Goal: Information Seeking & Learning: Learn about a topic

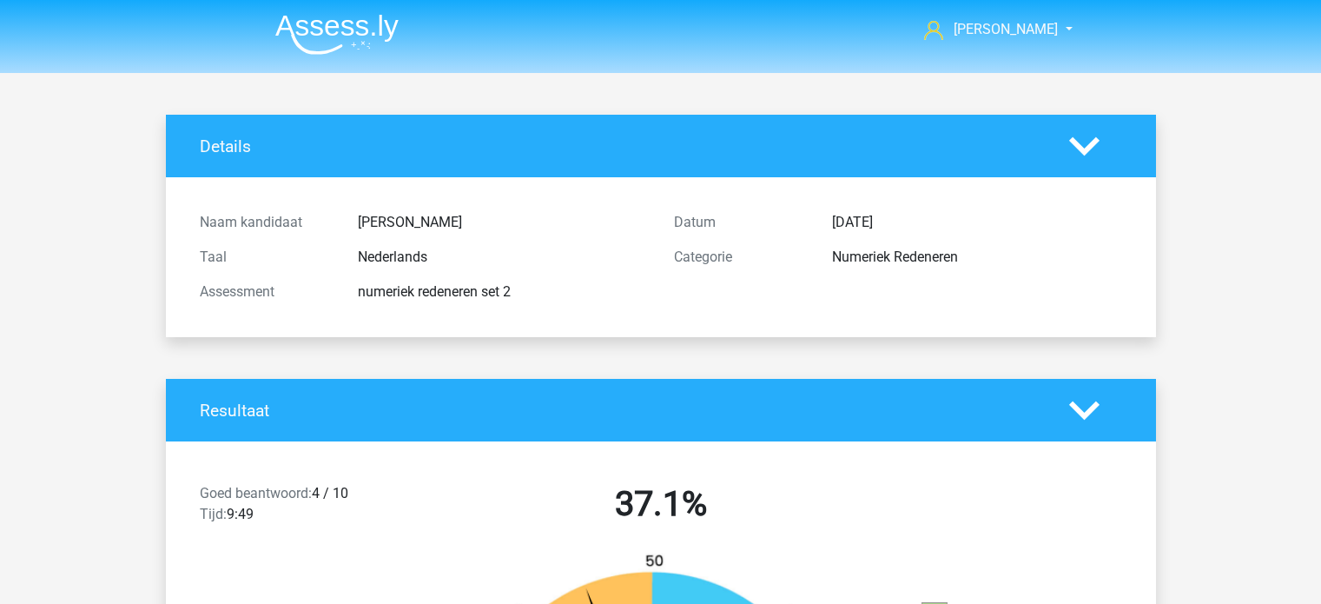
scroll to position [5037, 0]
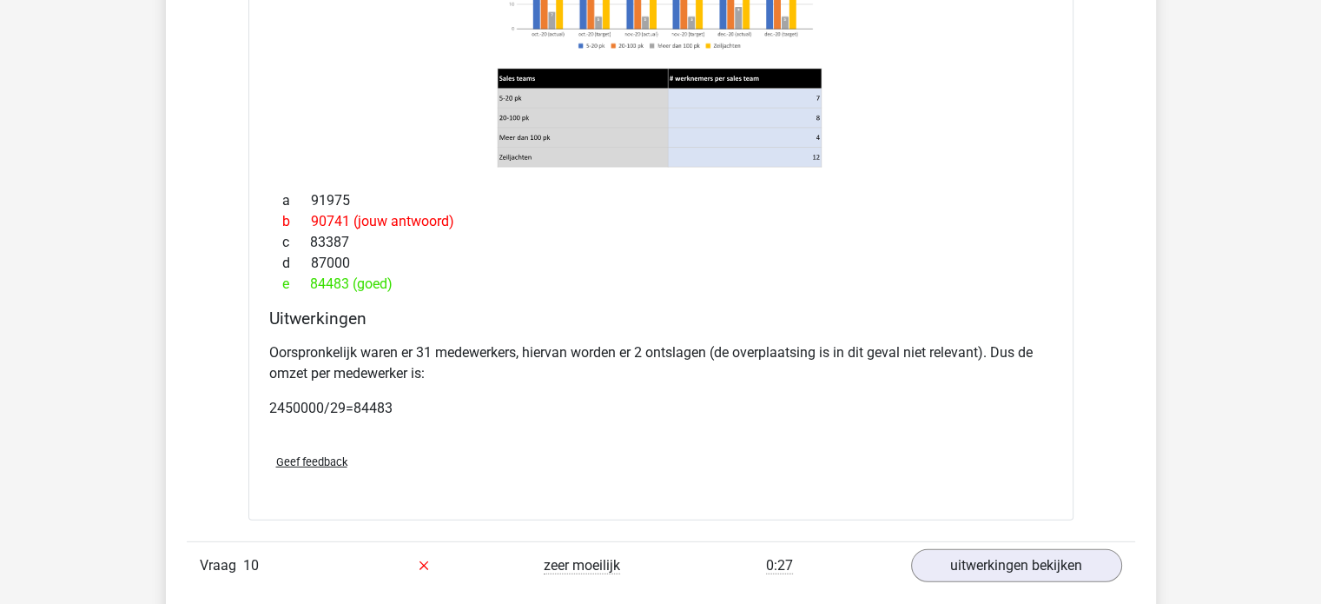
click at [459, 190] on div "Aan het einde van het jaar worden twee medewerkers van het sales team voor zeil…" at bounding box center [660, 162] width 825 height 714
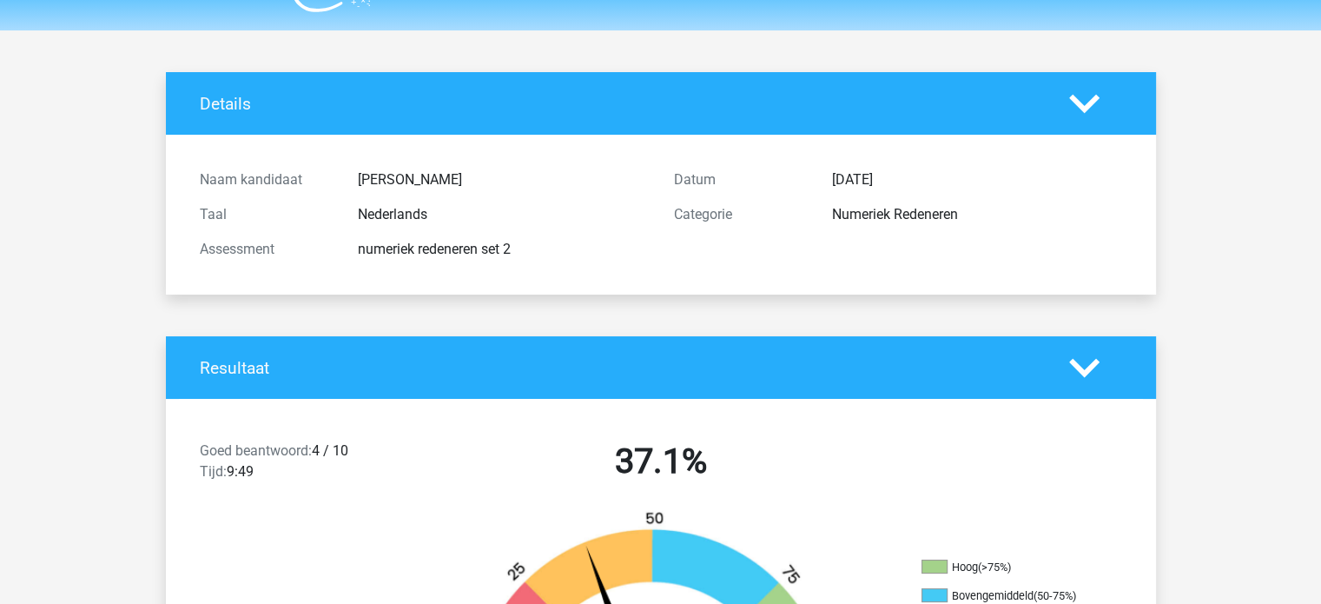
scroll to position [0, 0]
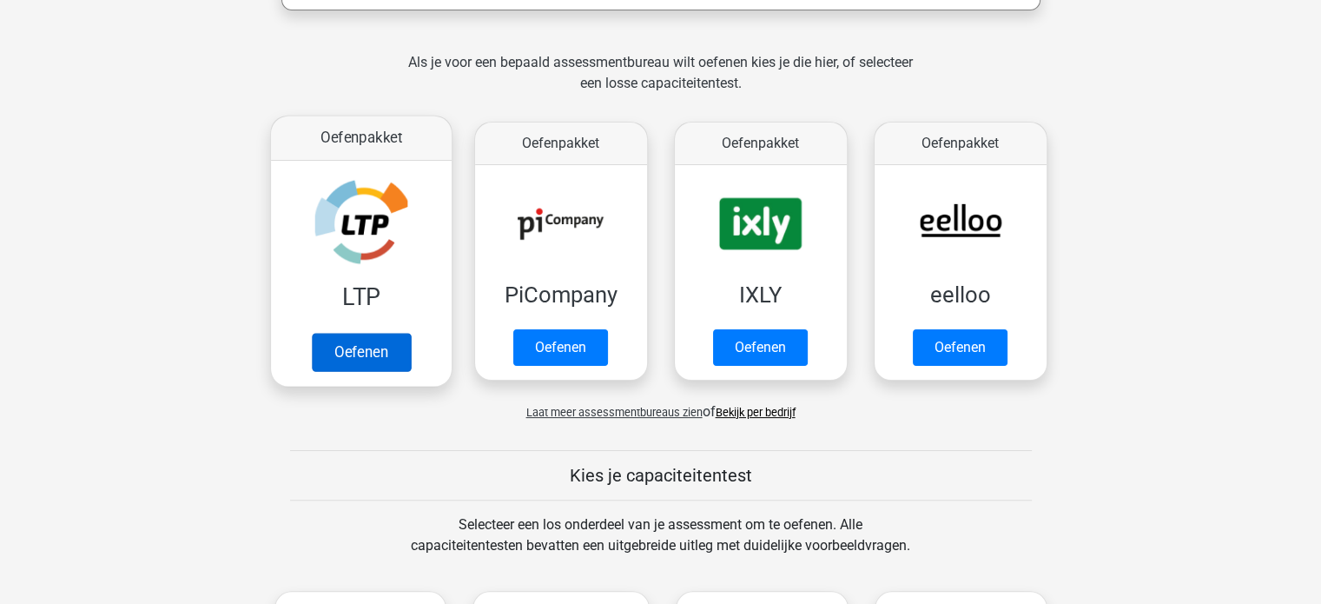
scroll to position [347, 0]
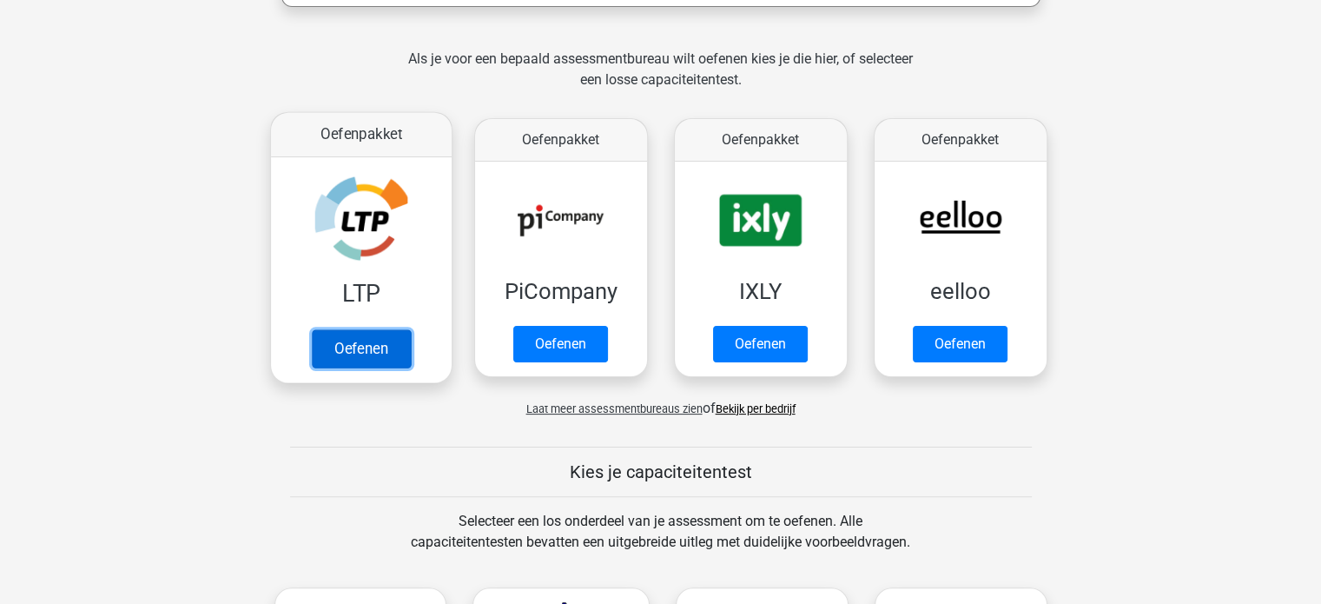
click at [371, 353] on link "Oefenen" at bounding box center [360, 348] width 99 height 38
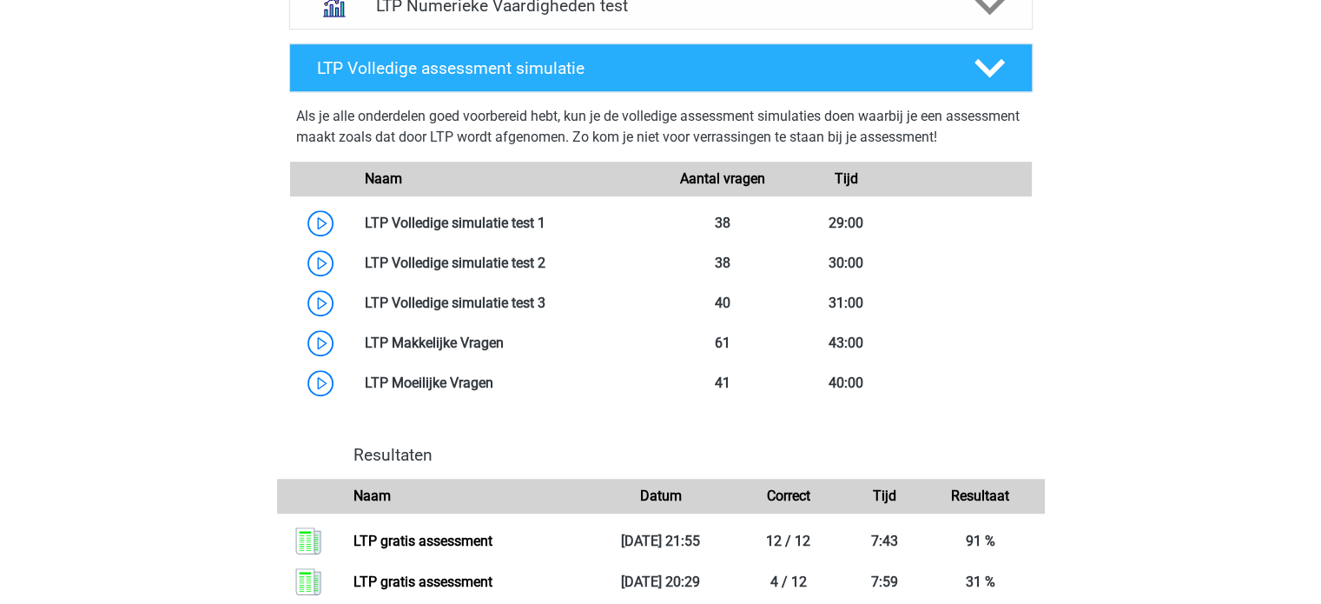
scroll to position [955, 0]
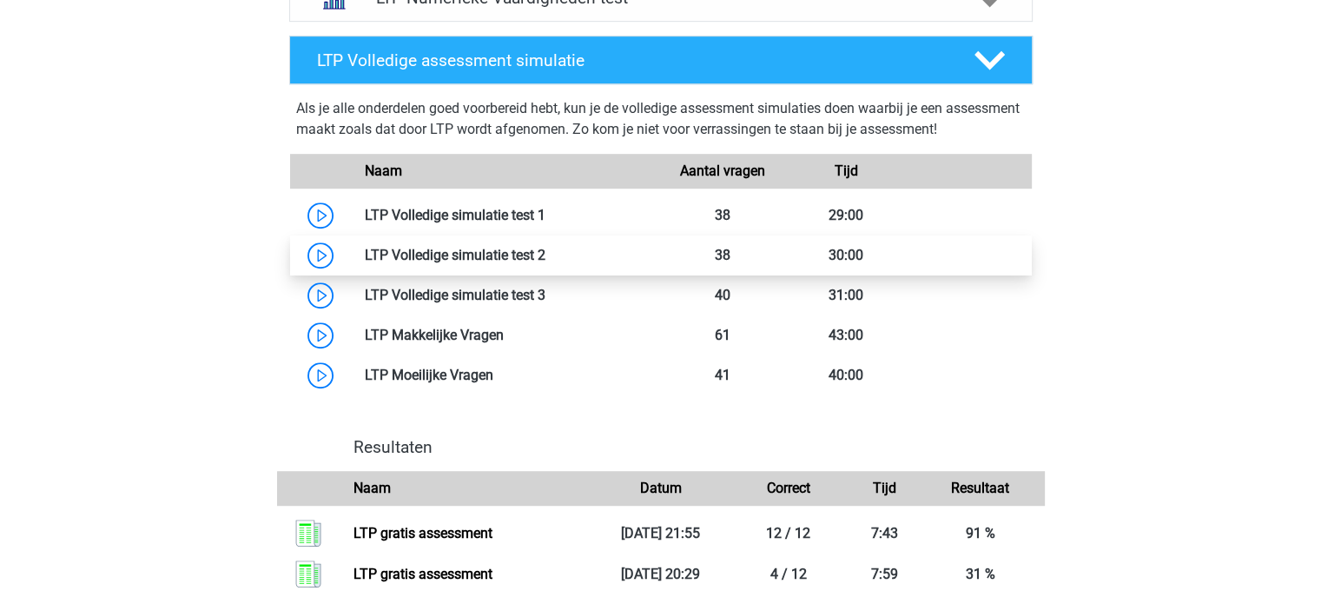
click at [545, 256] on link at bounding box center [545, 255] width 0 height 17
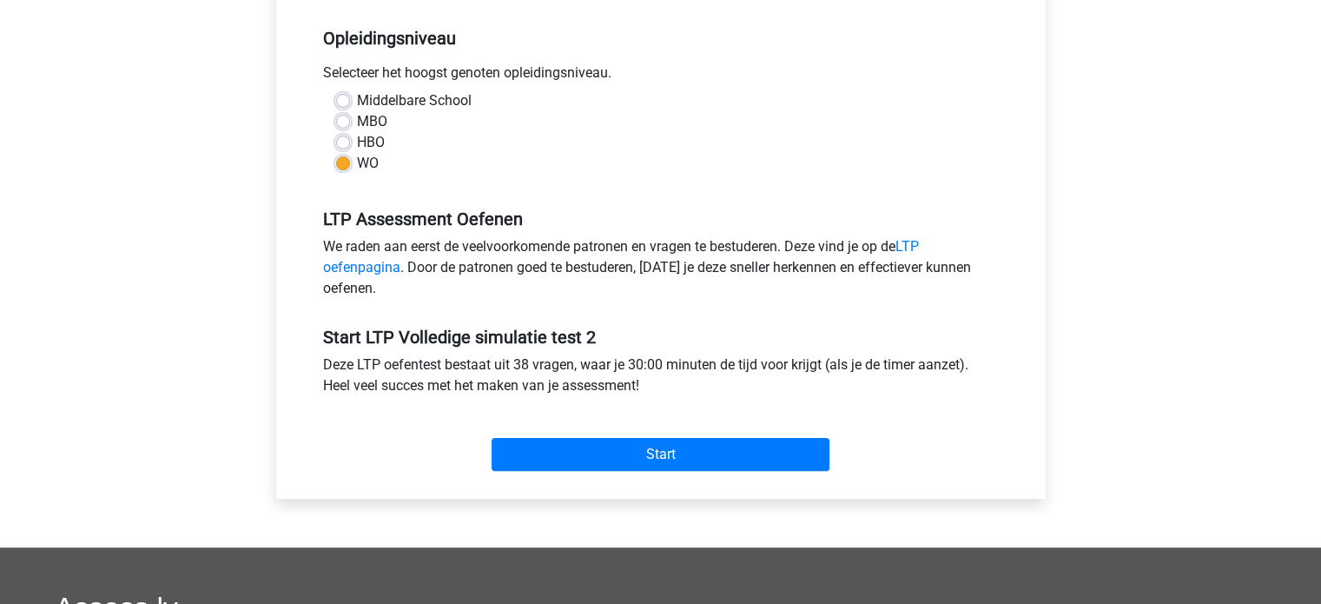
scroll to position [434, 0]
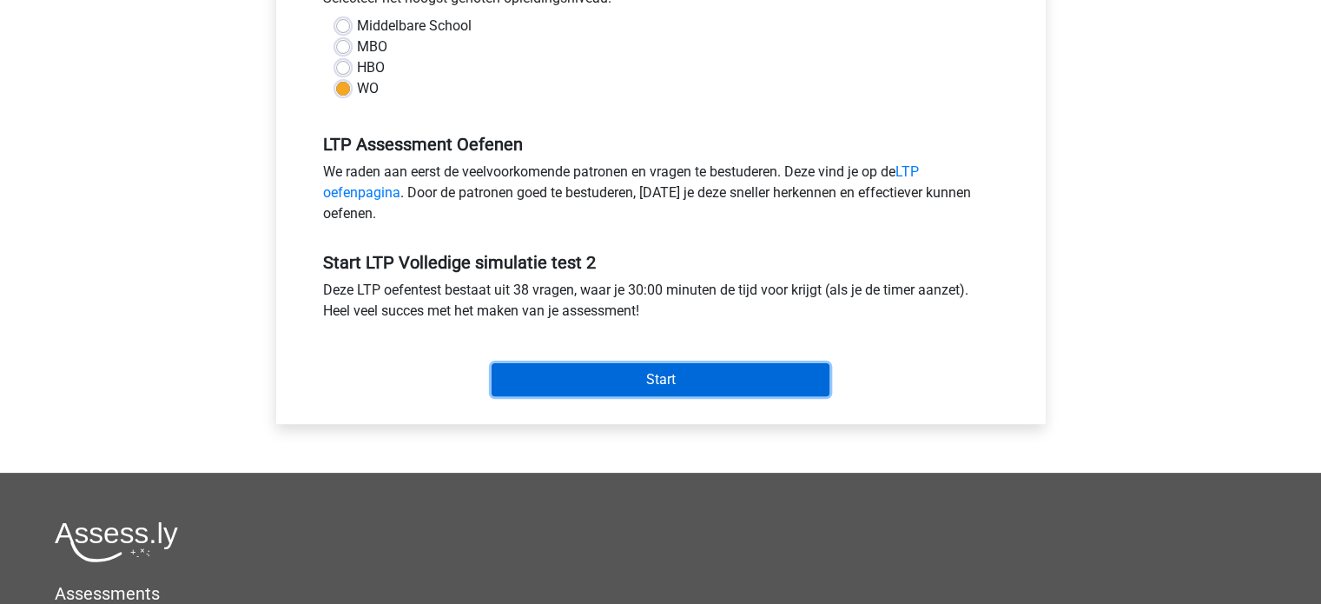
click at [670, 378] on input "Start" at bounding box center [661, 379] width 338 height 33
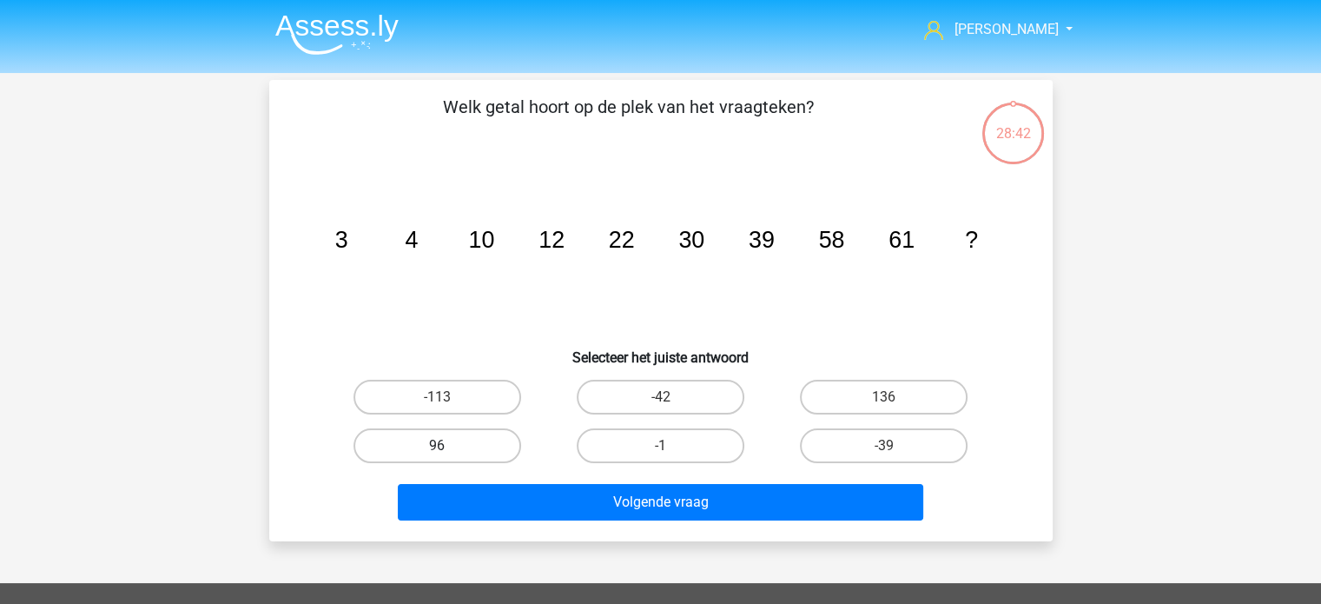
click at [414, 441] on label "96" at bounding box center [437, 445] width 168 height 35
click at [437, 446] on input "96" at bounding box center [442, 451] width 11 height 11
radio input "true"
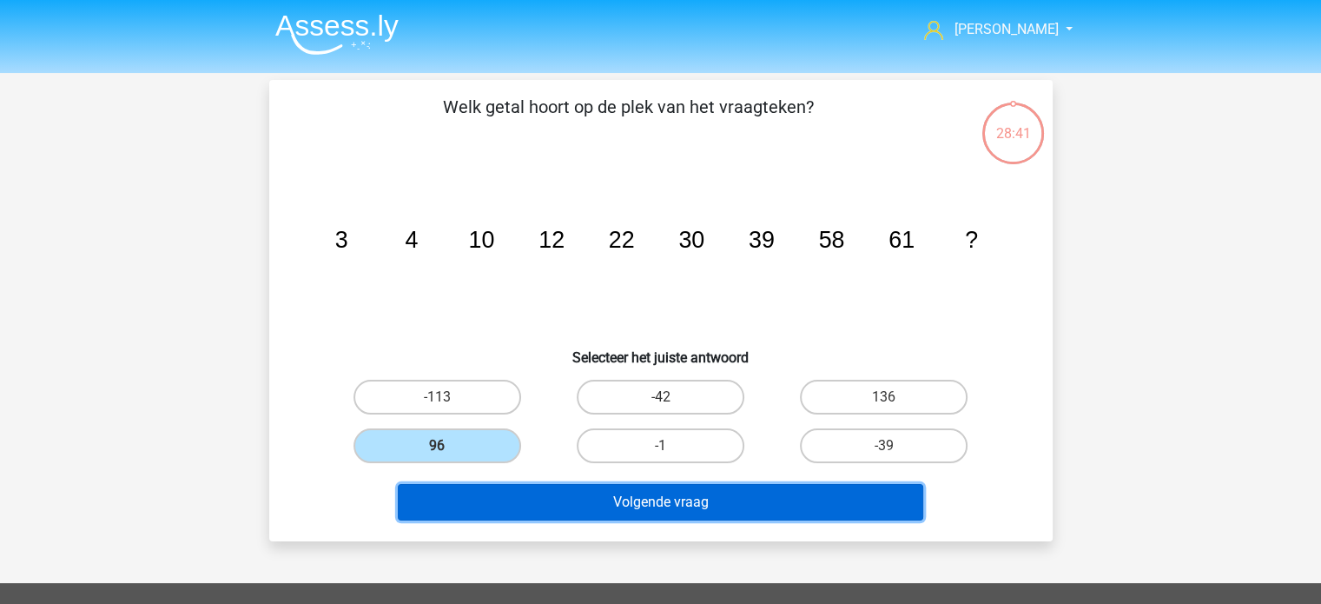
click at [578, 492] on button "Volgende vraag" at bounding box center [660, 502] width 525 height 36
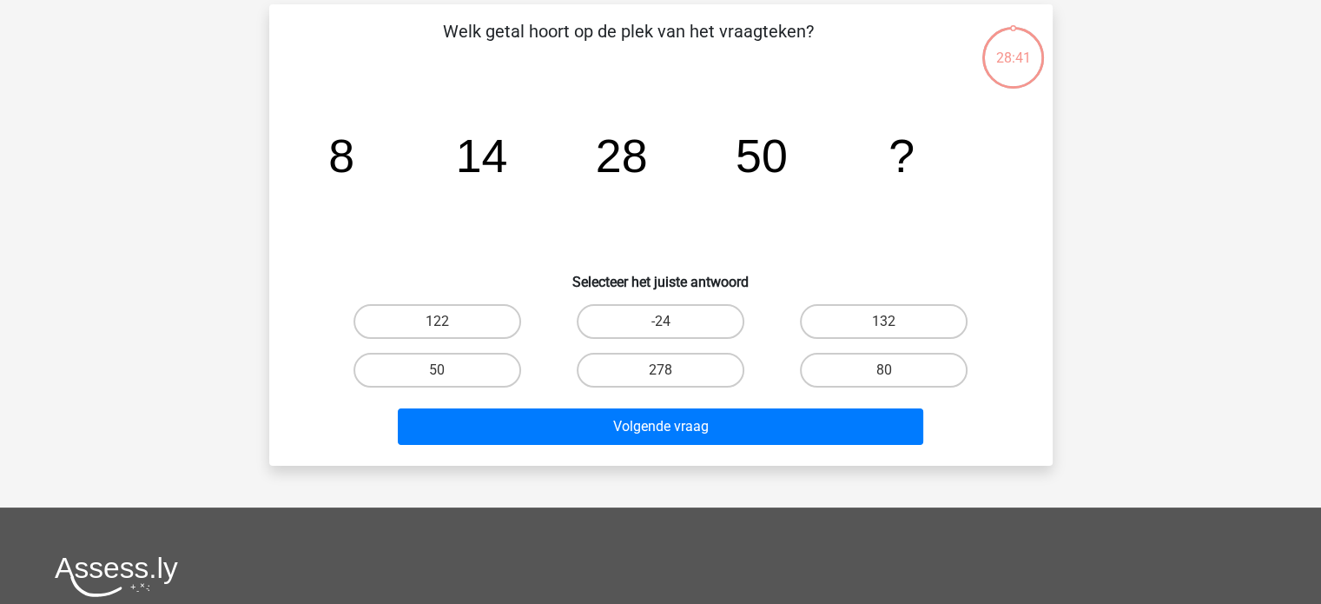
scroll to position [80, 0]
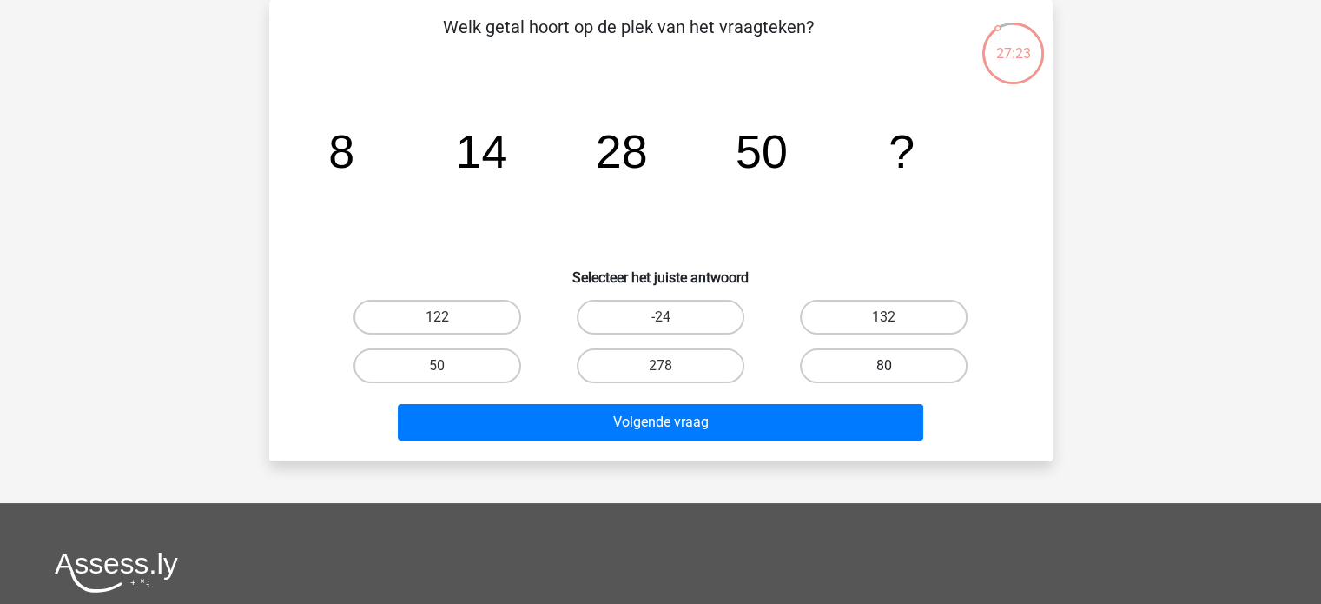
click at [843, 367] on label "80" at bounding box center [884, 365] width 168 height 35
click at [884, 367] on input "80" at bounding box center [889, 371] width 11 height 11
radio input "true"
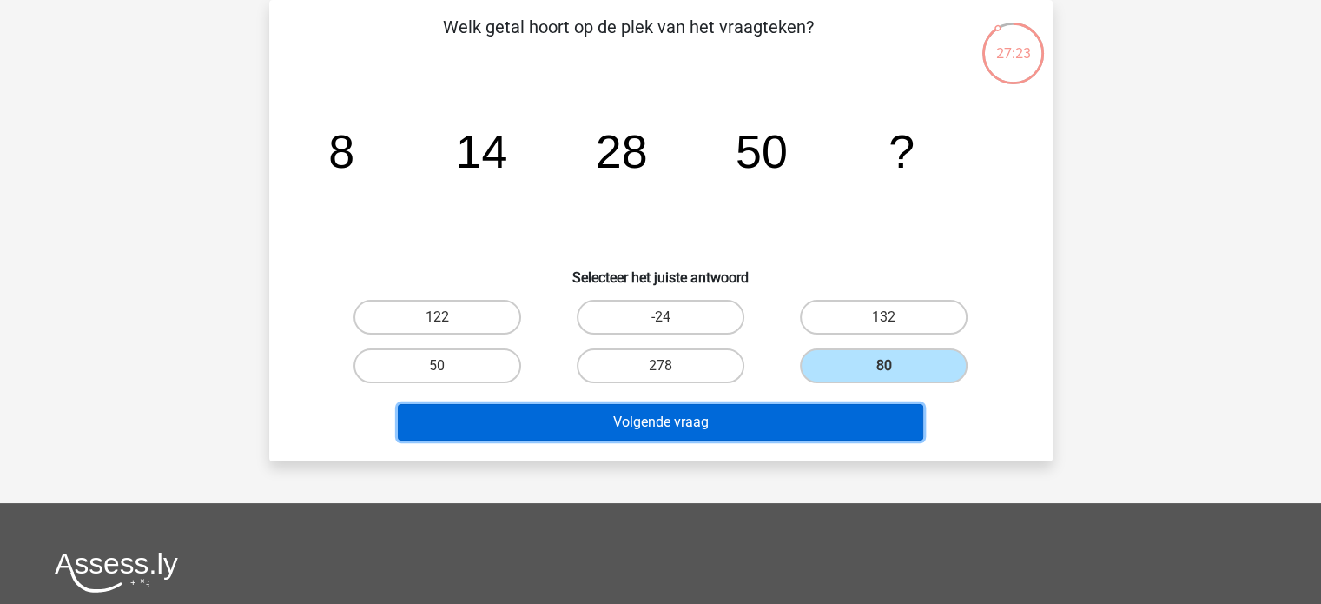
click at [795, 422] on button "Volgende vraag" at bounding box center [660, 422] width 525 height 36
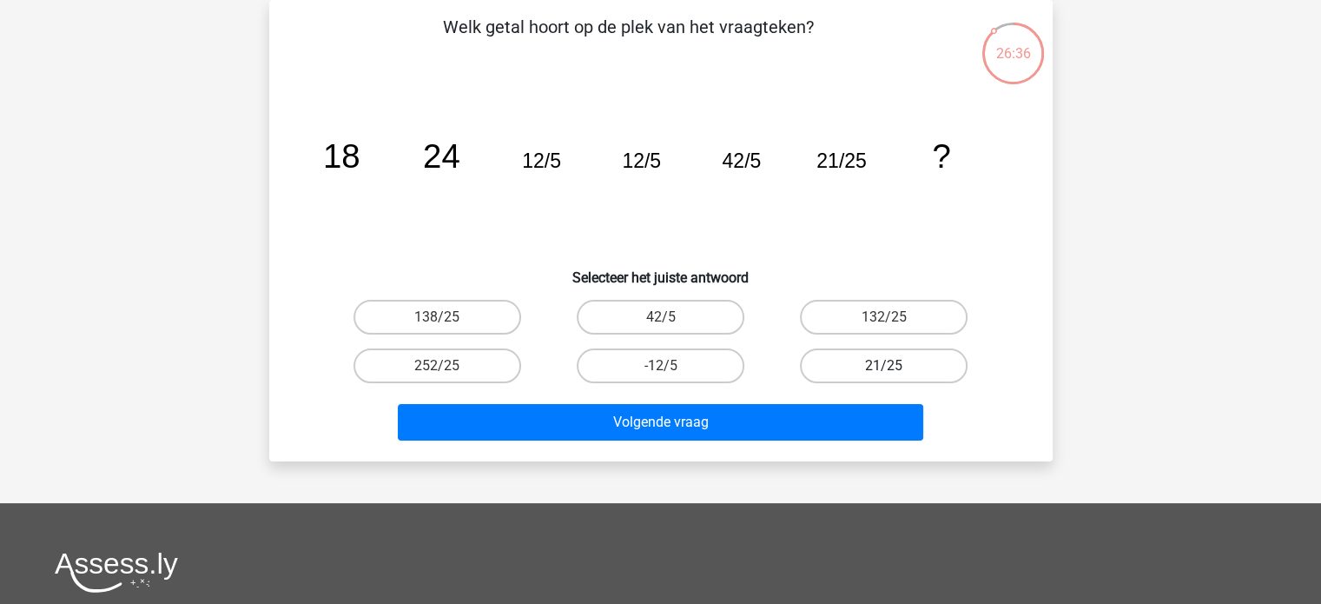
click at [914, 361] on label "21/25" at bounding box center [884, 365] width 168 height 35
click at [895, 366] on input "21/25" at bounding box center [889, 371] width 11 height 11
radio input "true"
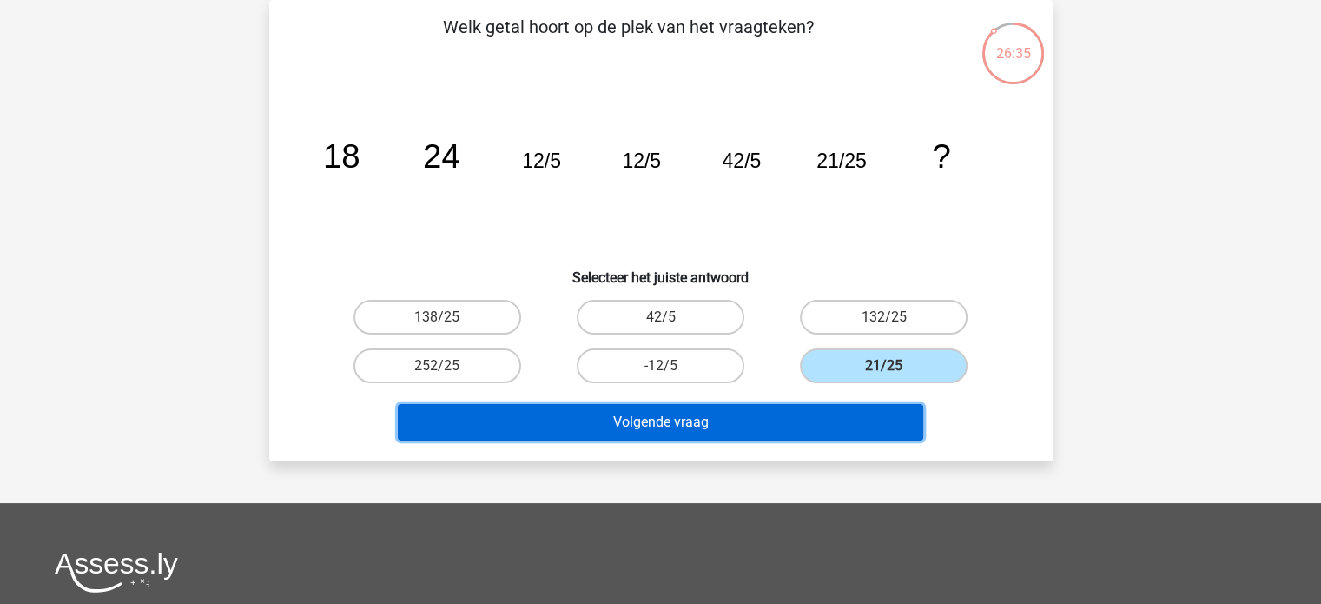
click at [811, 425] on button "Volgende vraag" at bounding box center [660, 422] width 525 height 36
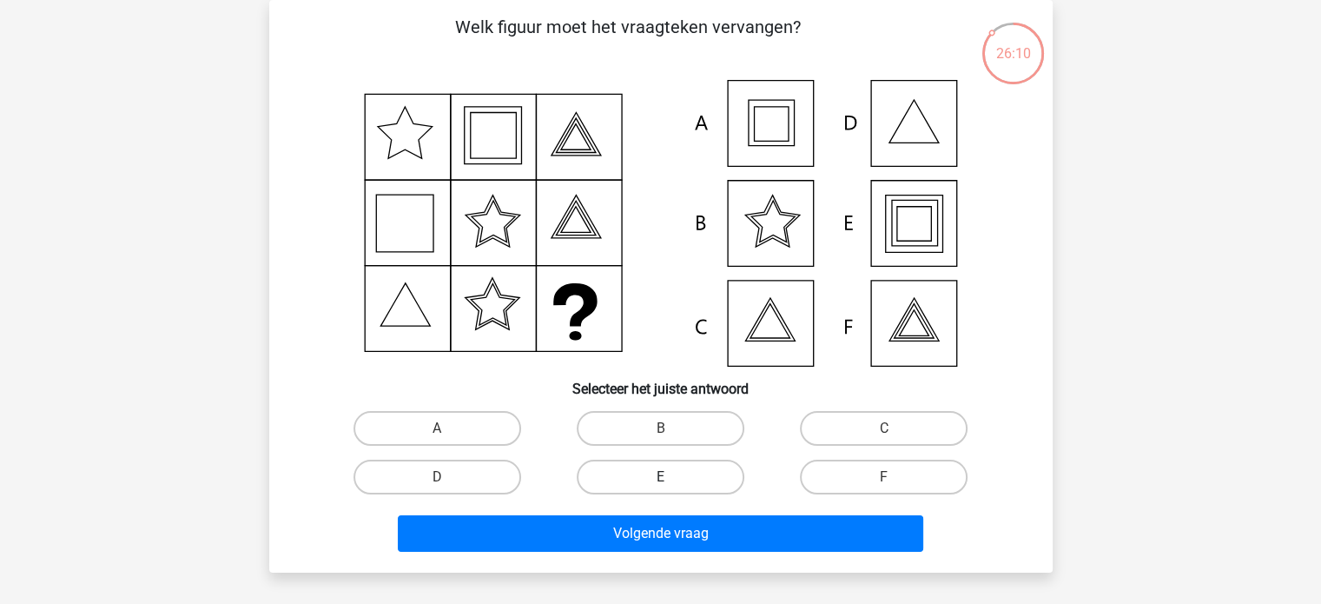
click at [698, 467] on label "E" at bounding box center [661, 476] width 168 height 35
click at [671, 477] on input "E" at bounding box center [665, 482] width 11 height 11
radio input "true"
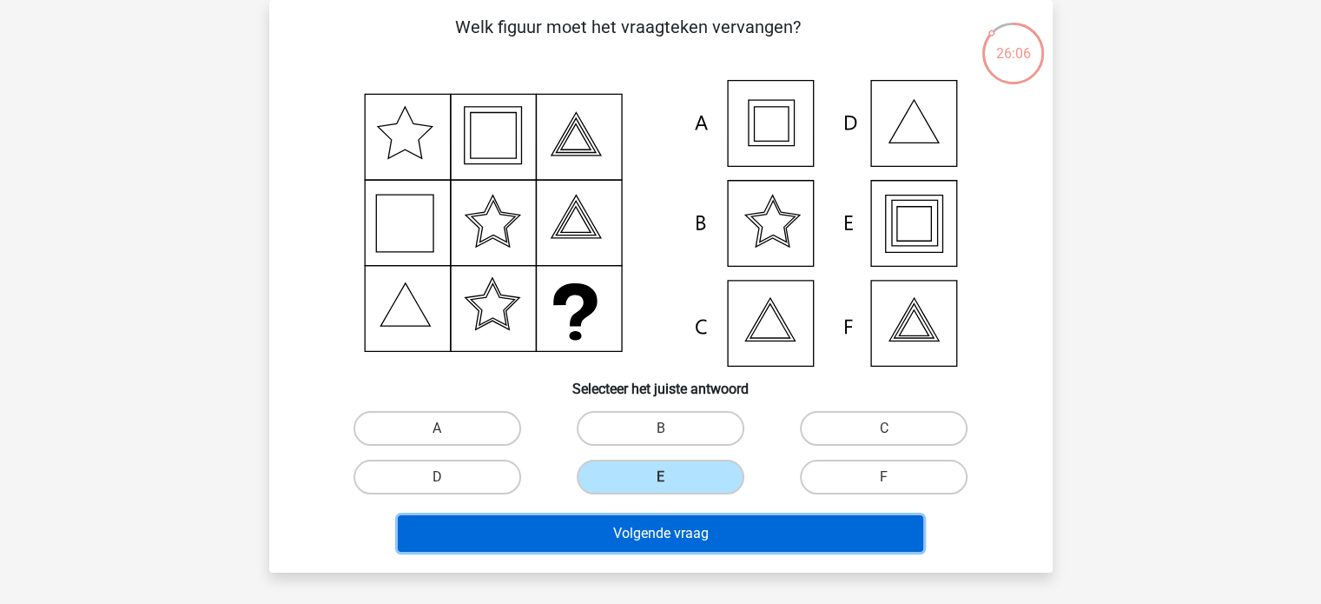
click at [717, 531] on button "Volgende vraag" at bounding box center [660, 533] width 525 height 36
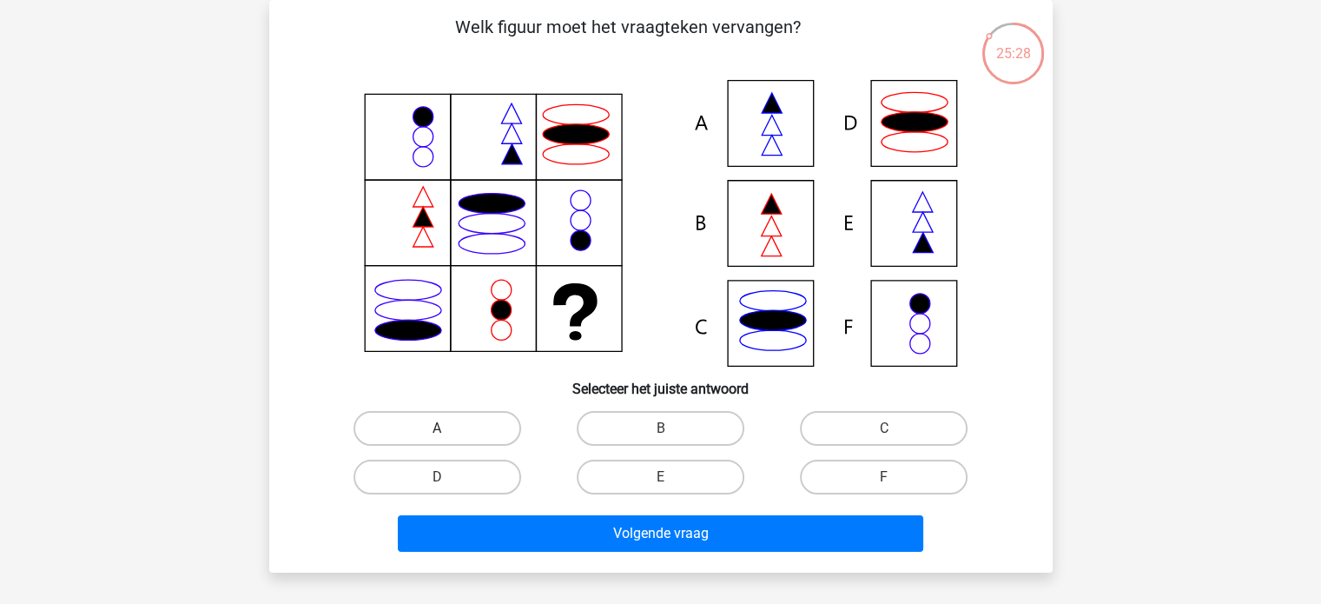
click at [472, 430] on label "A" at bounding box center [437, 428] width 168 height 35
click at [448, 430] on input "A" at bounding box center [442, 433] width 11 height 11
radio input "true"
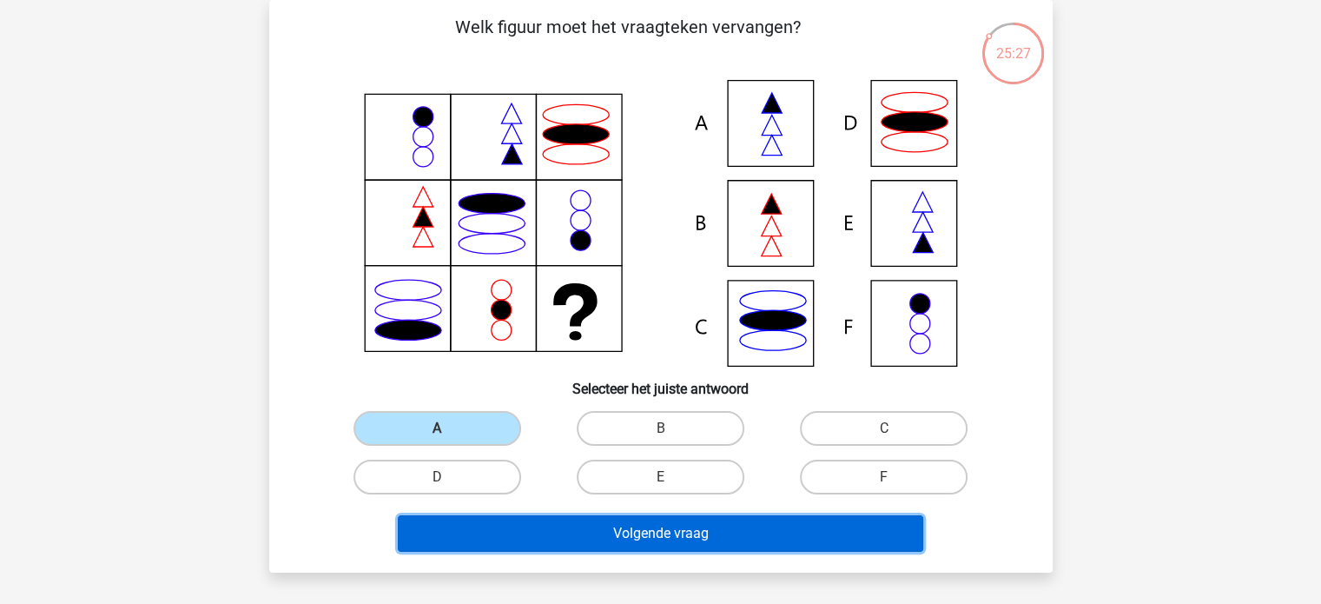
click at [588, 527] on button "Volgende vraag" at bounding box center [660, 533] width 525 height 36
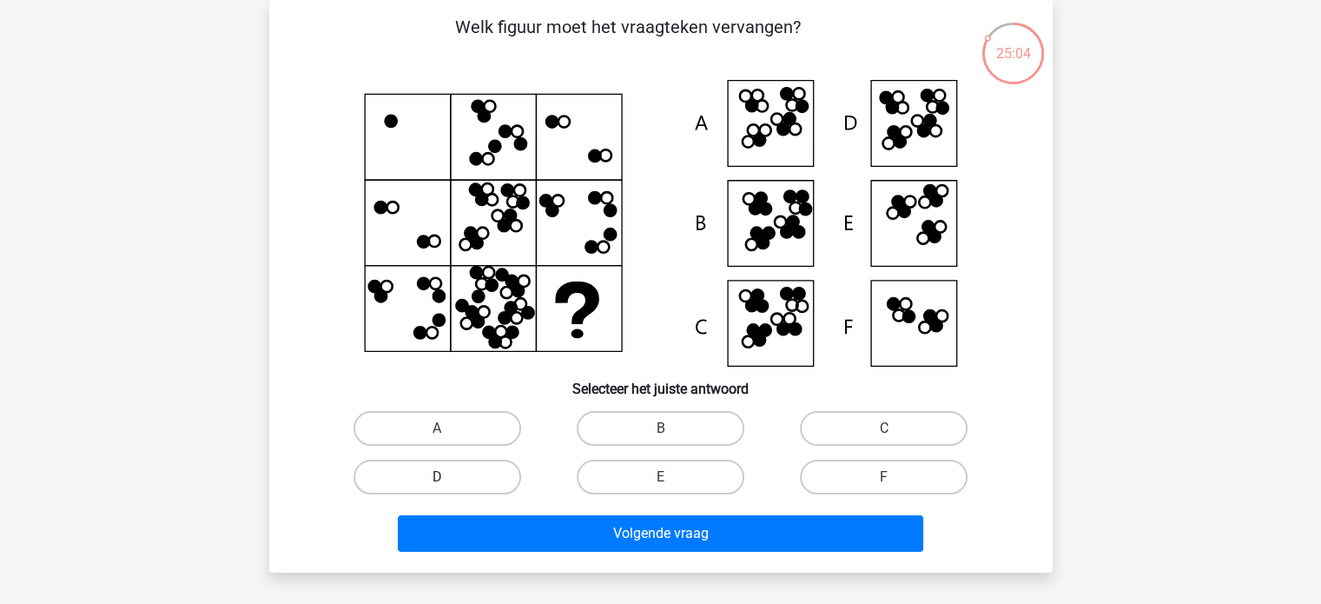
click at [458, 477] on label "D" at bounding box center [437, 476] width 168 height 35
click at [448, 477] on input "D" at bounding box center [442, 482] width 11 height 11
radio input "true"
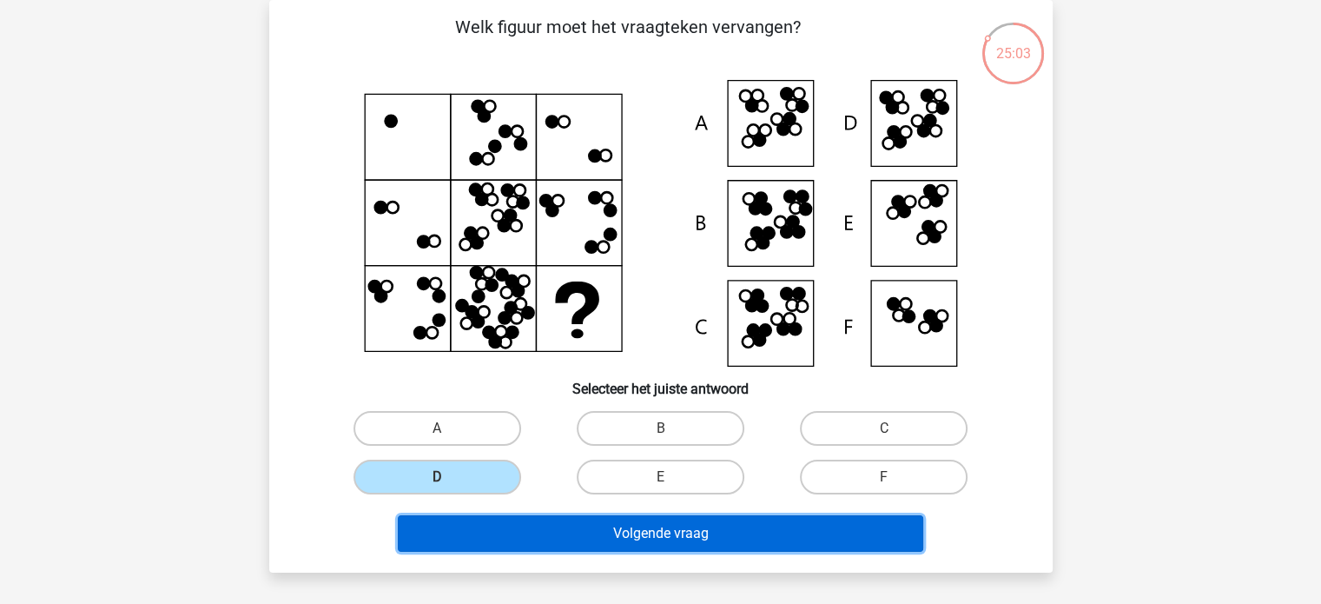
click at [681, 537] on button "Volgende vraag" at bounding box center [660, 533] width 525 height 36
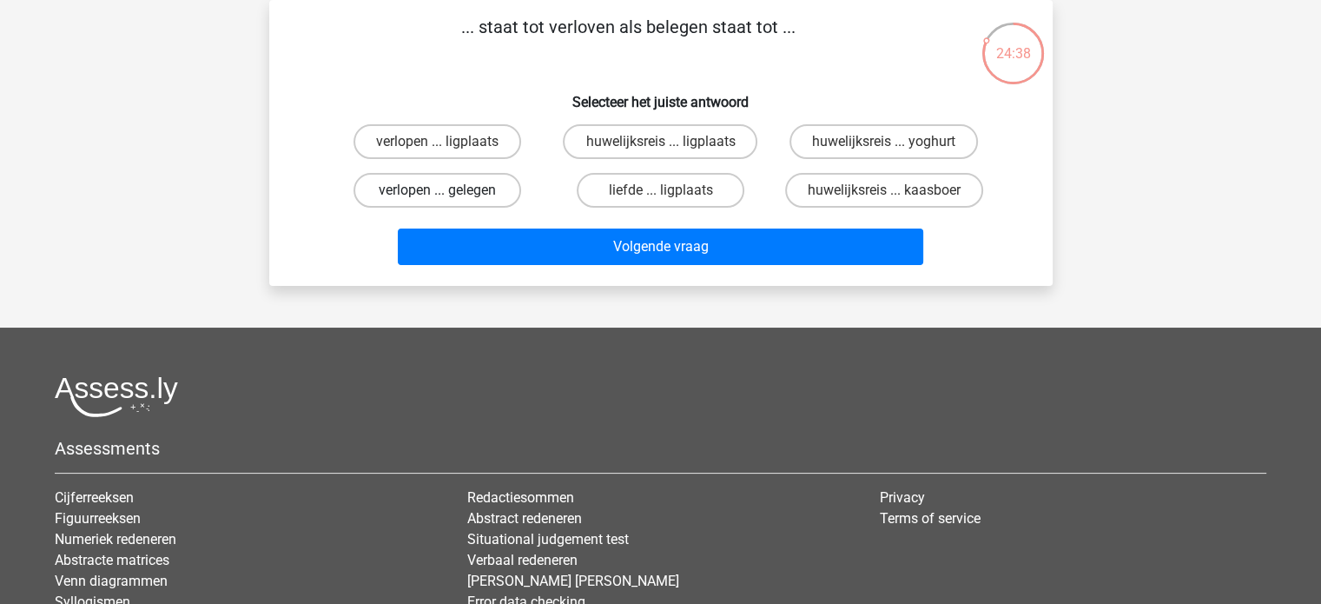
click at [422, 185] on label "verlopen ... gelegen" at bounding box center [437, 190] width 168 height 35
click at [437, 190] on input "verlopen ... gelegen" at bounding box center [442, 195] width 11 height 11
radio input "true"
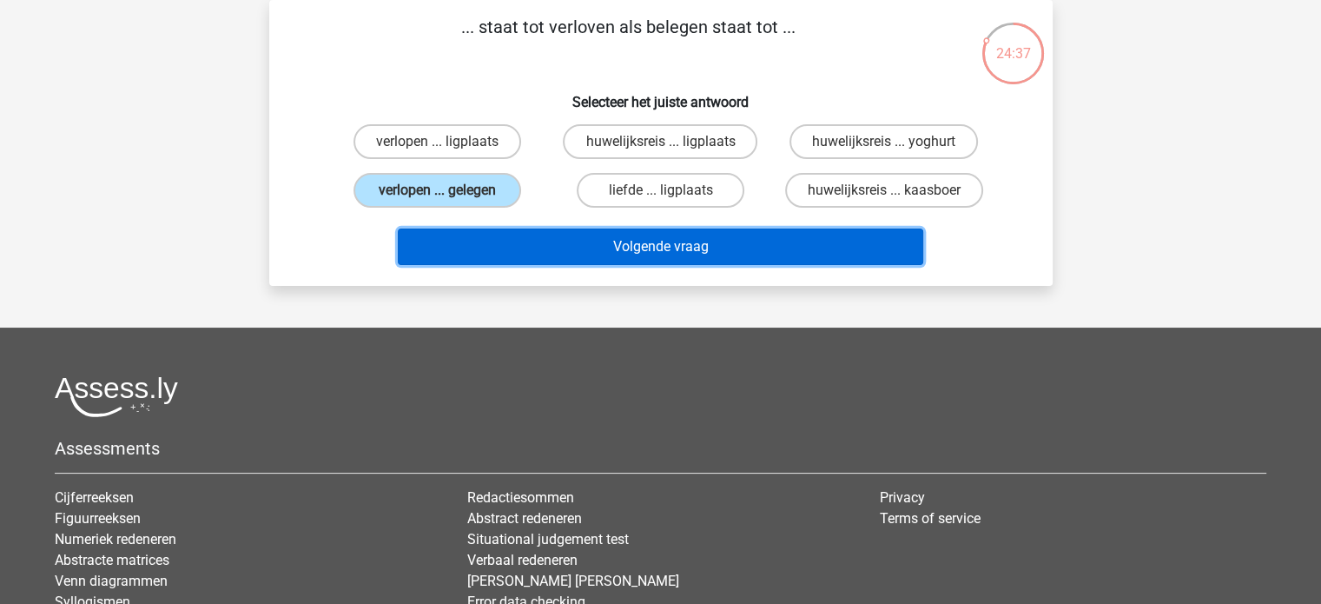
click at [648, 247] on button "Volgende vraag" at bounding box center [660, 246] width 525 height 36
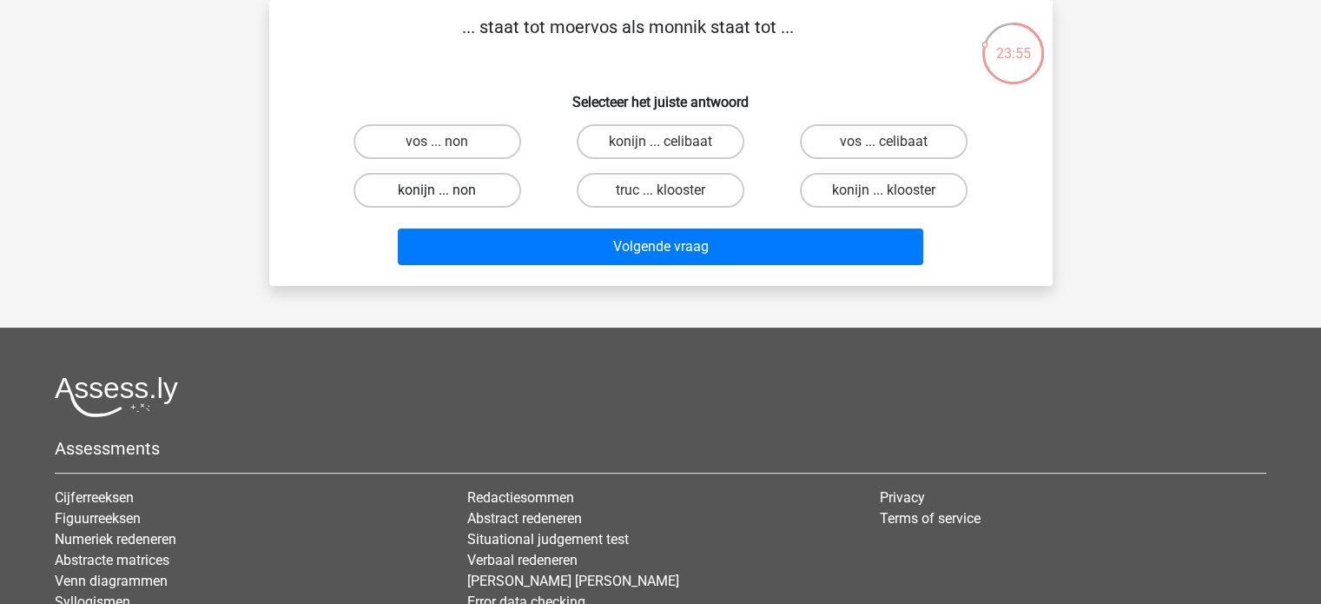
click at [468, 182] on label "konijn ... non" at bounding box center [437, 190] width 168 height 35
click at [448, 190] on input "konijn ... non" at bounding box center [442, 195] width 11 height 11
radio input "true"
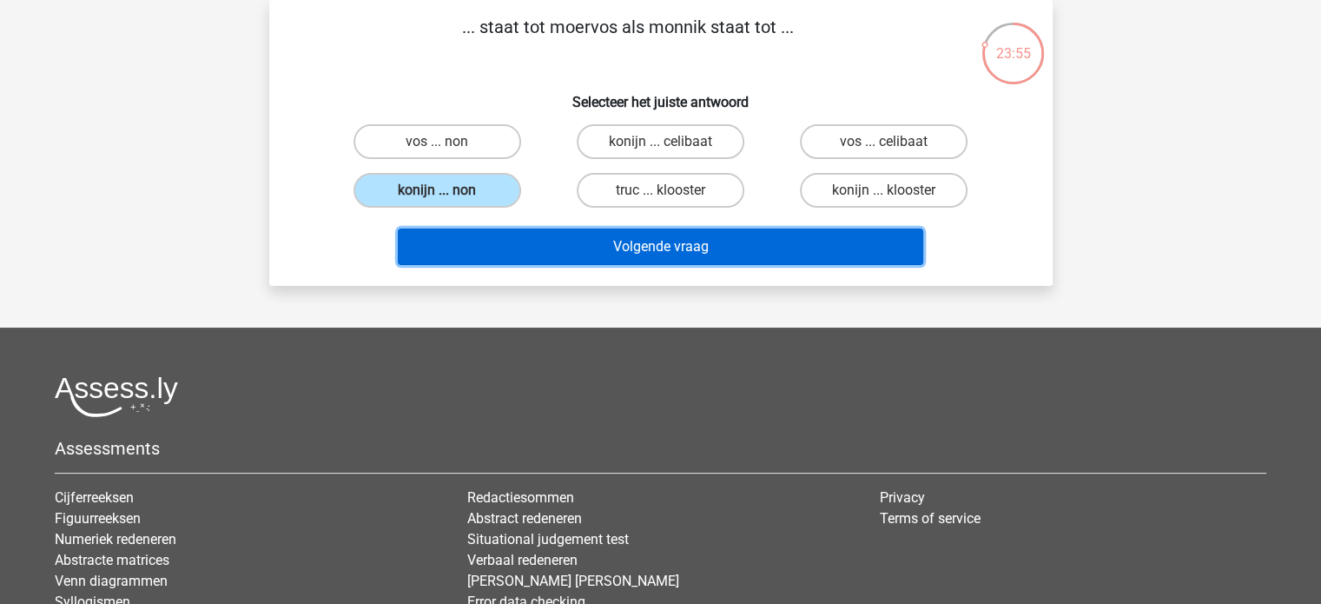
click at [650, 242] on button "Volgende vraag" at bounding box center [660, 246] width 525 height 36
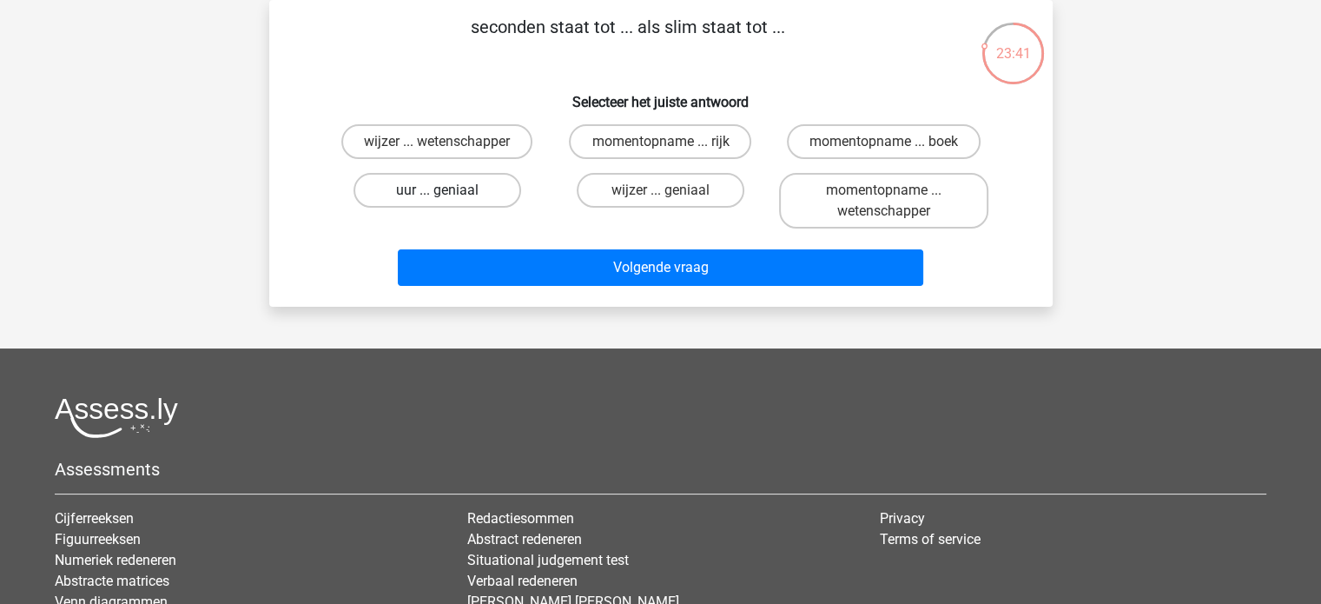
click at [452, 190] on label "uur ... geniaal" at bounding box center [437, 190] width 168 height 35
click at [448, 190] on input "uur ... geniaal" at bounding box center [442, 195] width 11 height 11
radio input "true"
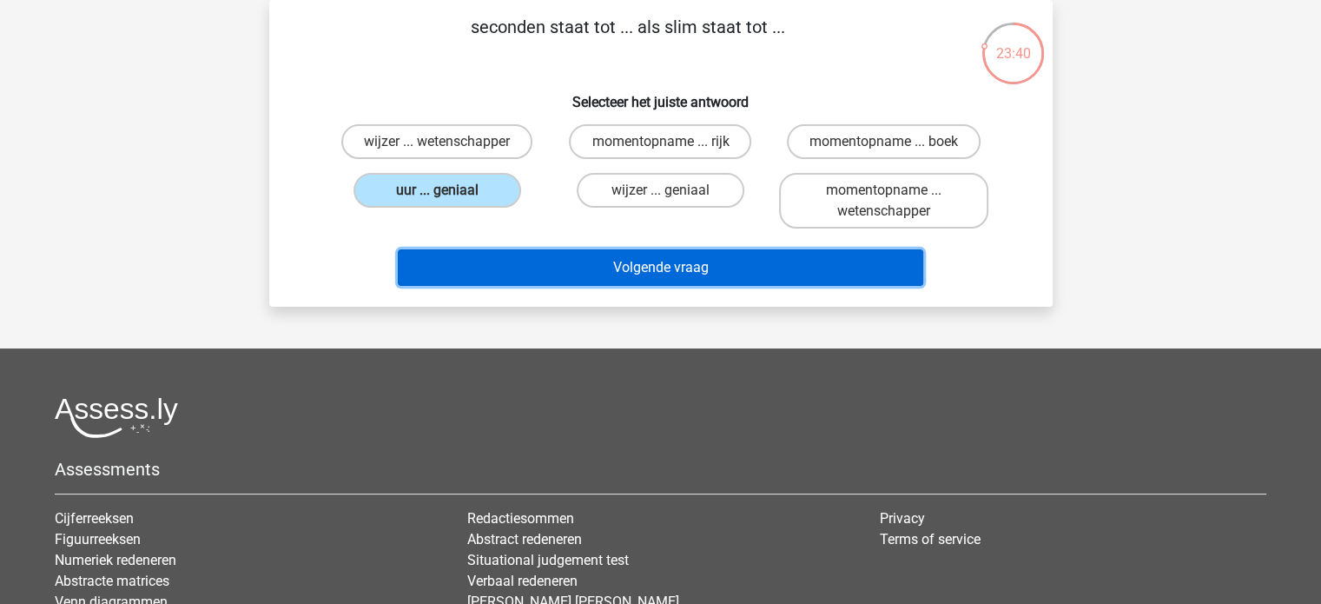
click at [612, 267] on button "Volgende vraag" at bounding box center [660, 267] width 525 height 36
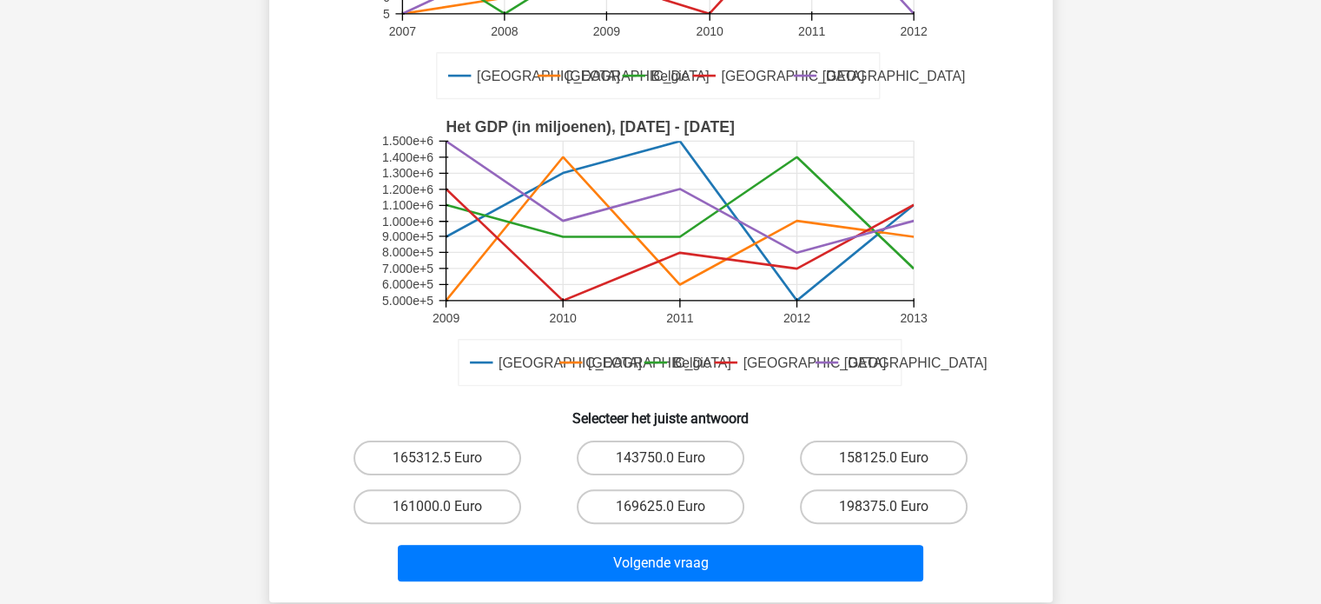
scroll to position [434, 0]
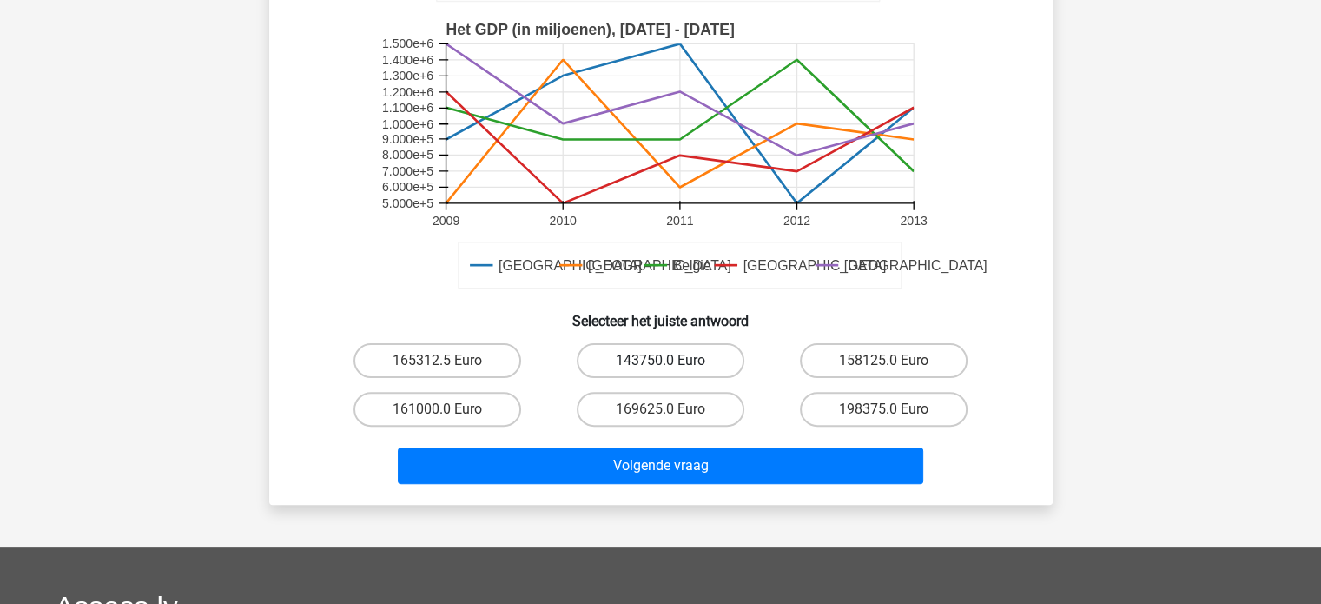
click at [672, 362] on label "143750.0 Euro" at bounding box center [661, 360] width 168 height 35
click at [671, 362] on input "143750.0 Euro" at bounding box center [665, 365] width 11 height 11
radio input "true"
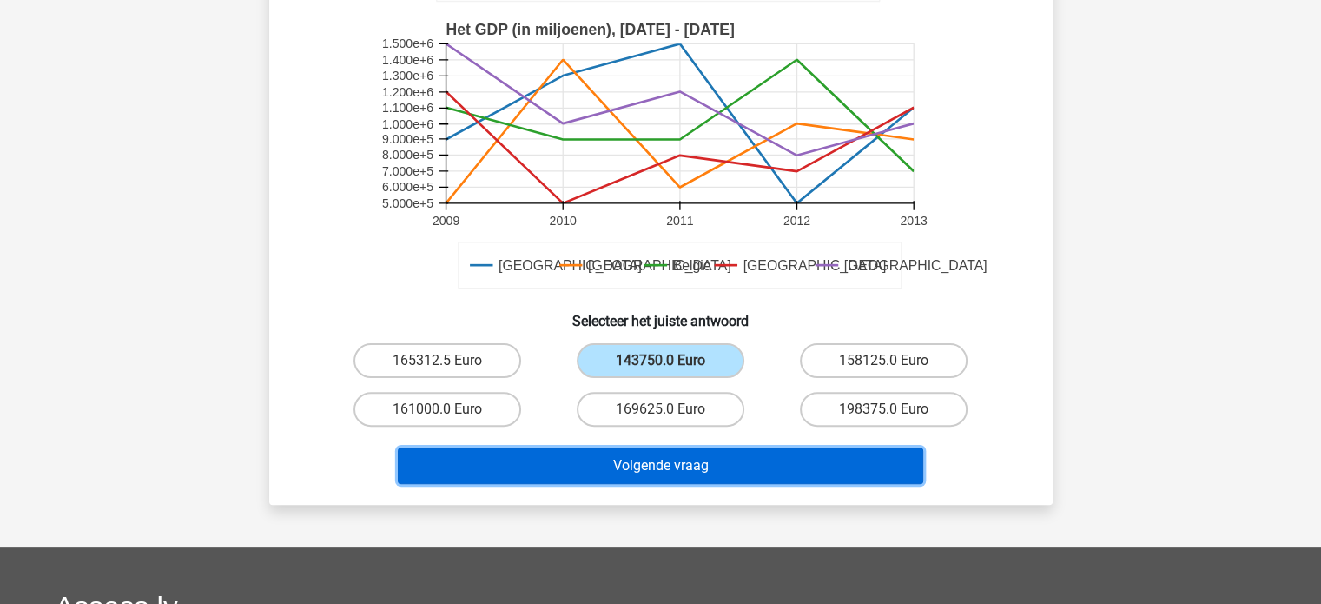
click at [709, 459] on button "Volgende vraag" at bounding box center [660, 465] width 525 height 36
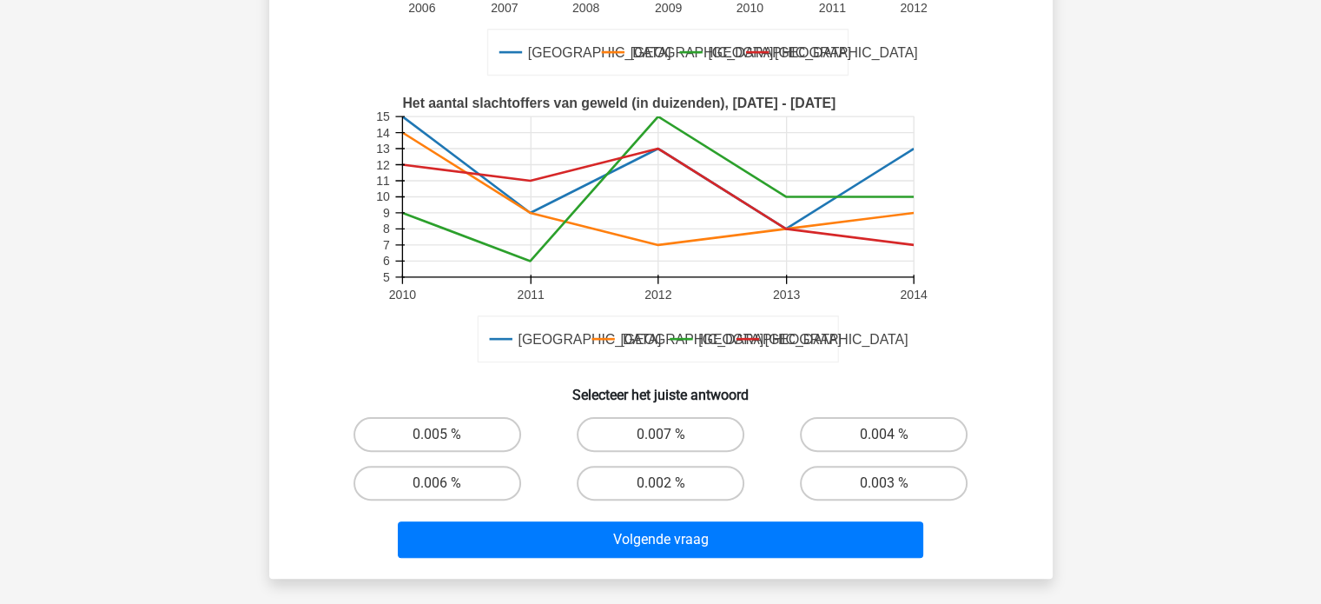
scroll to position [427, 0]
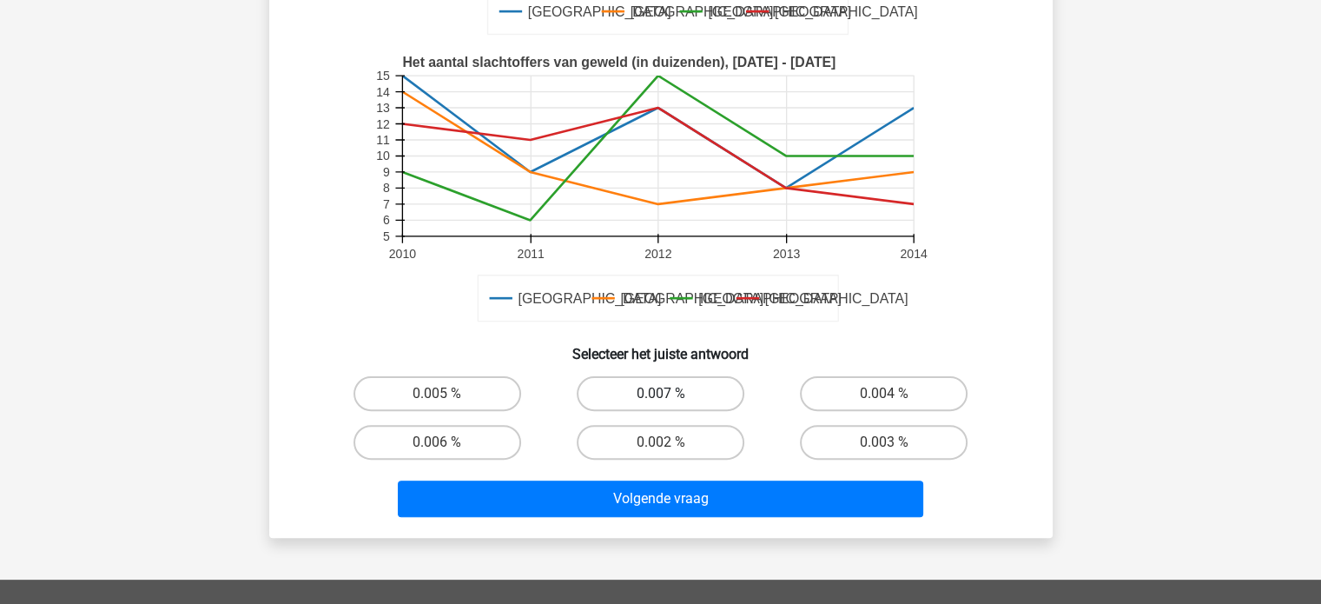
click at [632, 390] on label "0.007 %" at bounding box center [661, 393] width 168 height 35
click at [660, 393] on input "0.007 %" at bounding box center [665, 398] width 11 height 11
radio input "true"
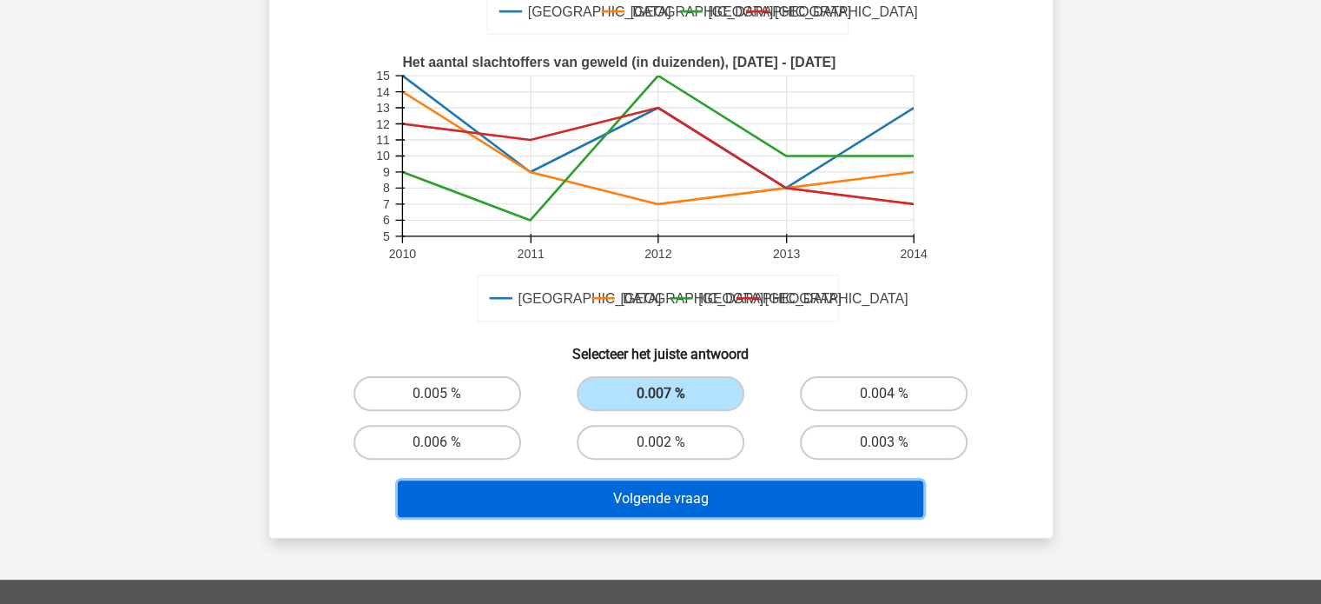
click at [684, 496] on button "Volgende vraag" at bounding box center [660, 498] width 525 height 36
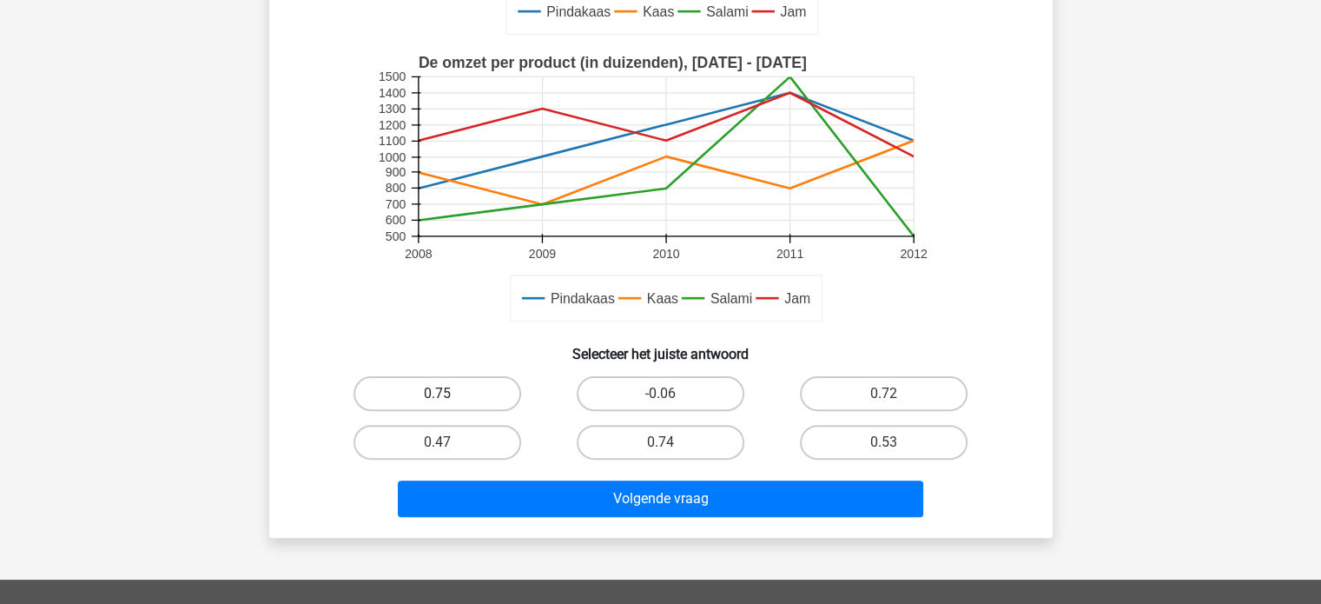
click at [420, 389] on label "0.75" at bounding box center [437, 393] width 168 height 35
click at [437, 393] on input "0.75" at bounding box center [442, 398] width 11 height 11
radio input "true"
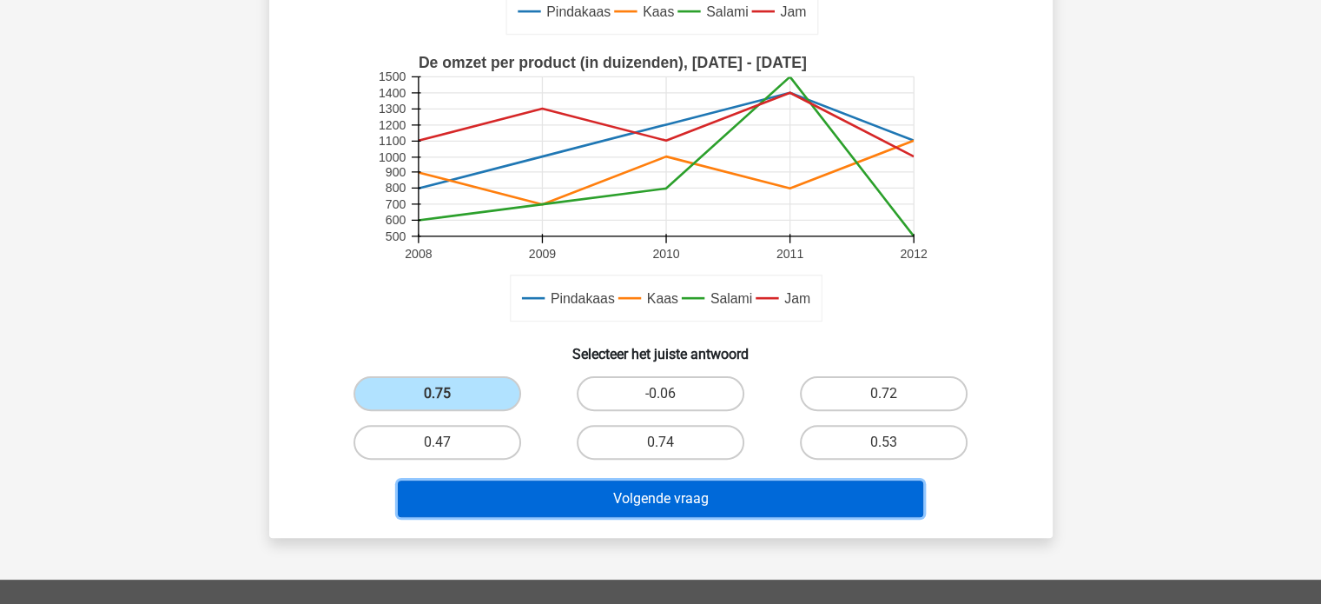
click at [635, 505] on button "Volgende vraag" at bounding box center [660, 498] width 525 height 36
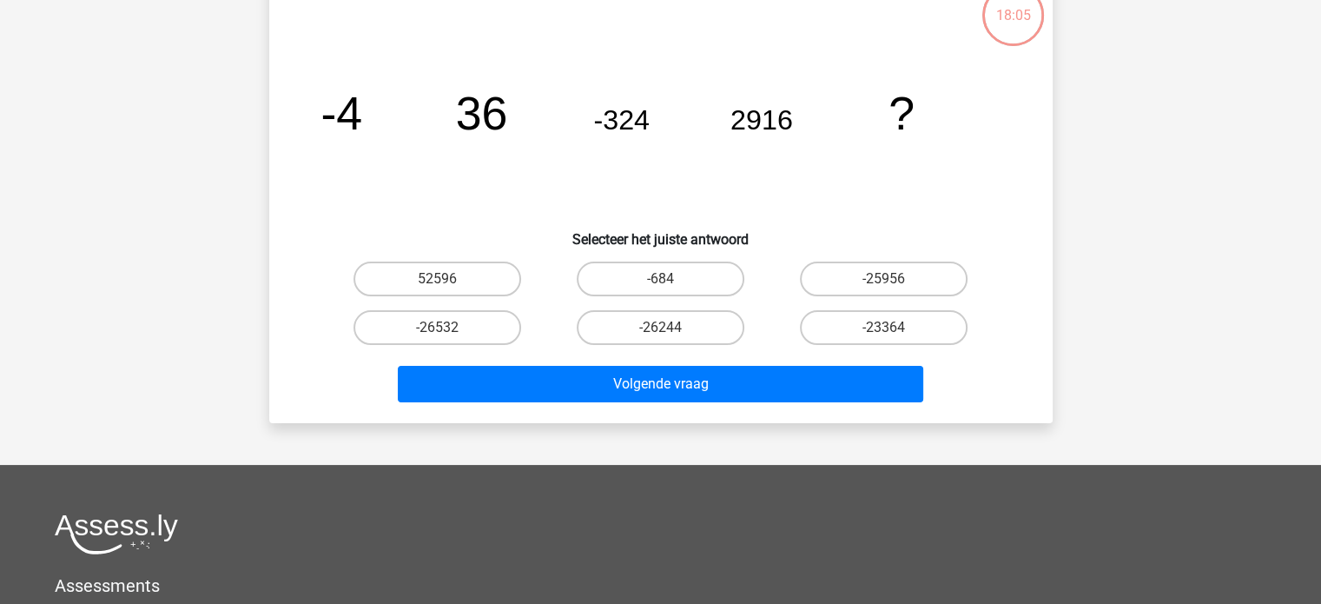
scroll to position [80, 0]
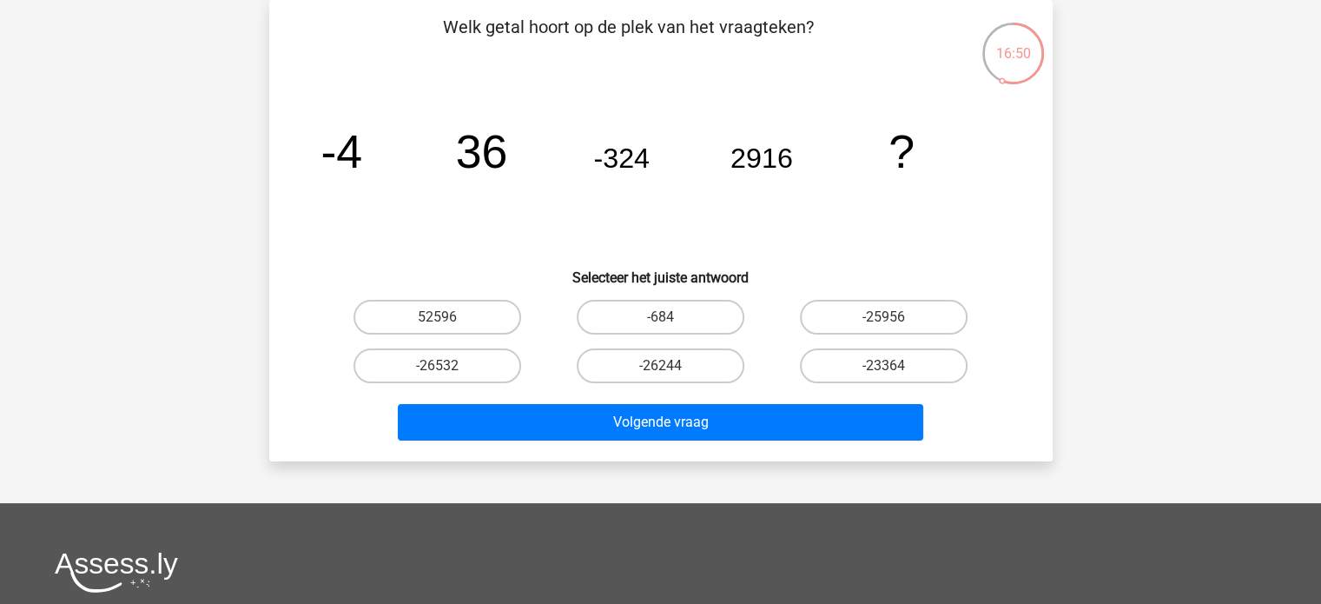
click at [662, 374] on input "-26244" at bounding box center [665, 371] width 11 height 11
radio input "true"
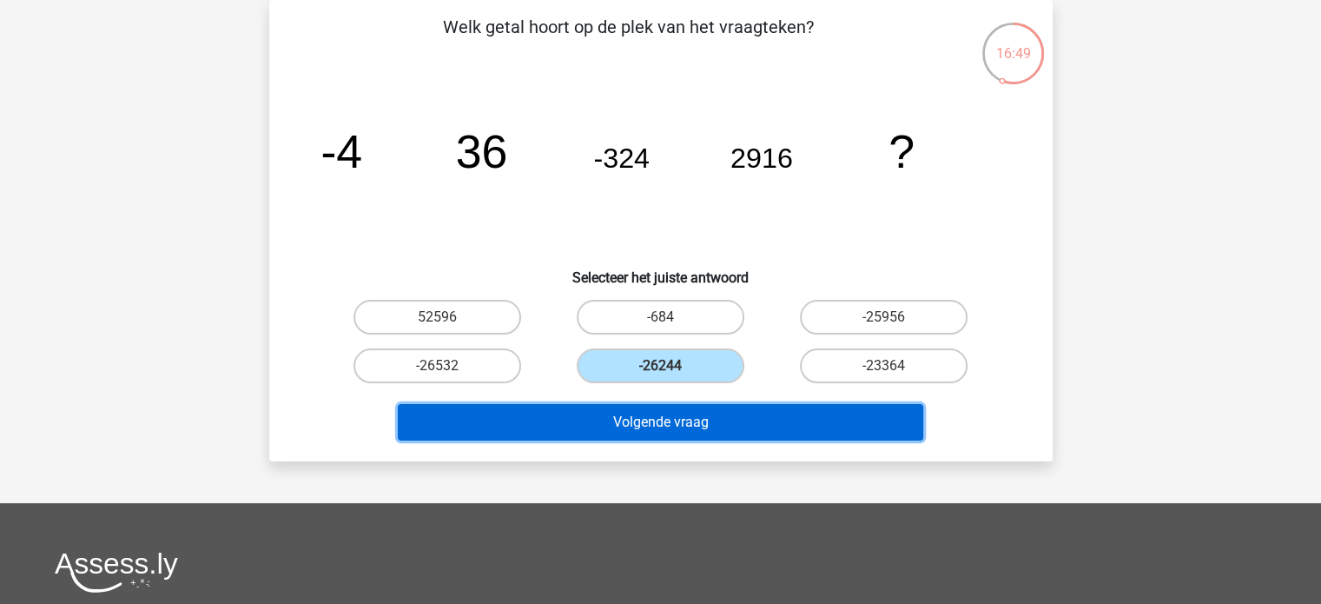
click at [676, 425] on button "Volgende vraag" at bounding box center [660, 422] width 525 height 36
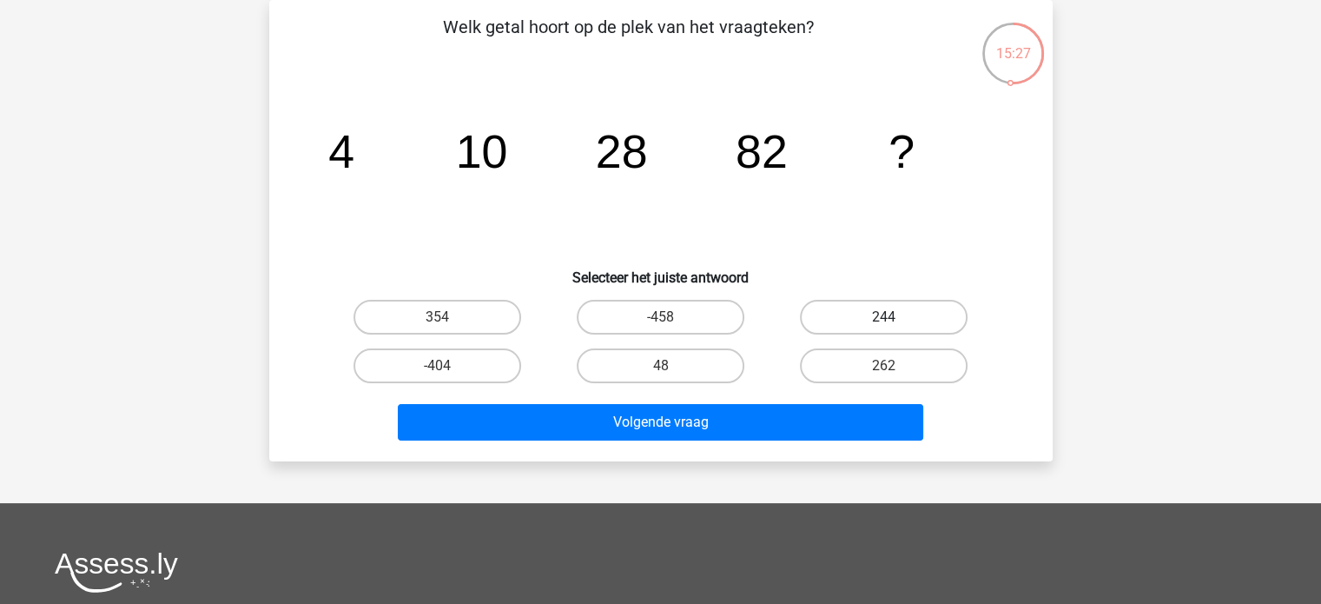
click at [837, 322] on label "244" at bounding box center [884, 317] width 168 height 35
click at [884, 322] on input "244" at bounding box center [889, 322] width 11 height 11
radio input "true"
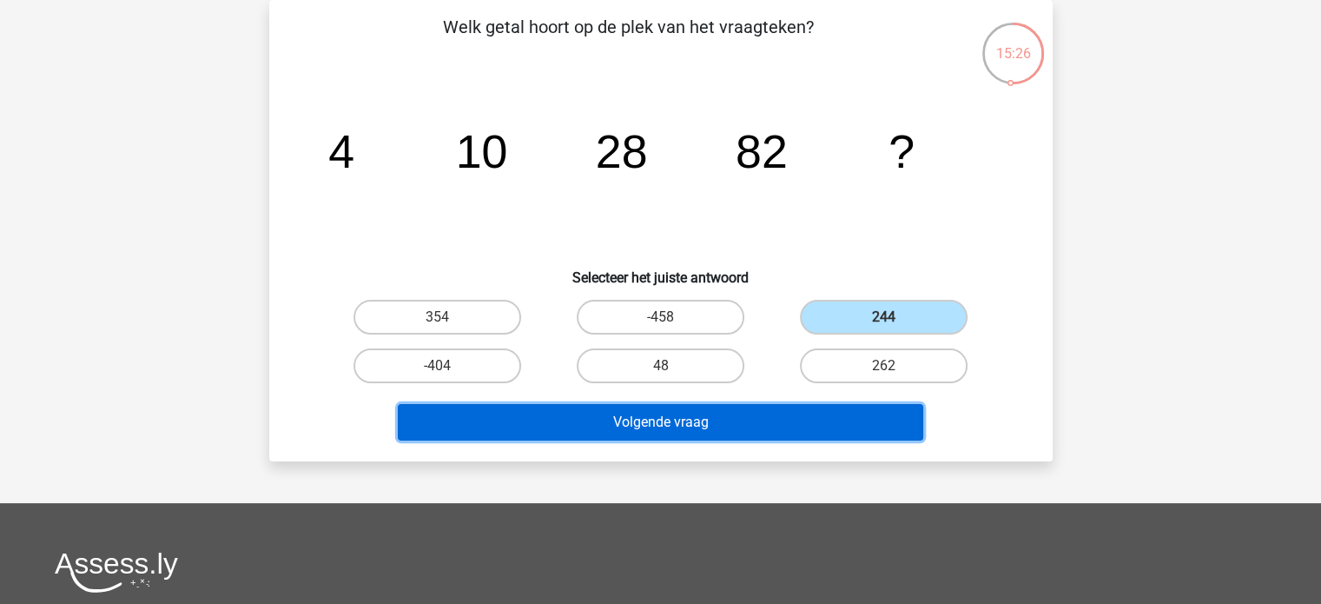
click at [782, 412] on button "Volgende vraag" at bounding box center [660, 422] width 525 height 36
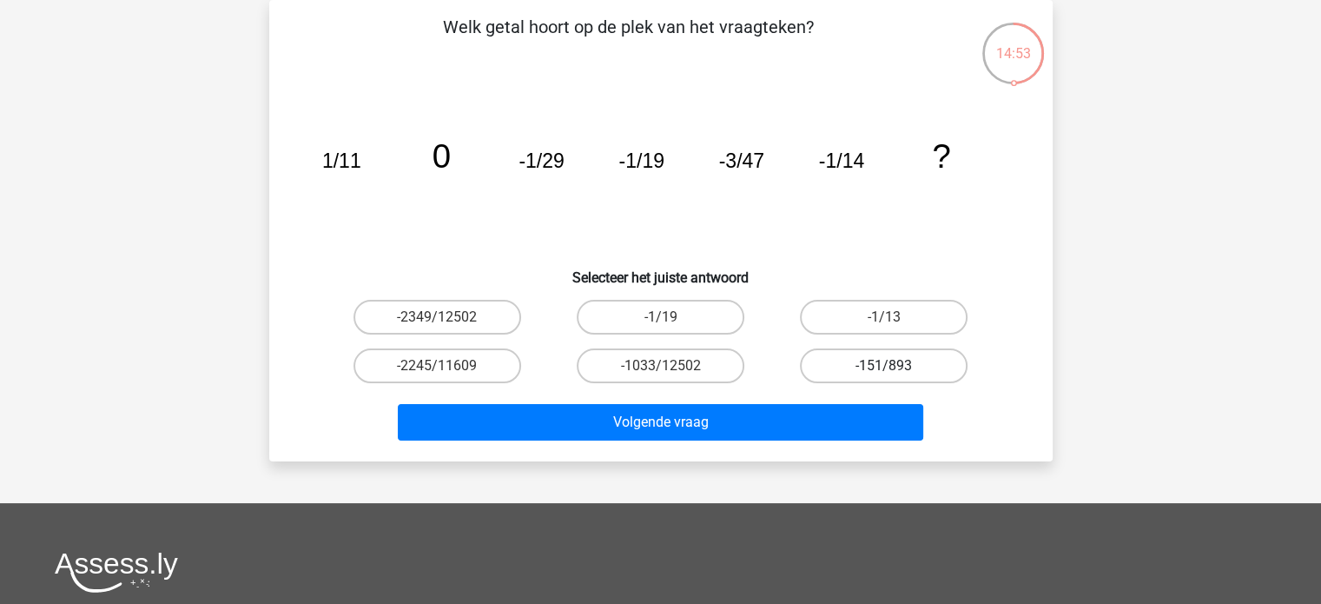
click at [869, 360] on label "-151/893" at bounding box center [884, 365] width 168 height 35
click at [884, 366] on input "-151/893" at bounding box center [889, 371] width 11 height 11
radio input "true"
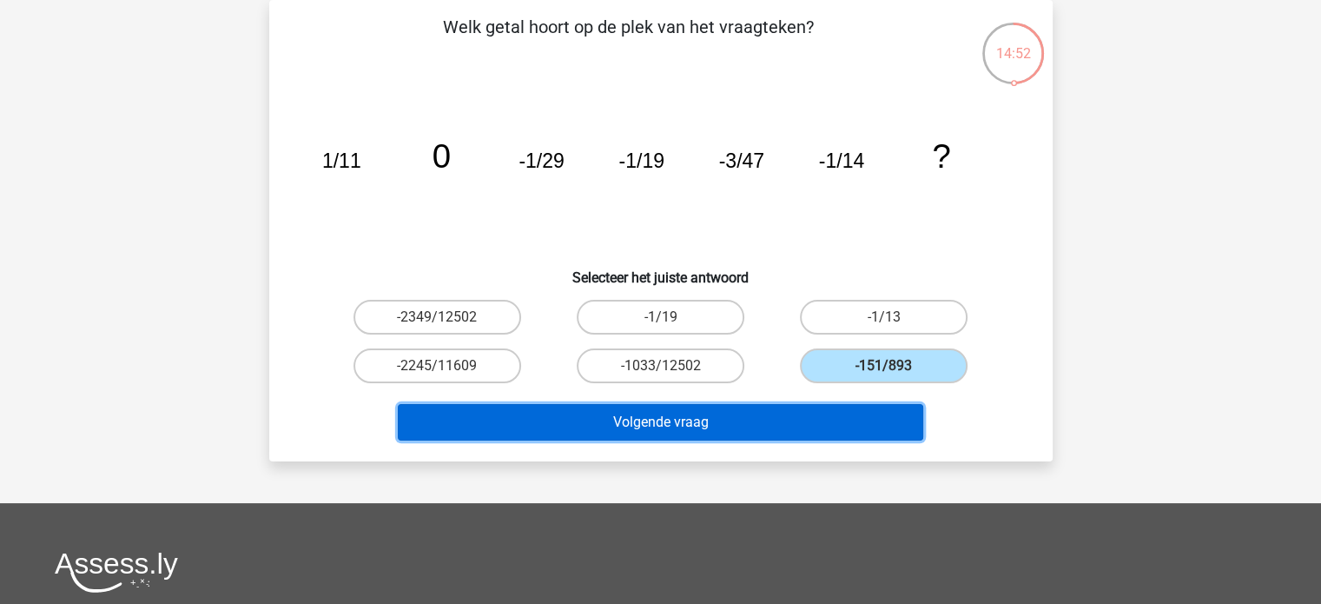
click at [850, 419] on button "Volgende vraag" at bounding box center [660, 422] width 525 height 36
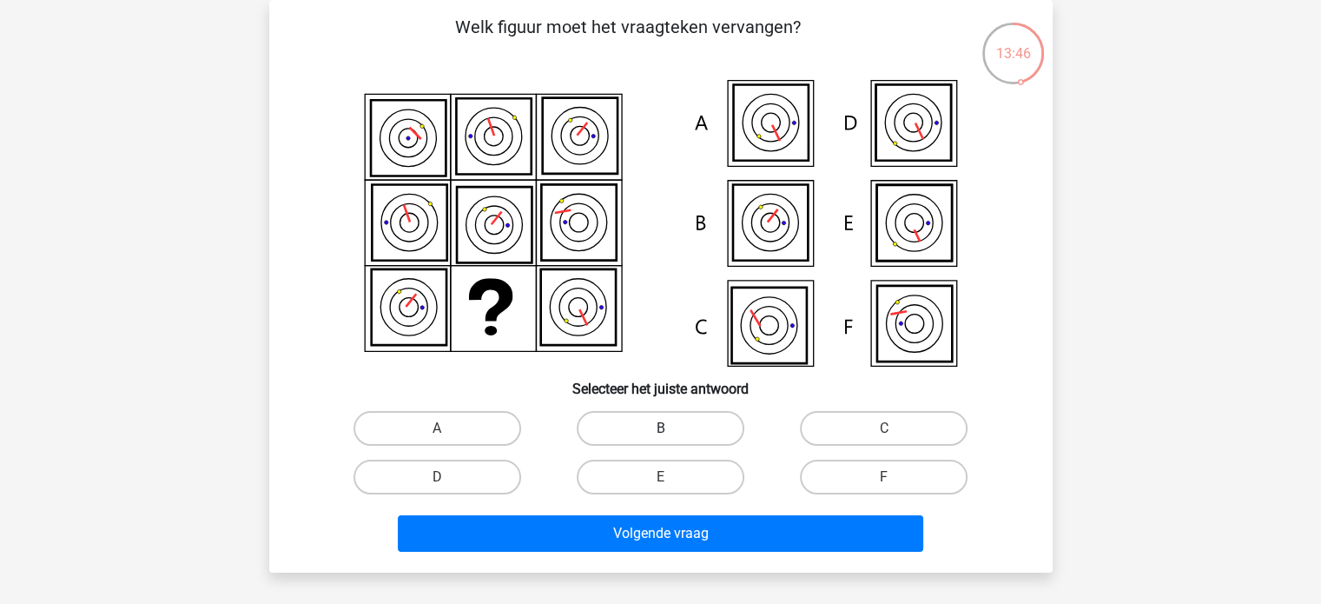
click at [647, 424] on label "B" at bounding box center [661, 428] width 168 height 35
click at [660, 428] on input "B" at bounding box center [665, 433] width 11 height 11
radio input "true"
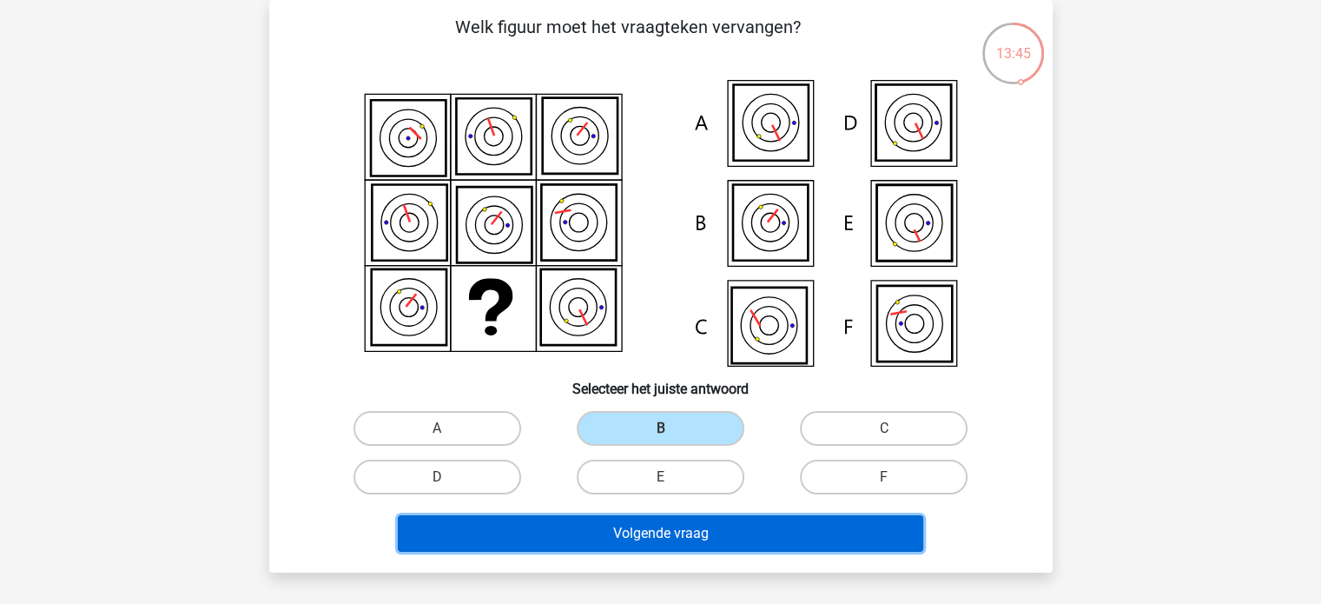
click at [682, 529] on button "Volgende vraag" at bounding box center [660, 533] width 525 height 36
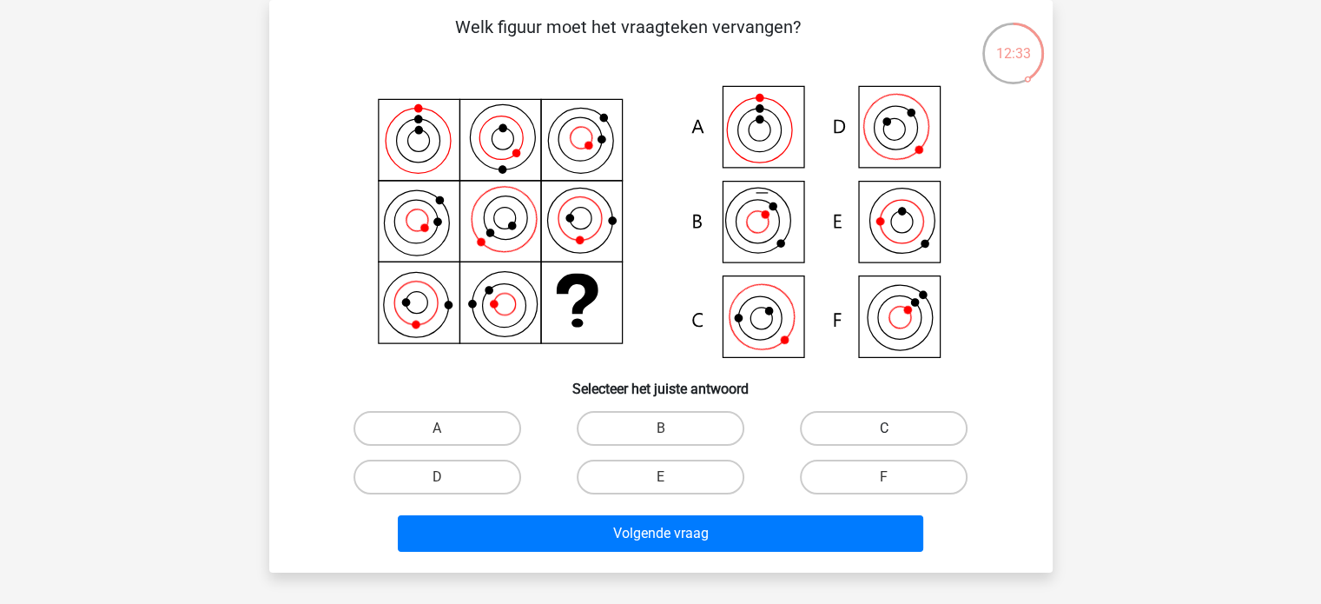
click at [902, 426] on label "C" at bounding box center [884, 428] width 168 height 35
click at [895, 428] on input "C" at bounding box center [889, 433] width 11 height 11
radio input "true"
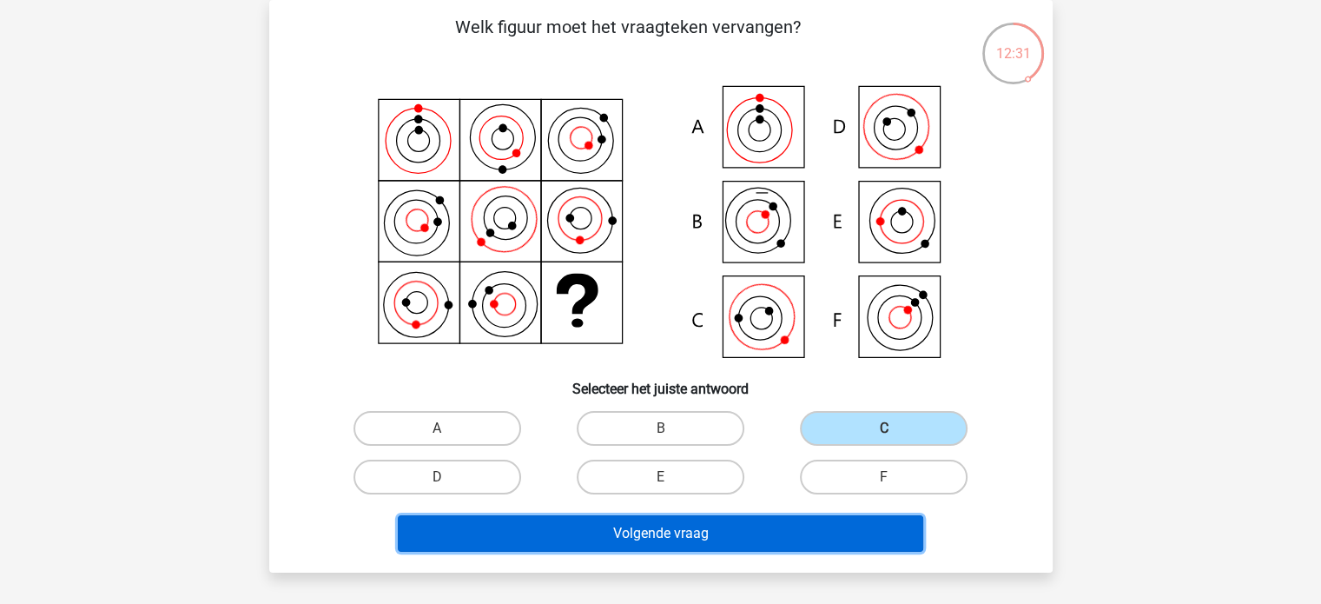
click at [649, 536] on button "Volgende vraag" at bounding box center [660, 533] width 525 height 36
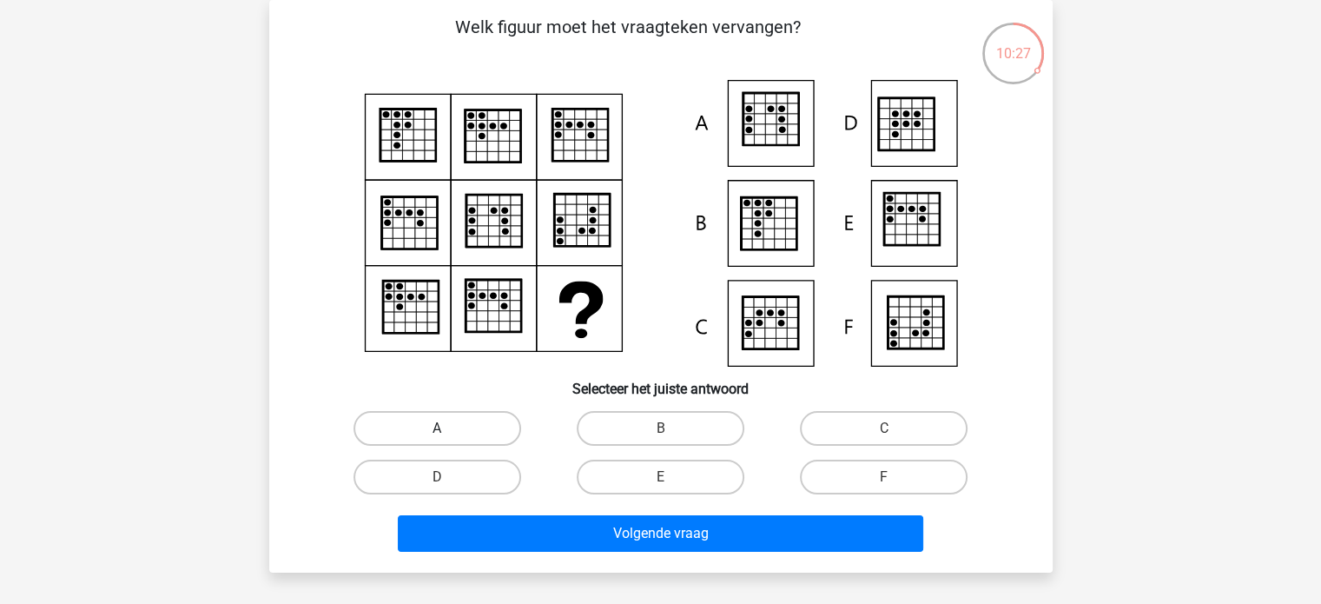
click at [413, 423] on label "A" at bounding box center [437, 428] width 168 height 35
click at [437, 428] on input "A" at bounding box center [442, 433] width 11 height 11
radio input "true"
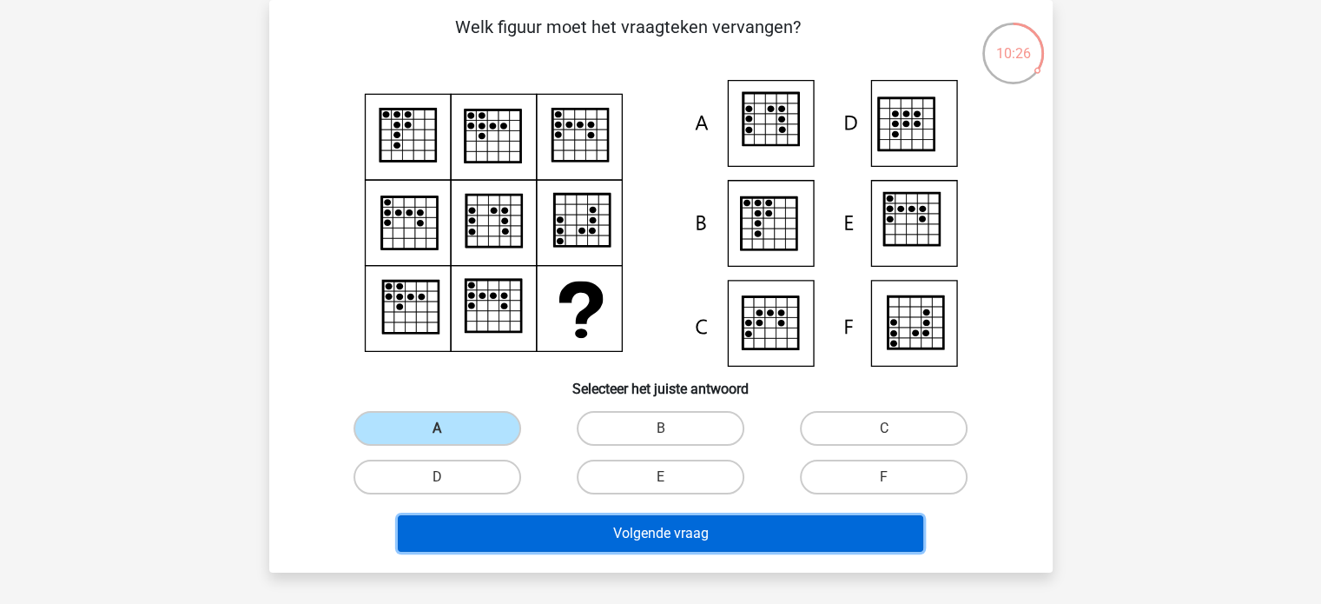
click at [708, 533] on button "Volgende vraag" at bounding box center [660, 533] width 525 height 36
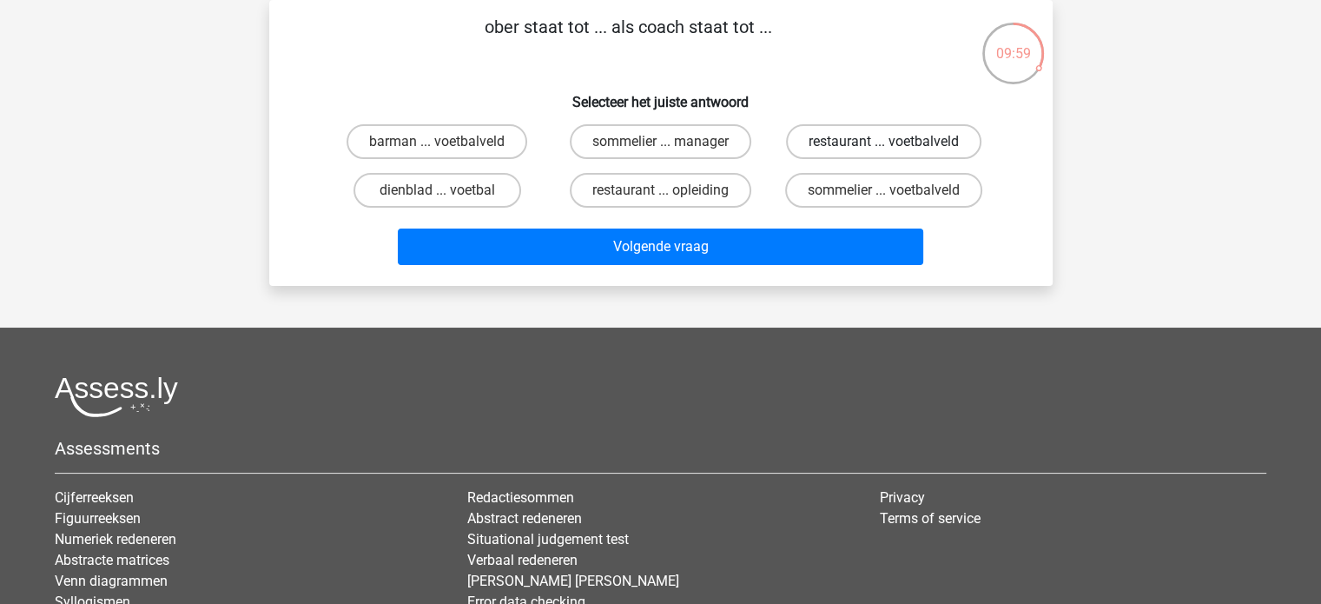
click at [910, 133] on label "restaurant ... voetbalveld" at bounding box center [883, 141] width 195 height 35
click at [895, 142] on input "restaurant ... voetbalveld" at bounding box center [889, 147] width 11 height 11
radio input "true"
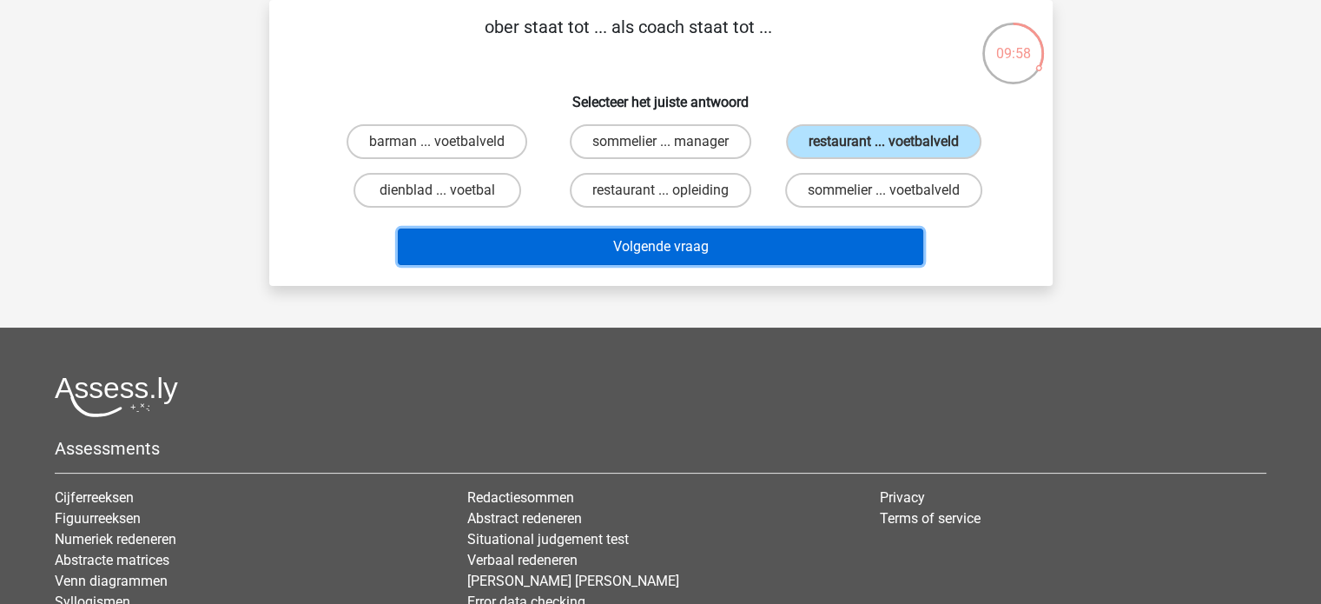
click at [724, 248] on button "Volgende vraag" at bounding box center [660, 246] width 525 height 36
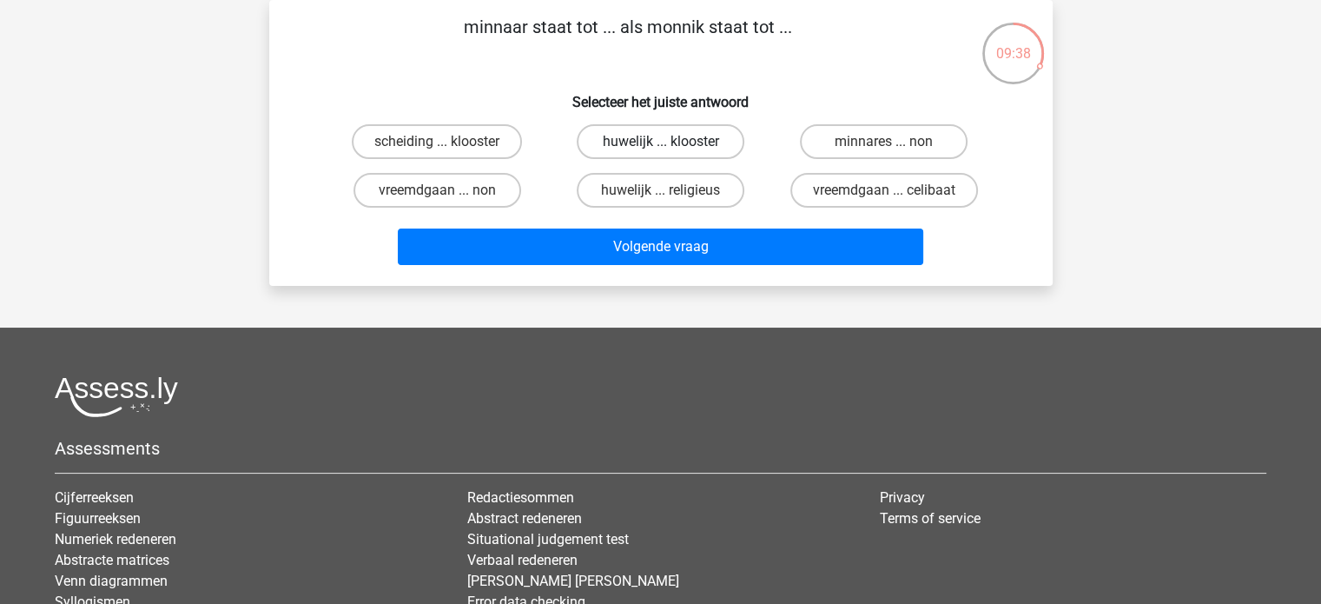
click at [677, 138] on label "huwelijk ... klooster" at bounding box center [661, 141] width 168 height 35
click at [671, 142] on input "huwelijk ... klooster" at bounding box center [665, 147] width 11 height 11
radio input "true"
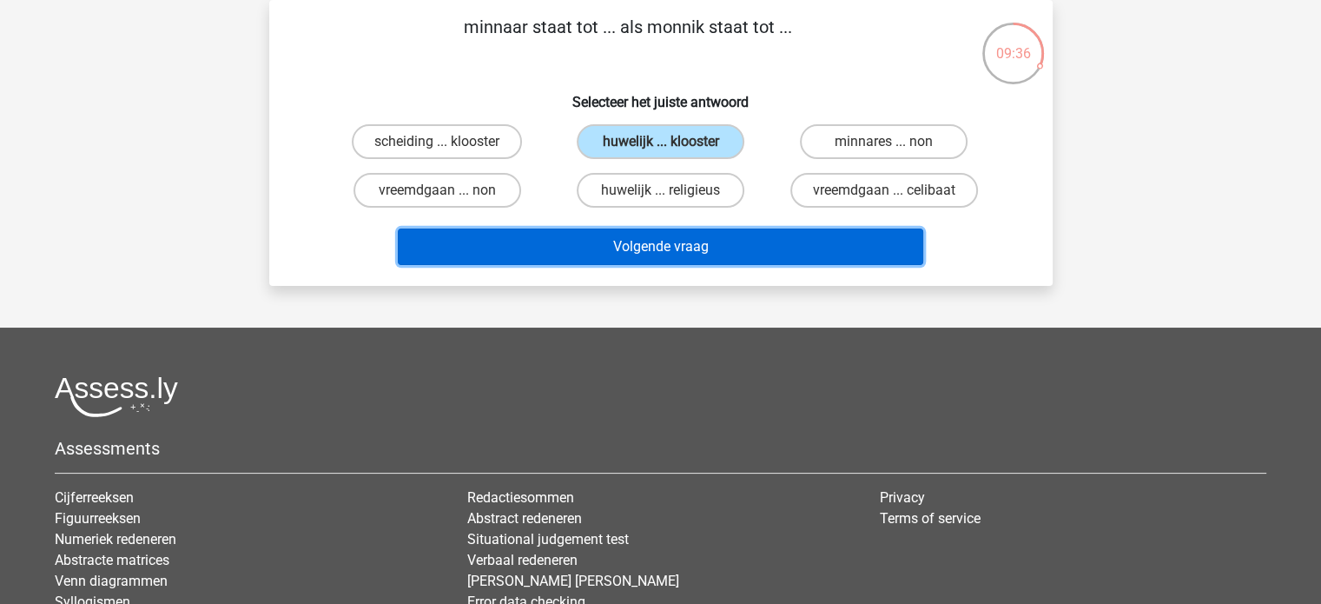
click at [675, 241] on button "Volgende vraag" at bounding box center [660, 246] width 525 height 36
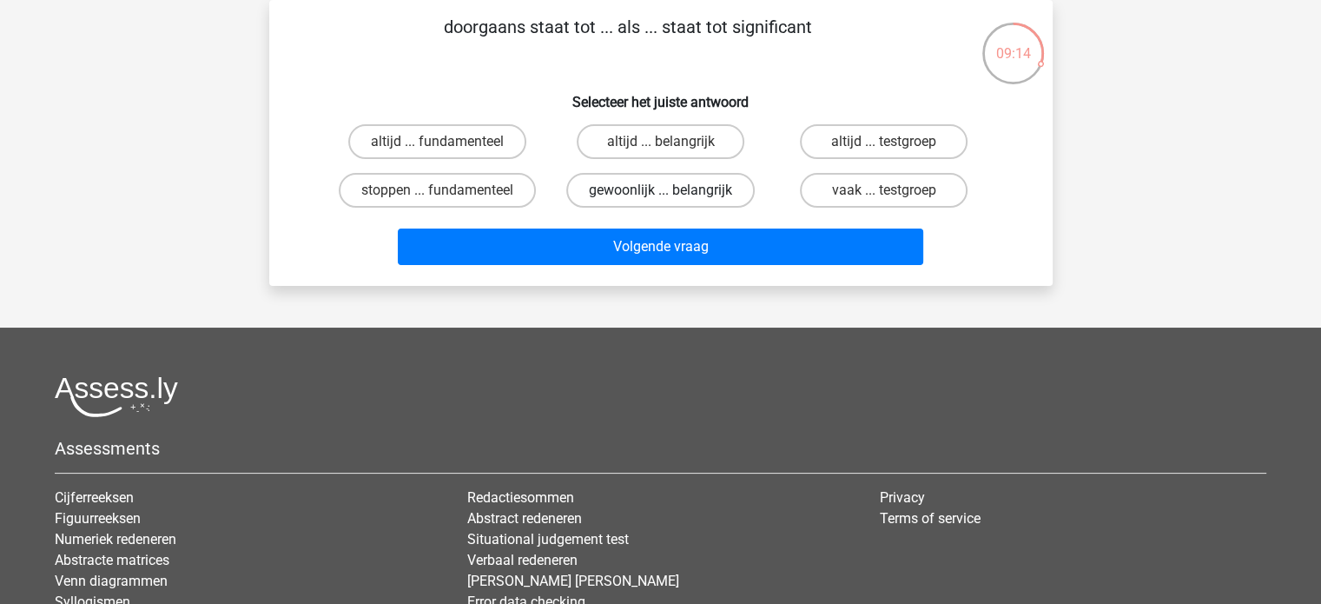
click at [674, 190] on label "gewoonlijk ... belangrijk" at bounding box center [660, 190] width 188 height 35
click at [671, 190] on input "gewoonlijk ... belangrijk" at bounding box center [665, 195] width 11 height 11
radio input "true"
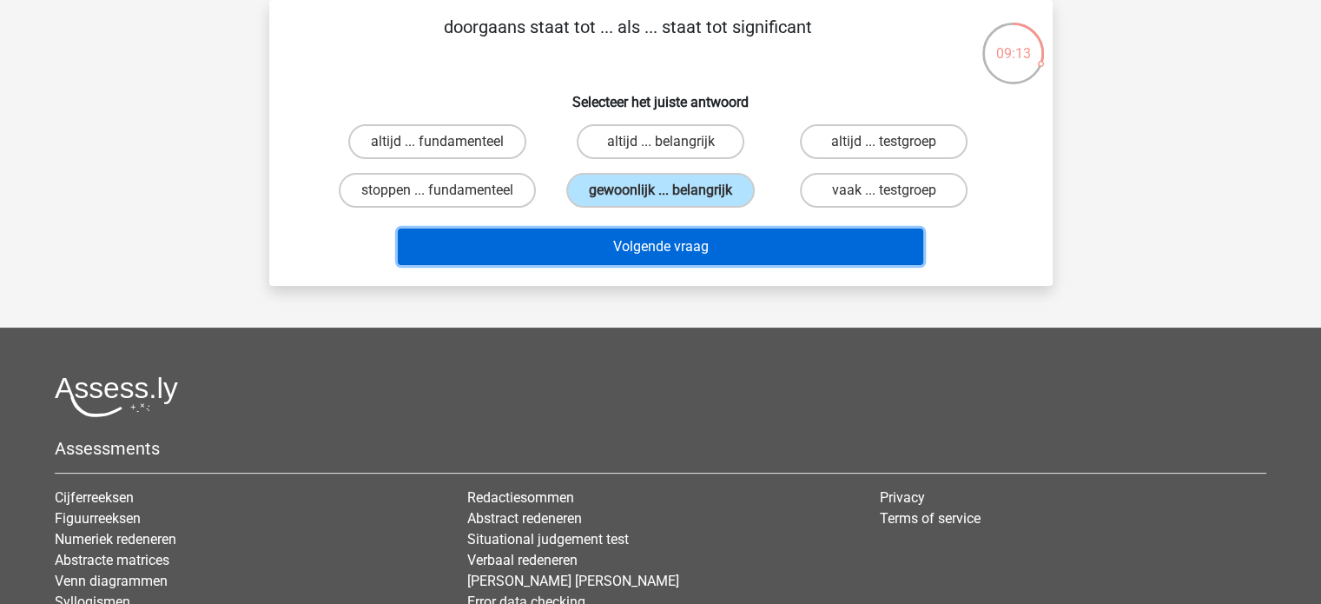
click at [681, 247] on button "Volgende vraag" at bounding box center [660, 246] width 525 height 36
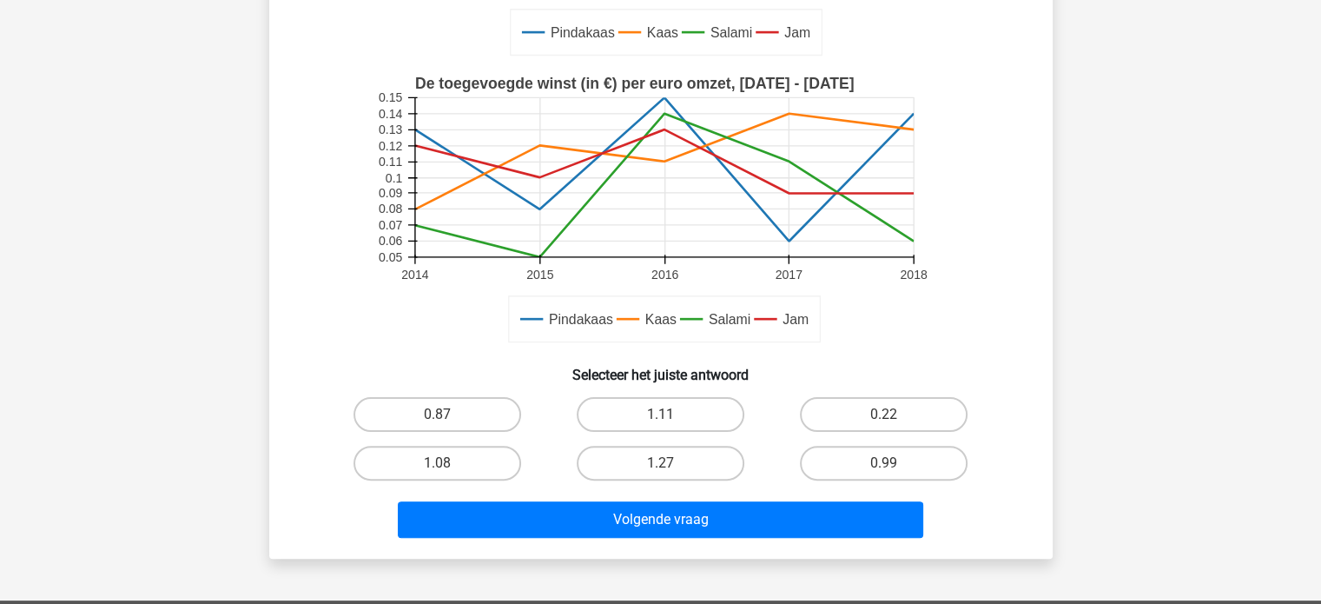
scroll to position [427, 0]
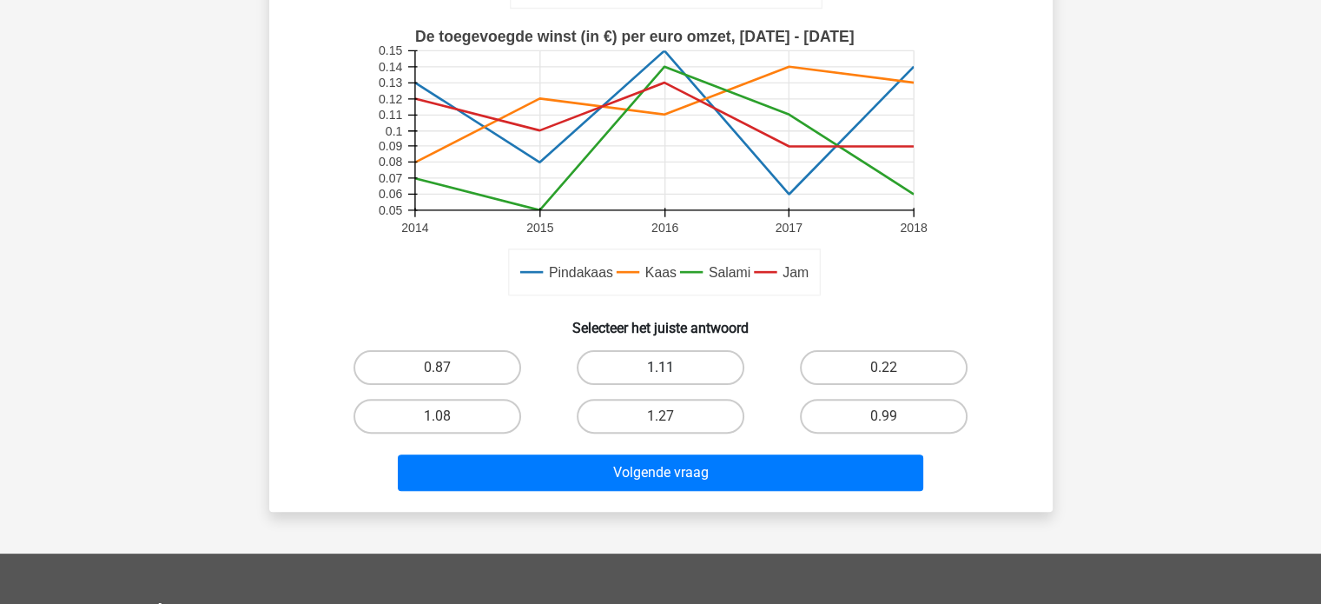
click at [644, 367] on label "1.11" at bounding box center [661, 367] width 168 height 35
click at [660, 367] on input "1.11" at bounding box center [665, 372] width 11 height 11
radio input "true"
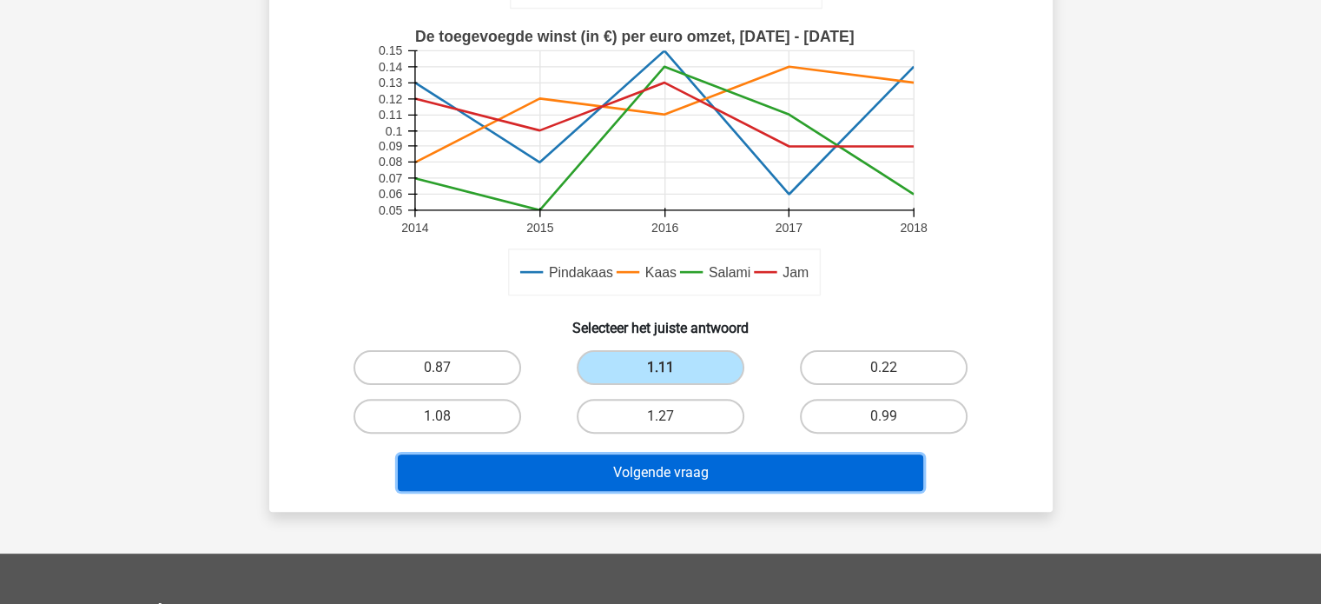
click at [664, 471] on button "Volgende vraag" at bounding box center [660, 472] width 525 height 36
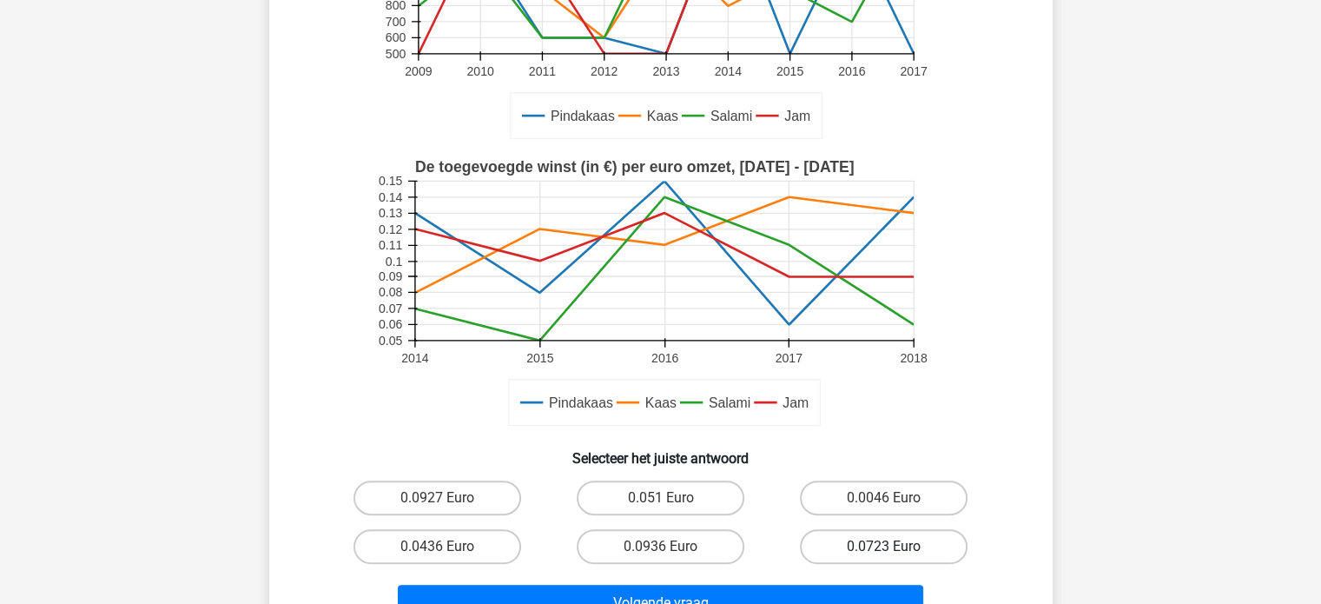
click at [906, 543] on label "0.0723 Euro" at bounding box center [884, 546] width 168 height 35
click at [895, 546] on input "0.0723 Euro" at bounding box center [889, 551] width 11 height 11
radio input "true"
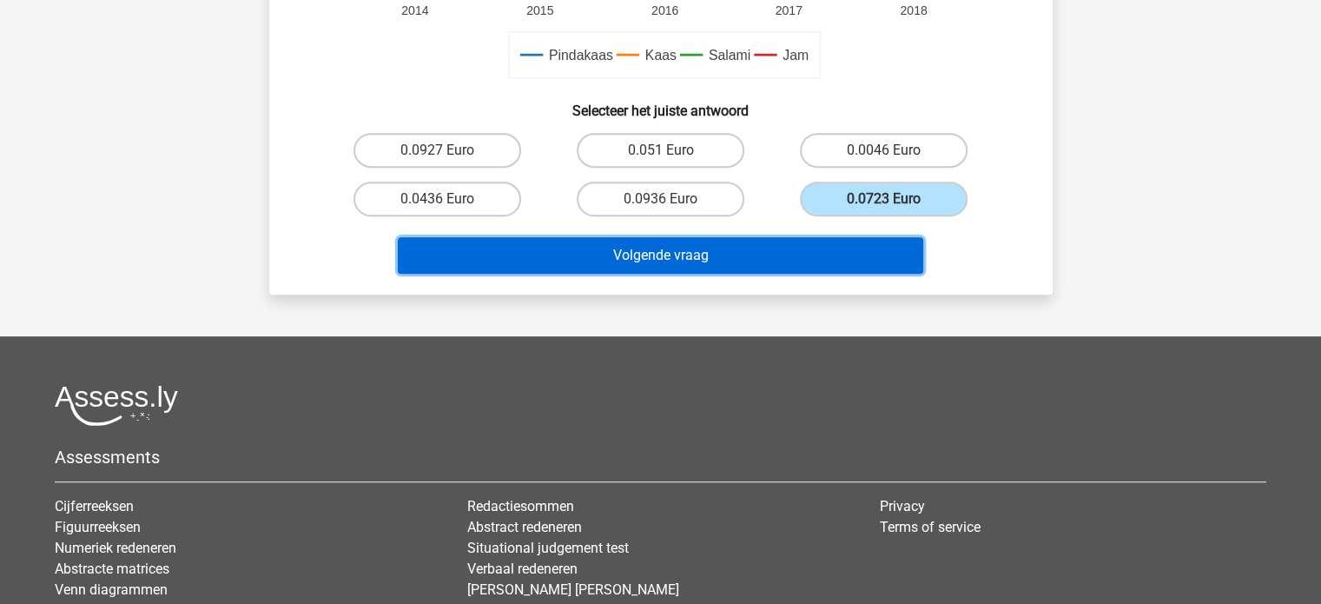
click at [645, 252] on button "Volgende vraag" at bounding box center [660, 255] width 525 height 36
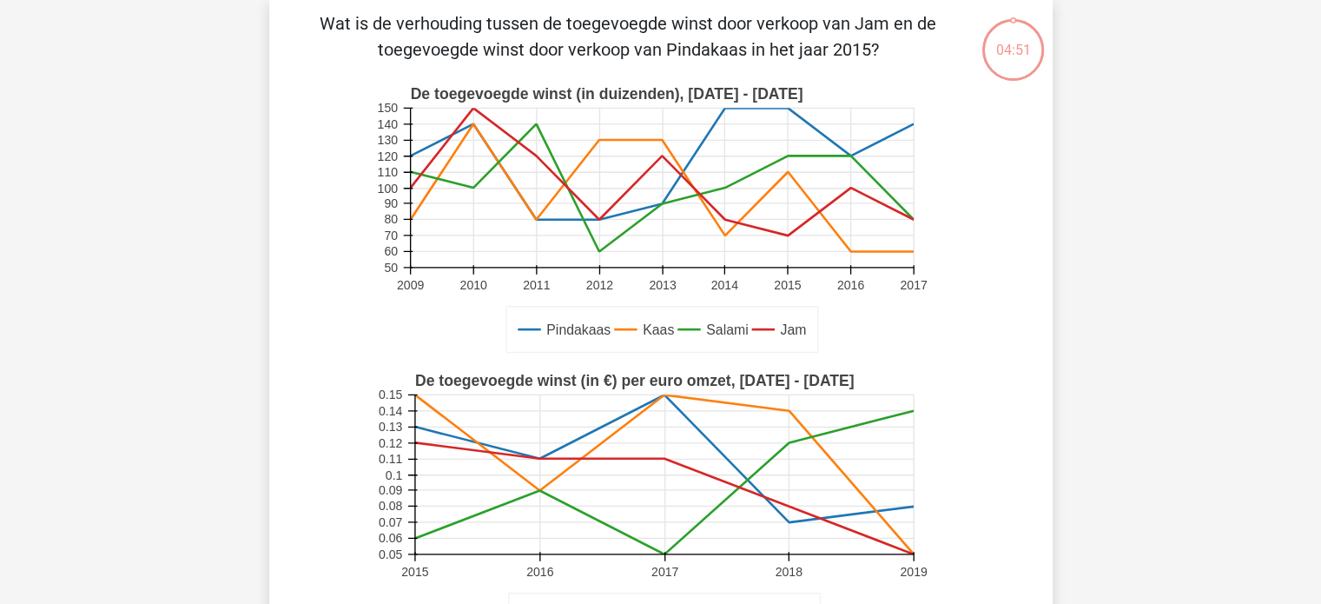
scroll to position [80, 0]
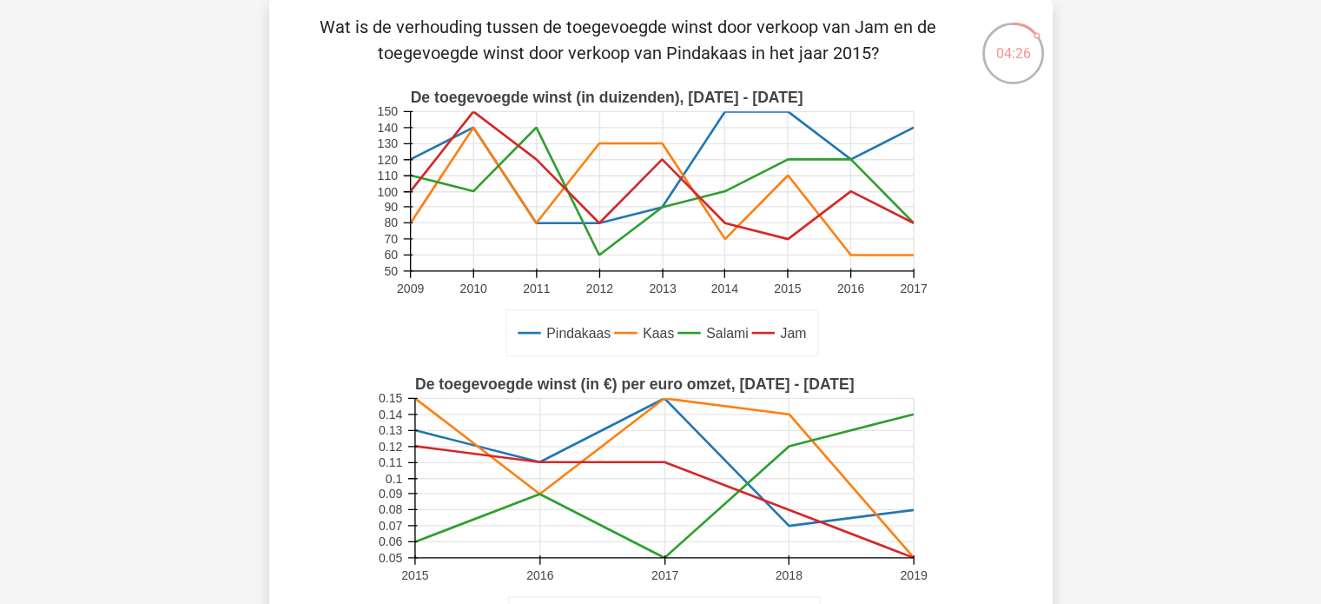
click at [787, 276] on icon at bounding box center [787, 273] width 0 height 10
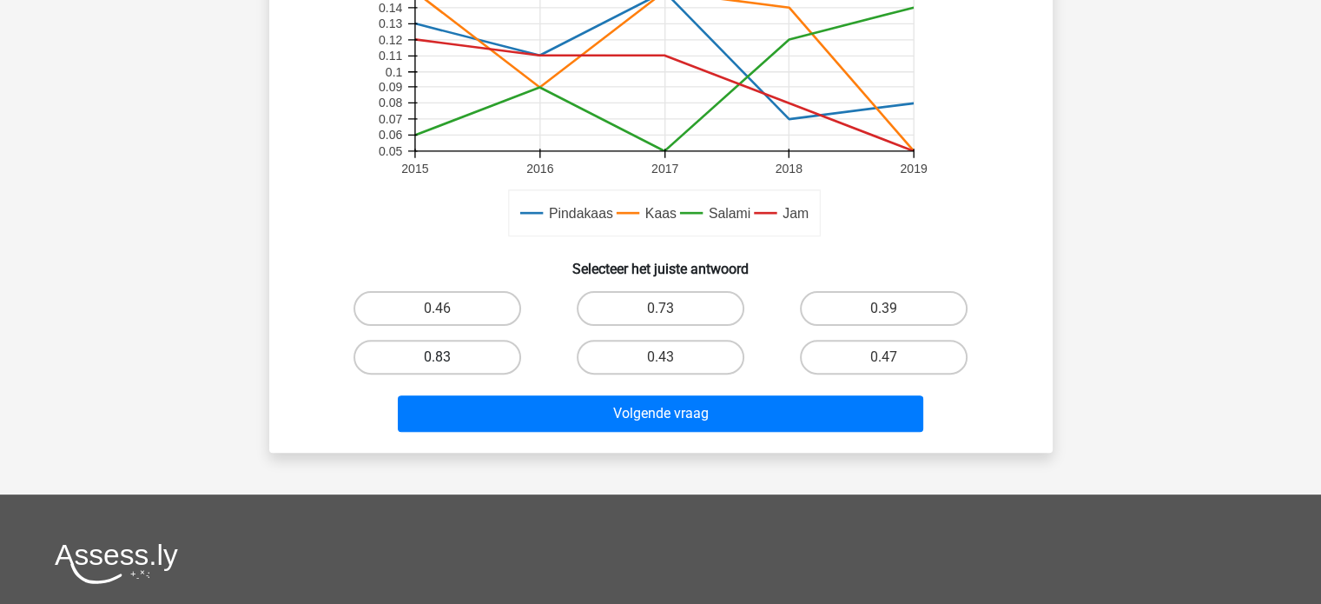
scroll to position [514, 0]
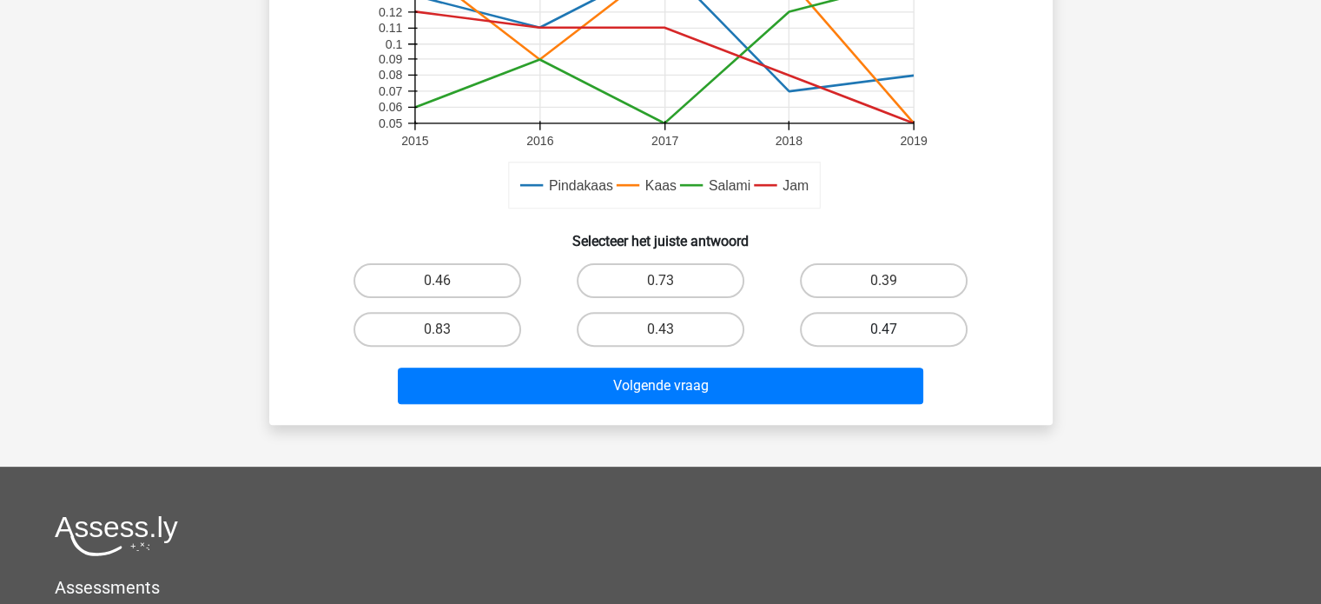
click at [846, 322] on label "0.47" at bounding box center [884, 329] width 168 height 35
click at [884, 329] on input "0.47" at bounding box center [889, 334] width 11 height 11
radio input "true"
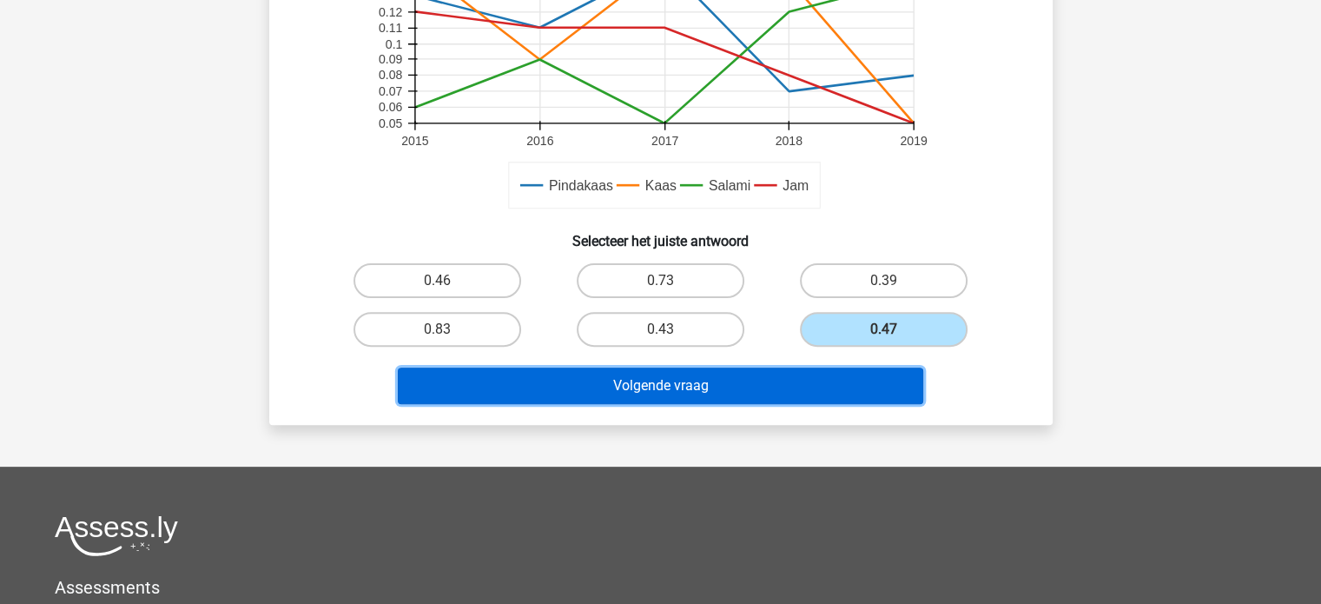
drag, startPoint x: 820, startPoint y: 389, endPoint x: 775, endPoint y: 378, distance: 46.6
click at [820, 390] on button "Volgende vraag" at bounding box center [660, 385] width 525 height 36
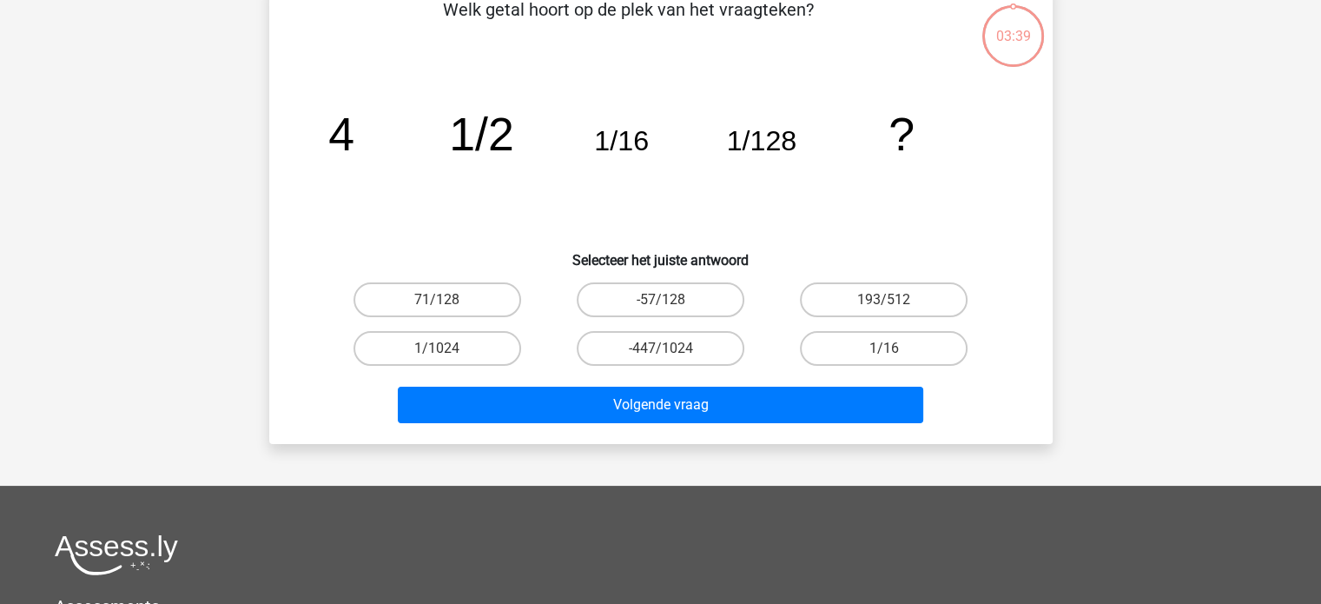
scroll to position [80, 0]
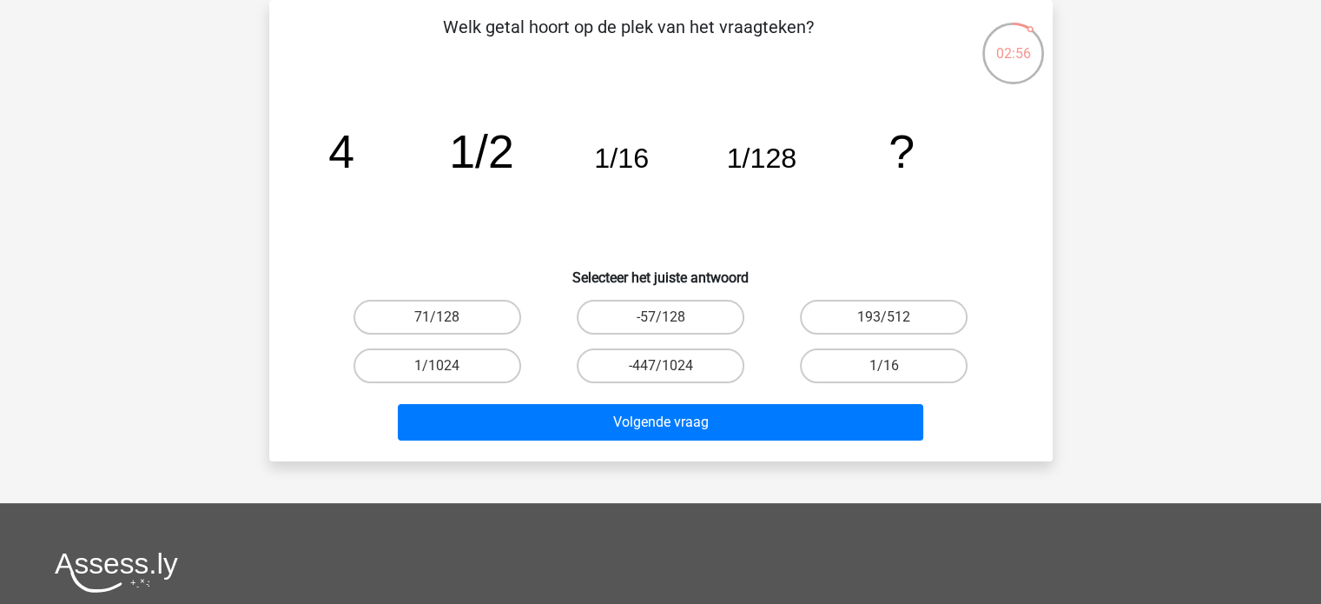
click at [446, 366] on input "1/1024" at bounding box center [442, 371] width 11 height 11
radio input "true"
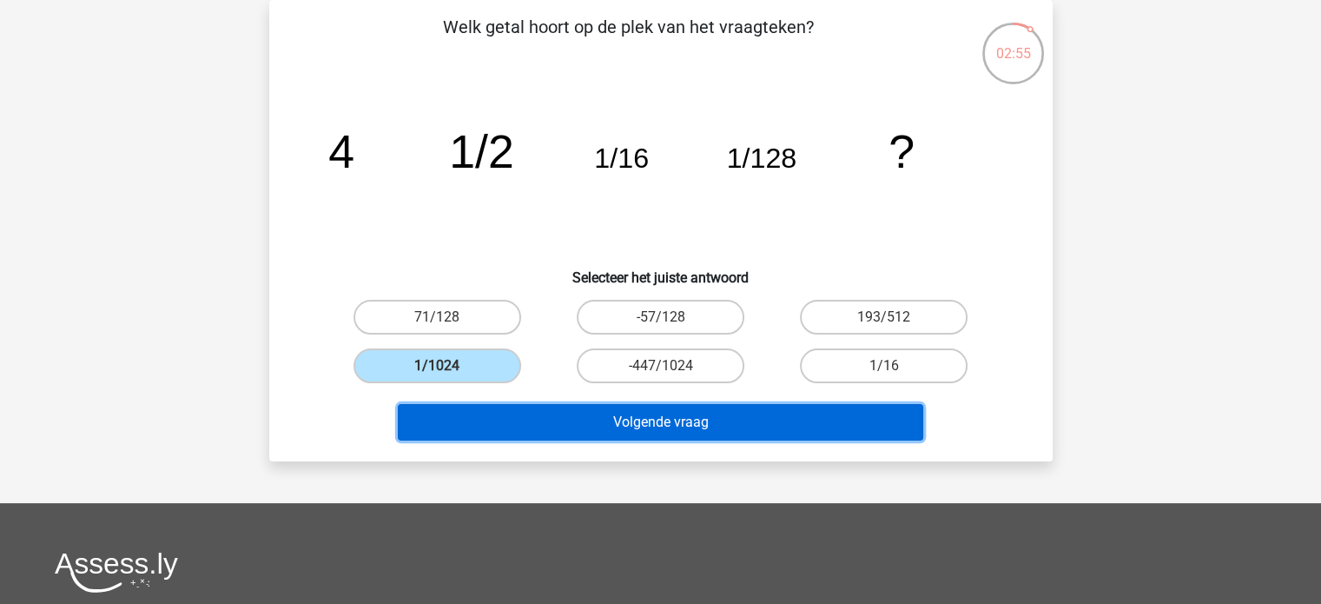
click at [660, 423] on button "Volgende vraag" at bounding box center [660, 422] width 525 height 36
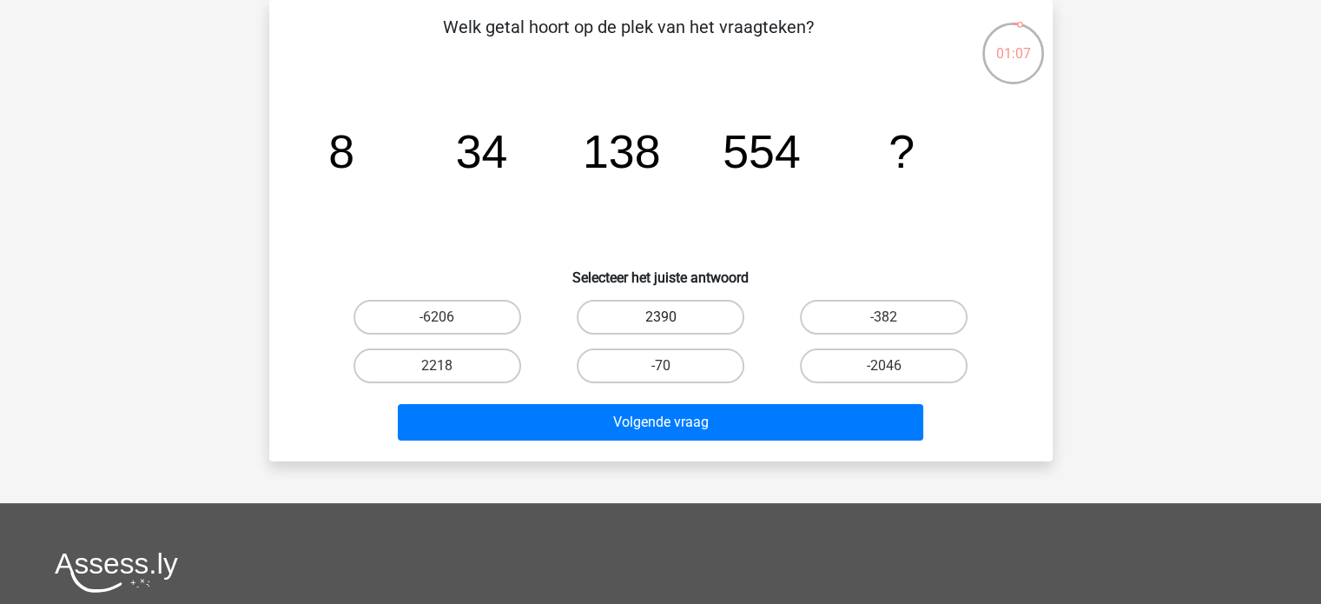
click at [664, 306] on label "2390" at bounding box center [661, 317] width 168 height 35
click at [664, 317] on input "2390" at bounding box center [665, 322] width 11 height 11
radio input "true"
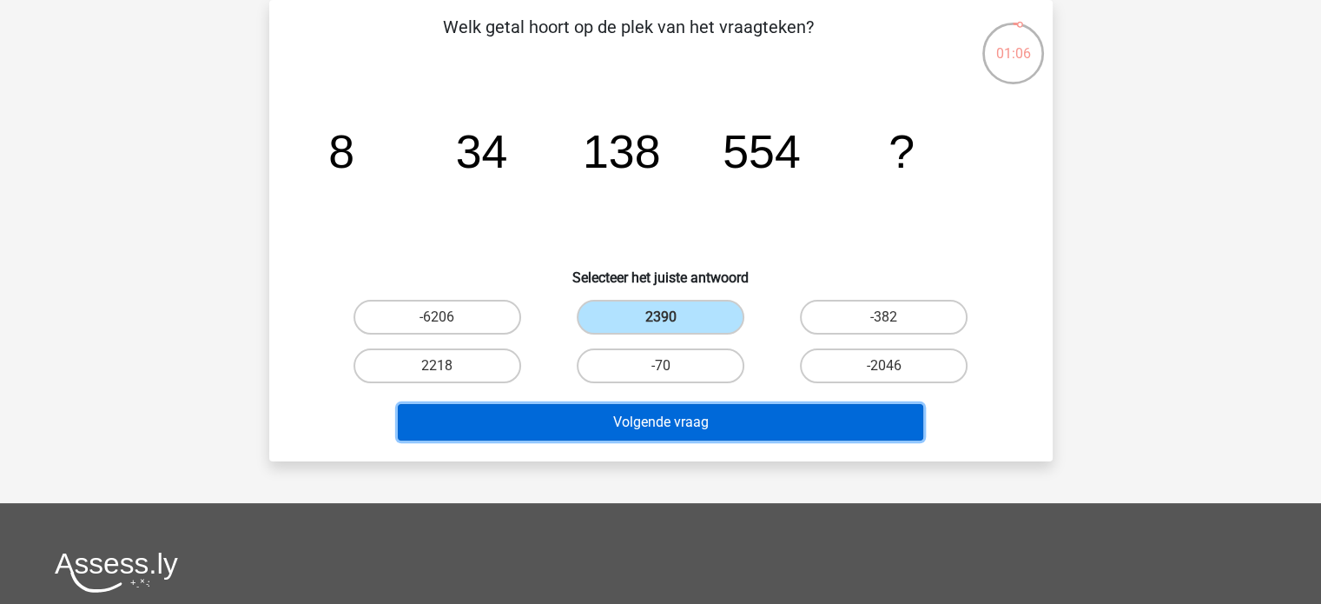
click at [707, 416] on button "Volgende vraag" at bounding box center [660, 422] width 525 height 36
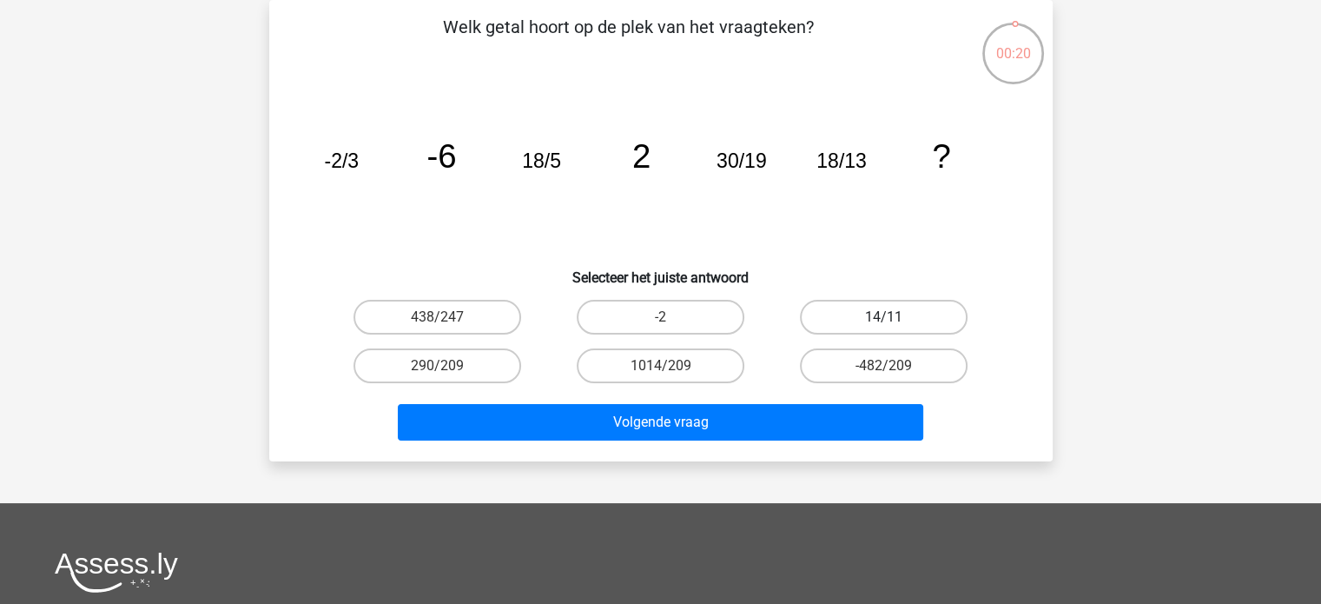
click at [876, 314] on label "14/11" at bounding box center [884, 317] width 168 height 35
click at [884, 317] on input "14/11" at bounding box center [889, 322] width 11 height 11
radio input "true"
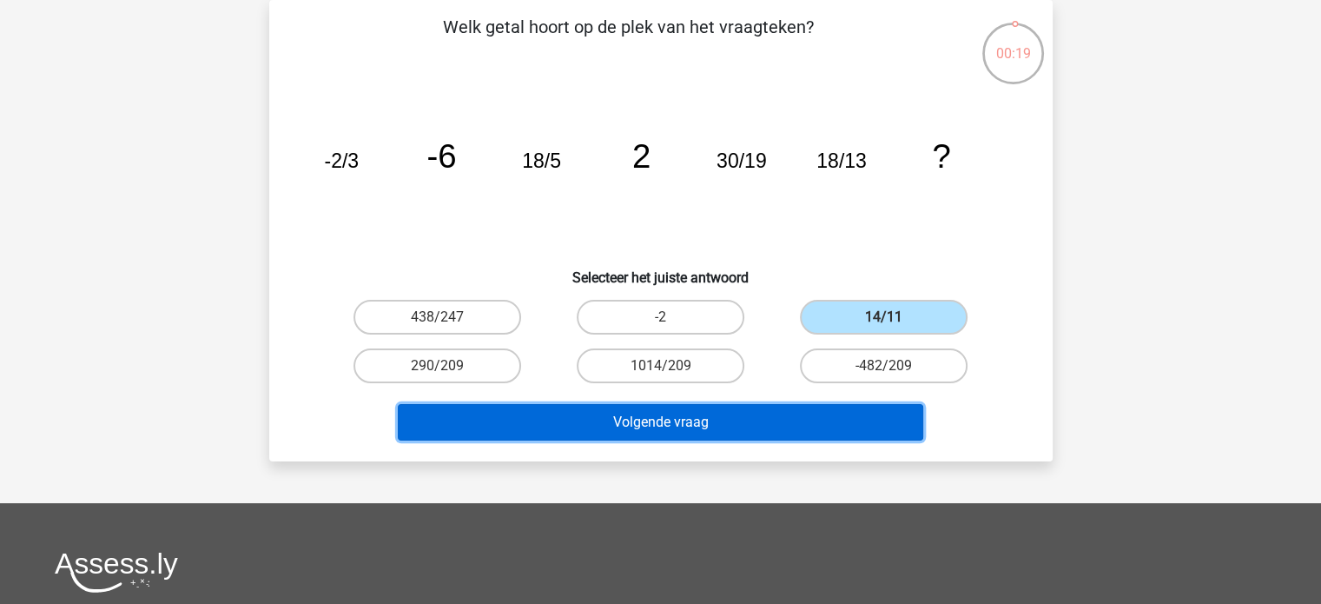
click at [798, 426] on button "Volgende vraag" at bounding box center [660, 422] width 525 height 36
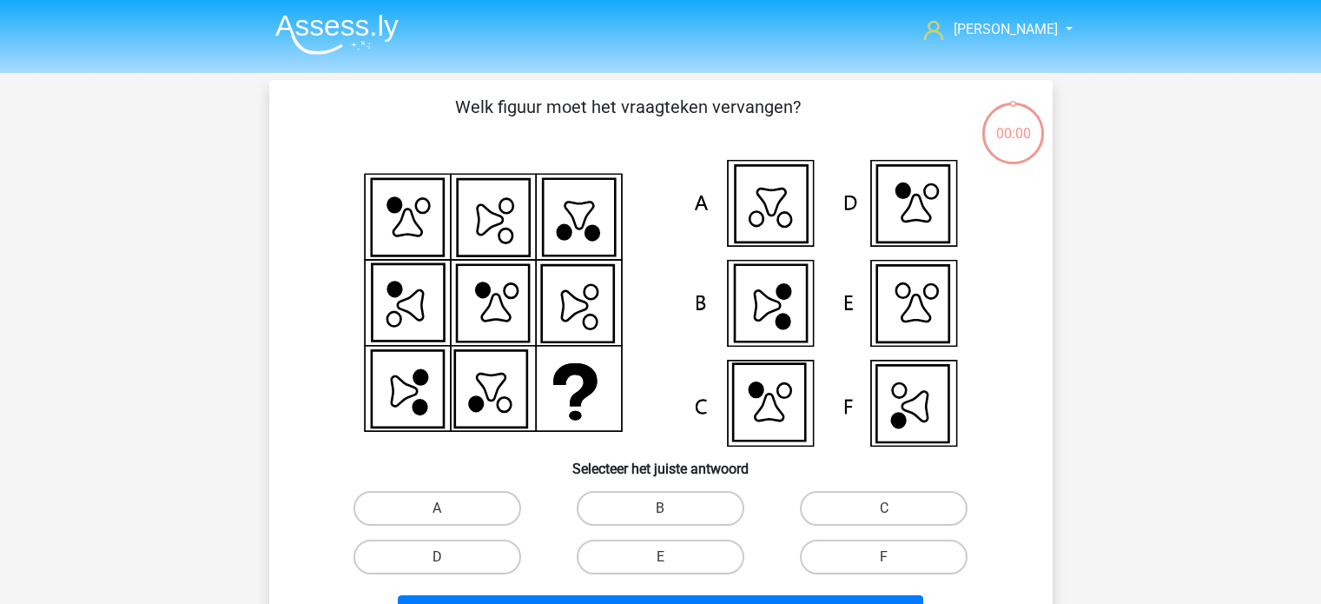
scroll to position [80, 0]
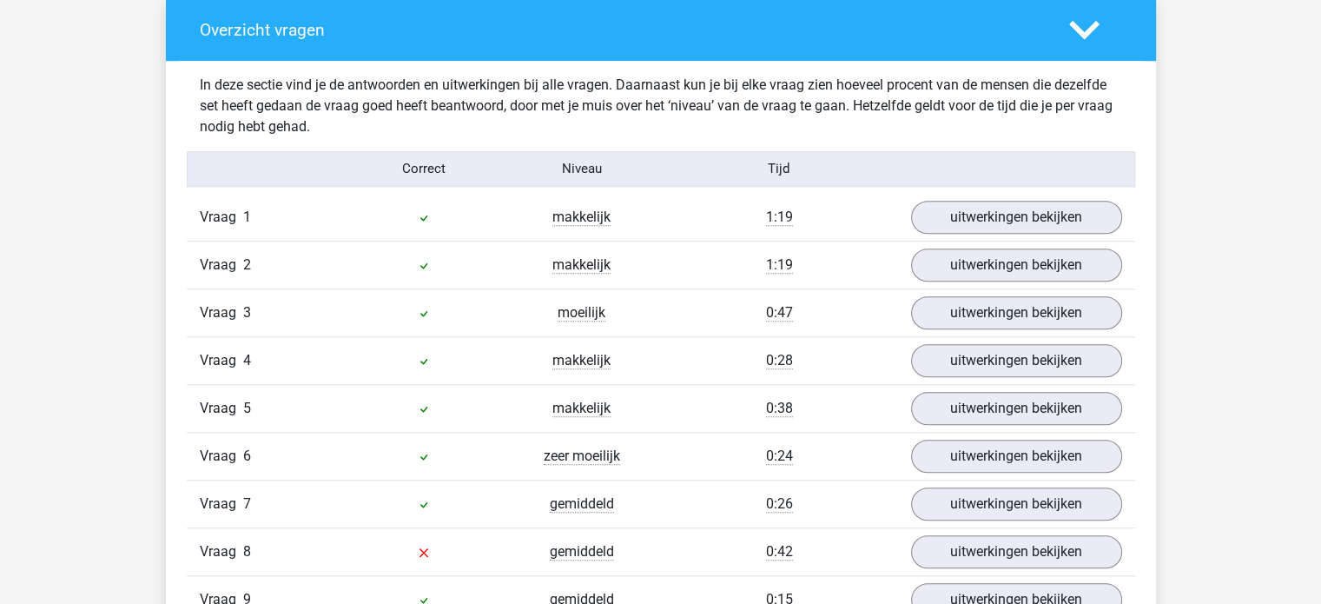
scroll to position [1390, 0]
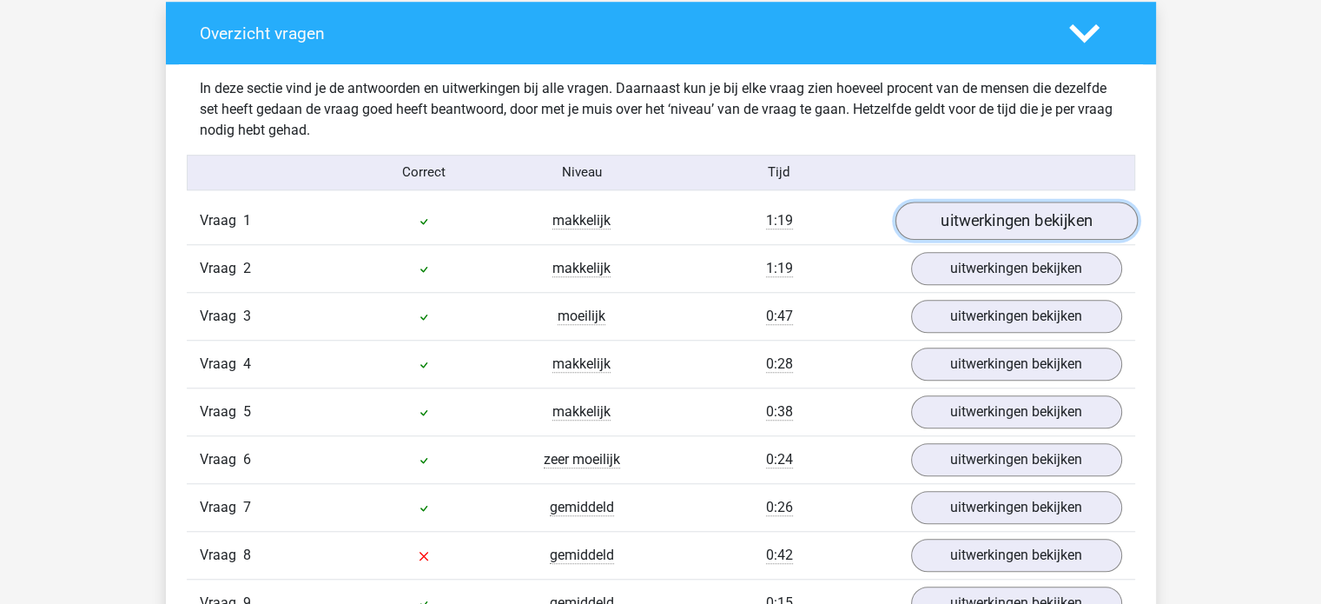
click at [1053, 225] on link "uitwerkingen bekijken" at bounding box center [1016, 220] width 242 height 38
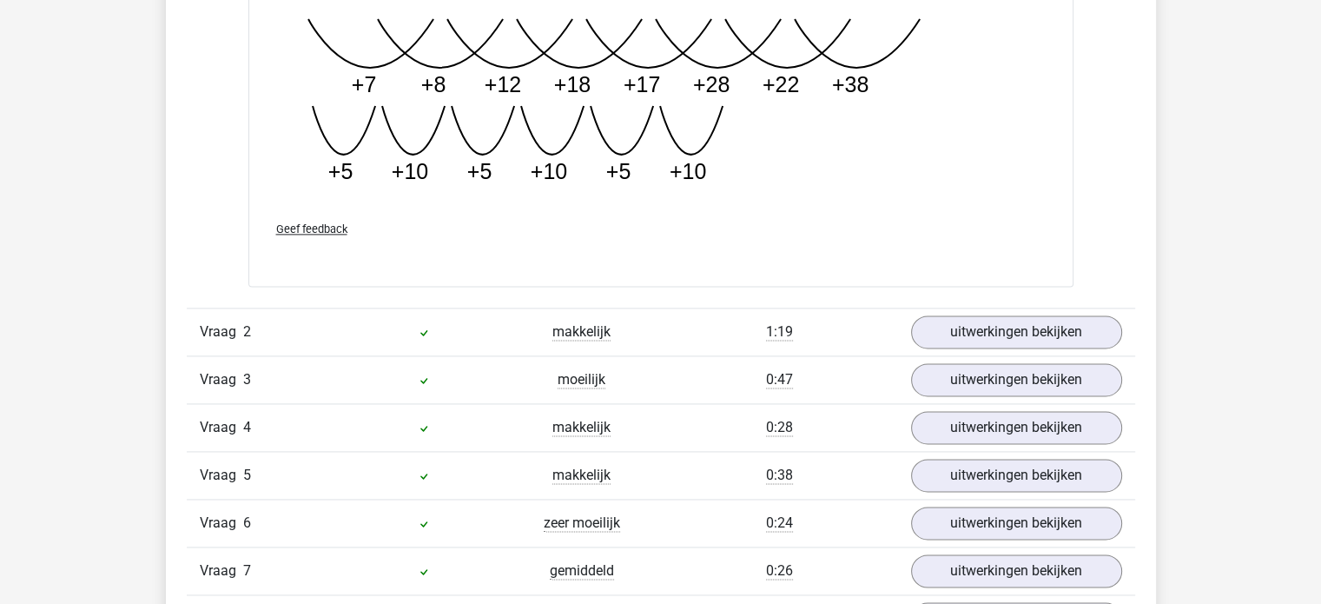
scroll to position [2345, 0]
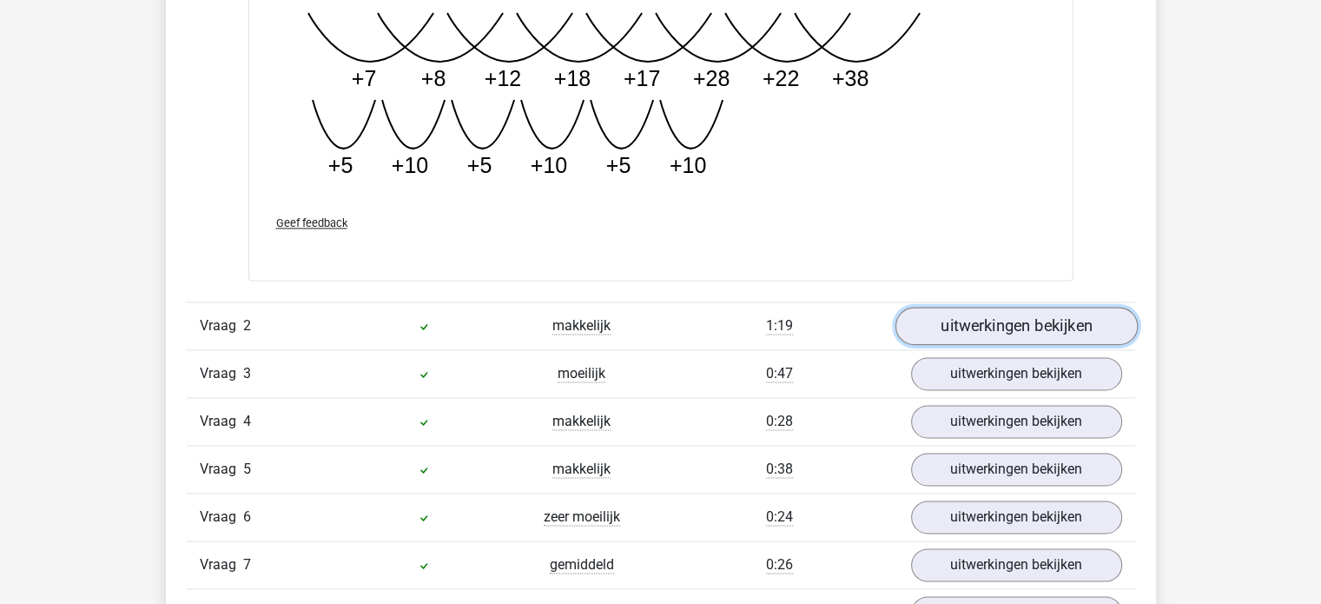
click at [1020, 327] on link "uitwerkingen bekijken" at bounding box center [1016, 326] width 242 height 38
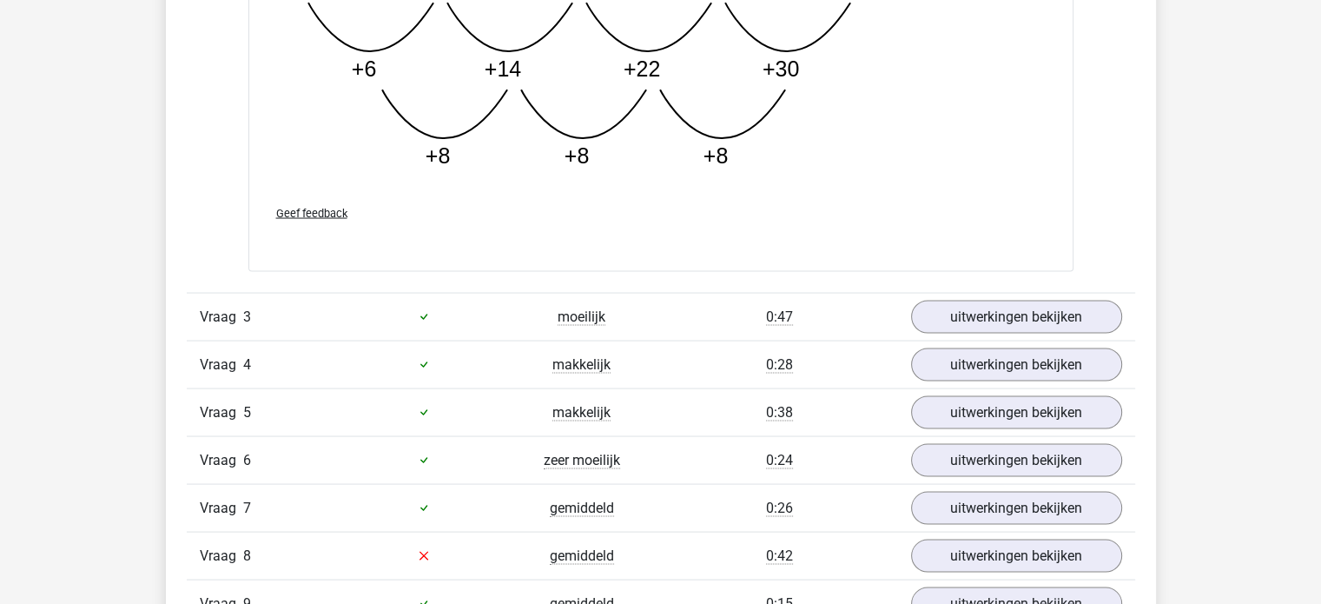
scroll to position [3300, 0]
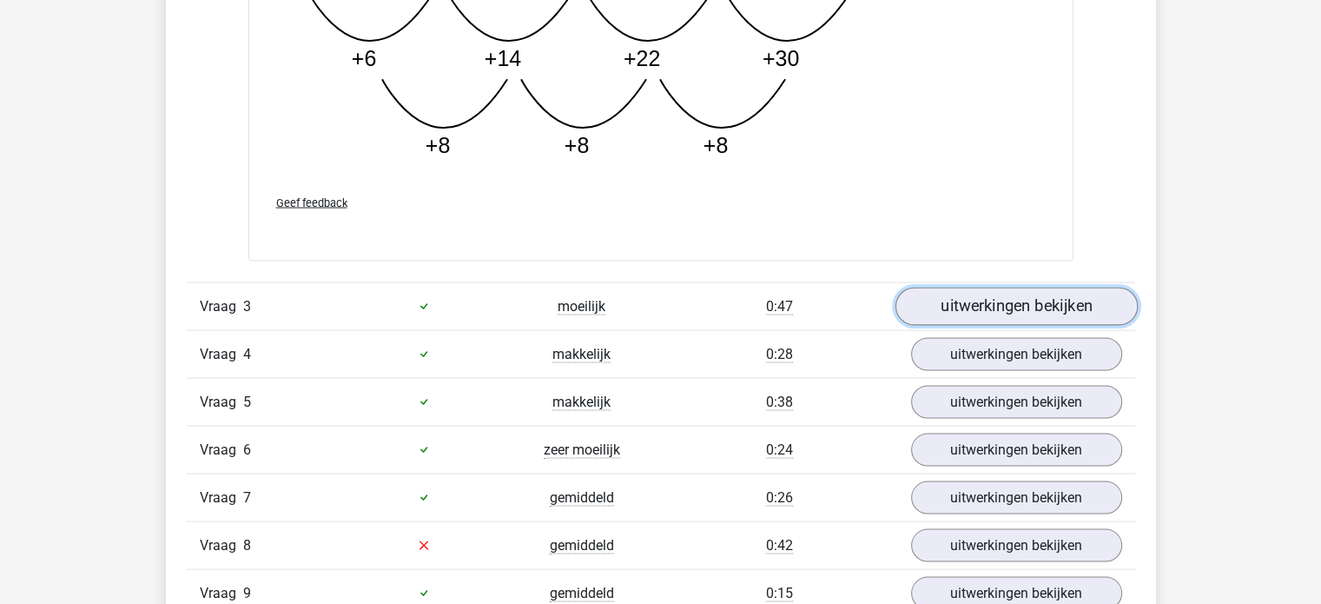
click at [985, 306] on link "uitwerkingen bekijken" at bounding box center [1016, 306] width 242 height 38
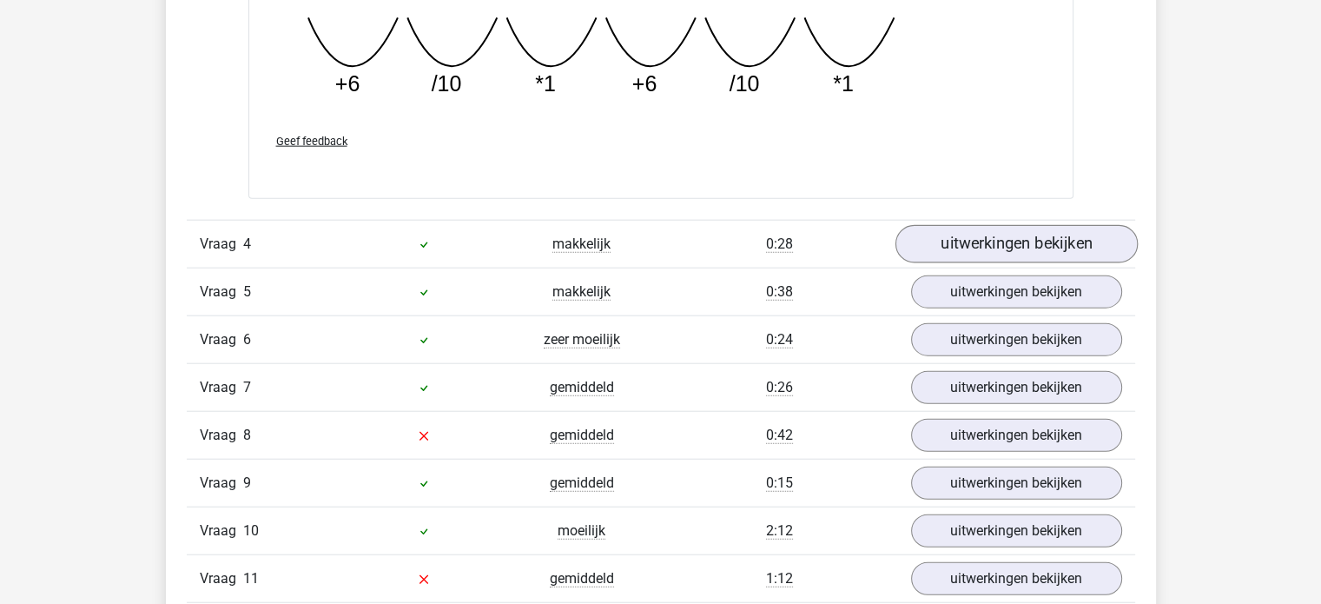
scroll to position [4169, 0]
click at [1004, 231] on link "uitwerkingen bekijken" at bounding box center [1016, 243] width 242 height 38
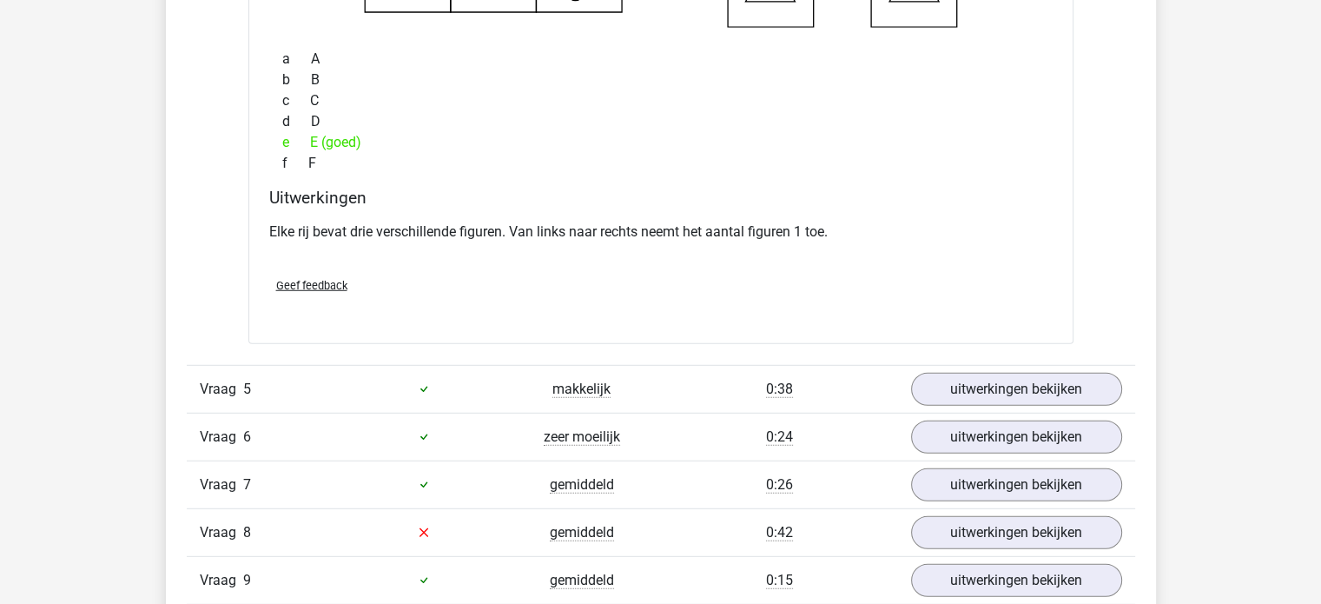
scroll to position [4864, 0]
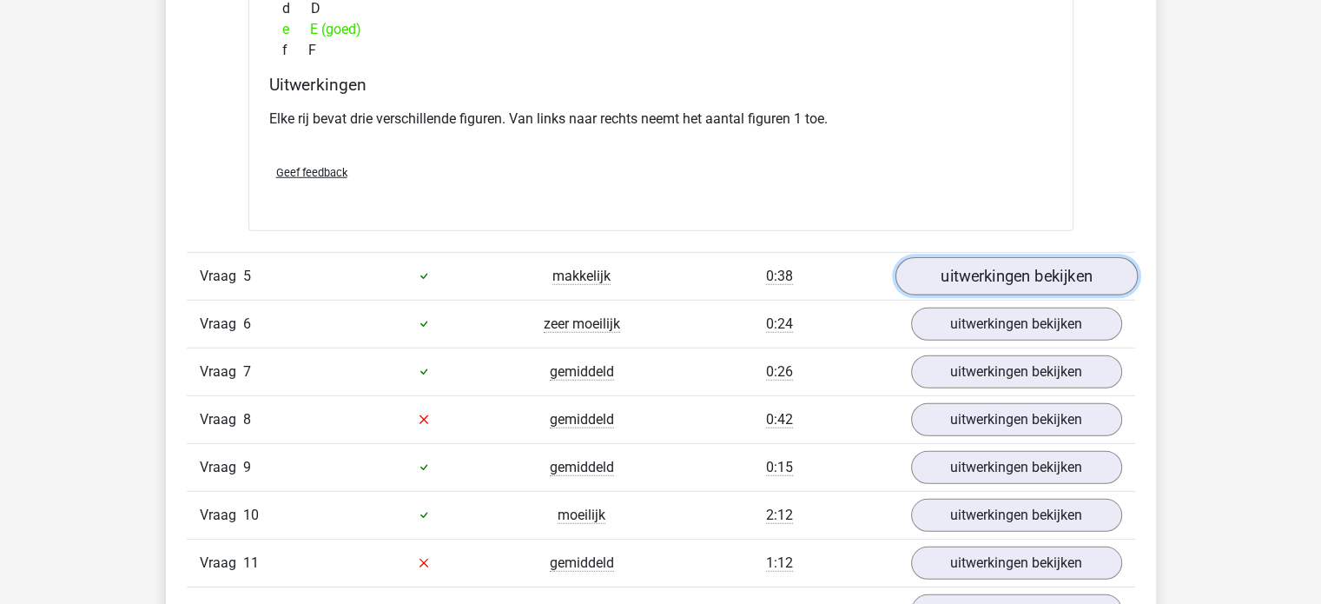
click at [931, 274] on link "uitwerkingen bekijken" at bounding box center [1016, 276] width 242 height 38
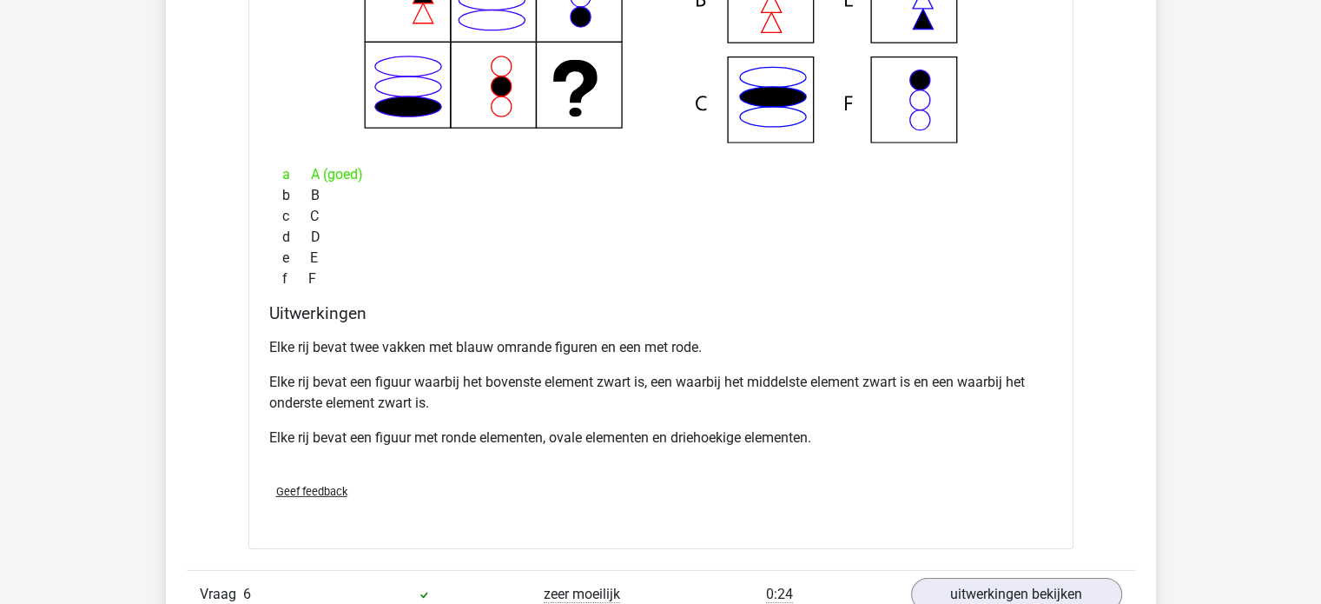
scroll to position [5472, 0]
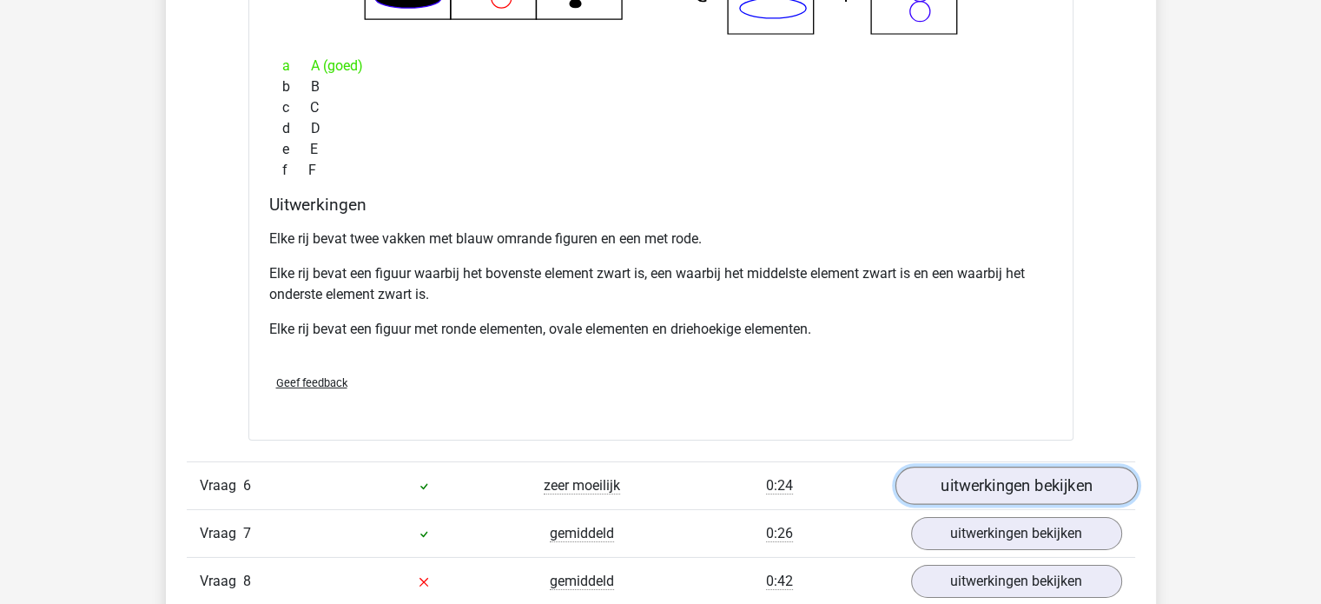
click at [994, 479] on link "uitwerkingen bekijken" at bounding box center [1016, 485] width 242 height 38
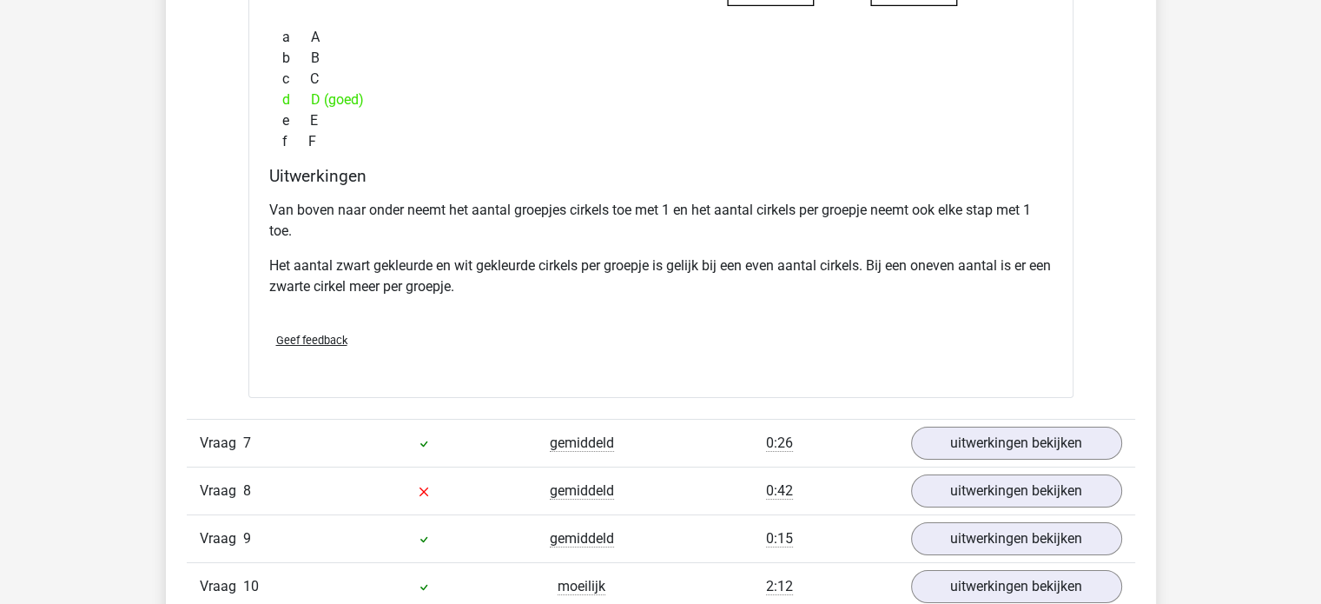
scroll to position [6340, 0]
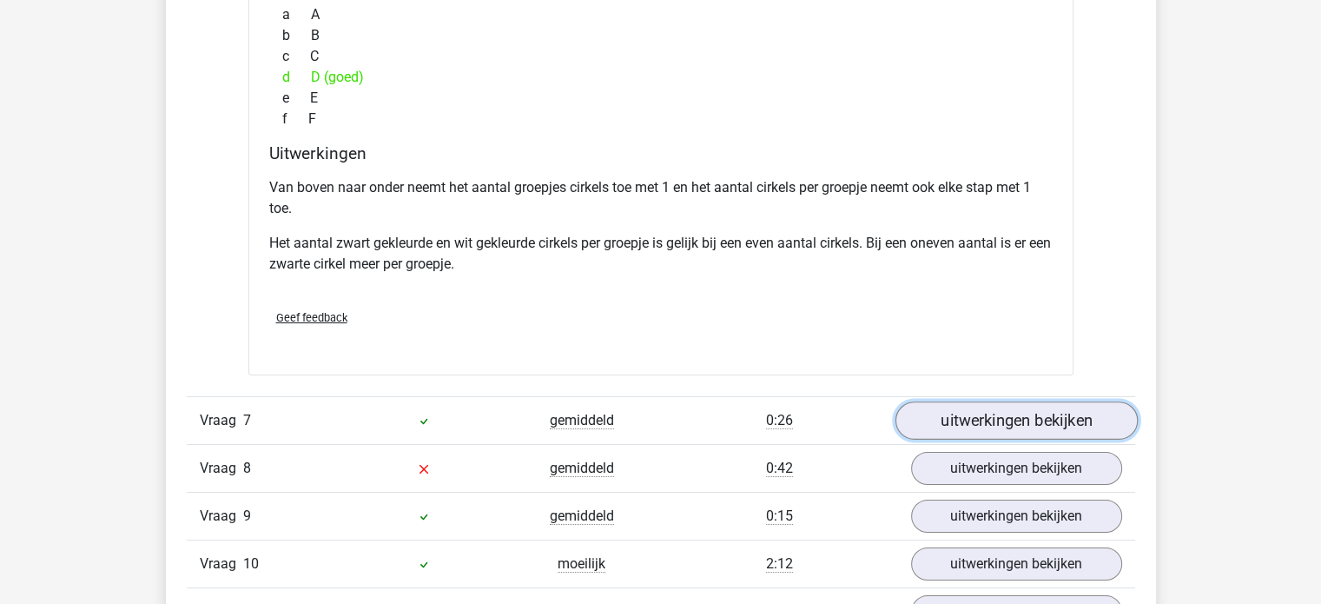
click at [985, 417] on link "uitwerkingen bekijken" at bounding box center [1016, 420] width 242 height 38
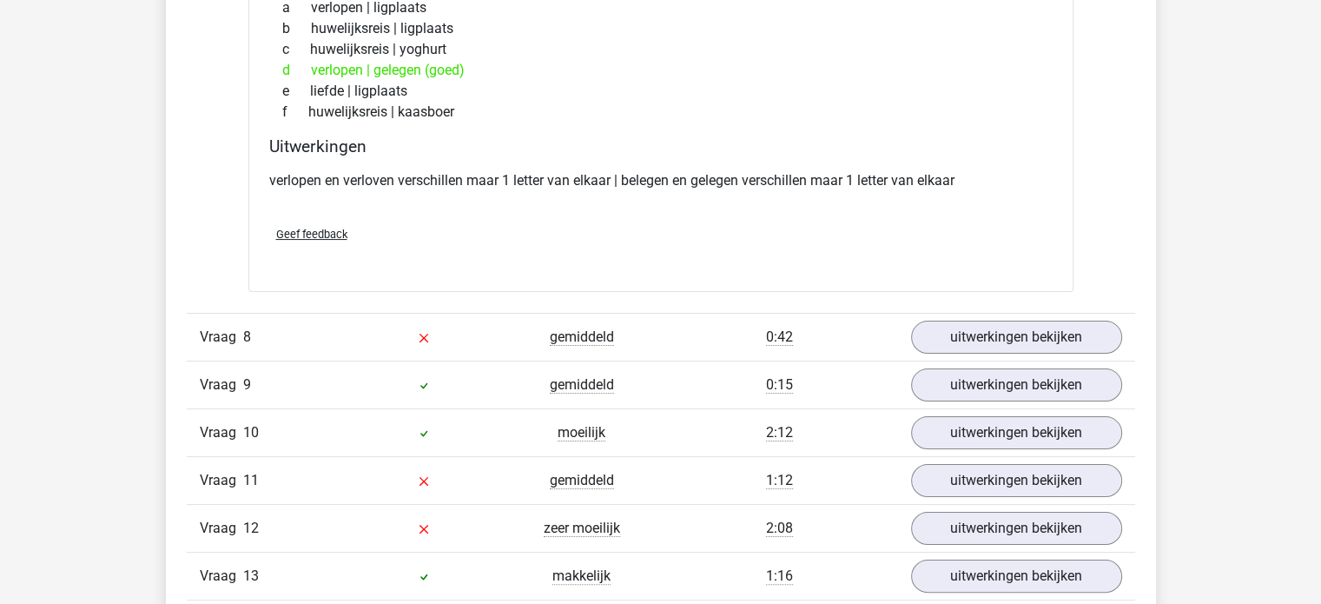
scroll to position [6948, 0]
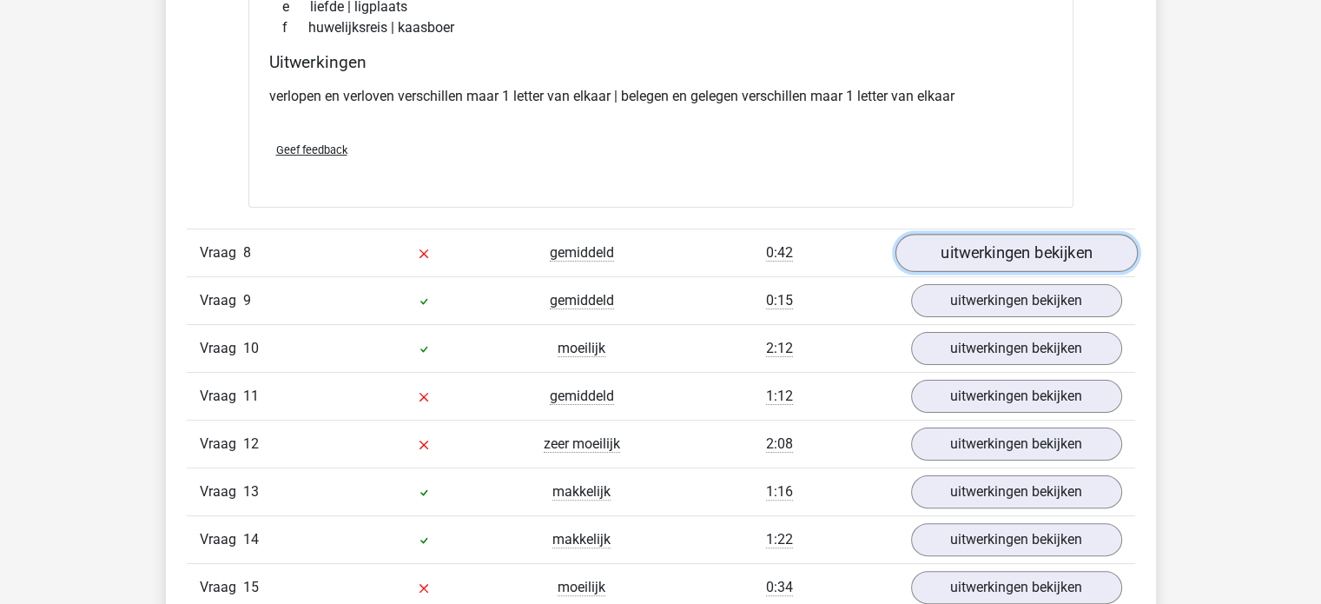
click at [1010, 246] on link "uitwerkingen bekijken" at bounding box center [1016, 253] width 242 height 38
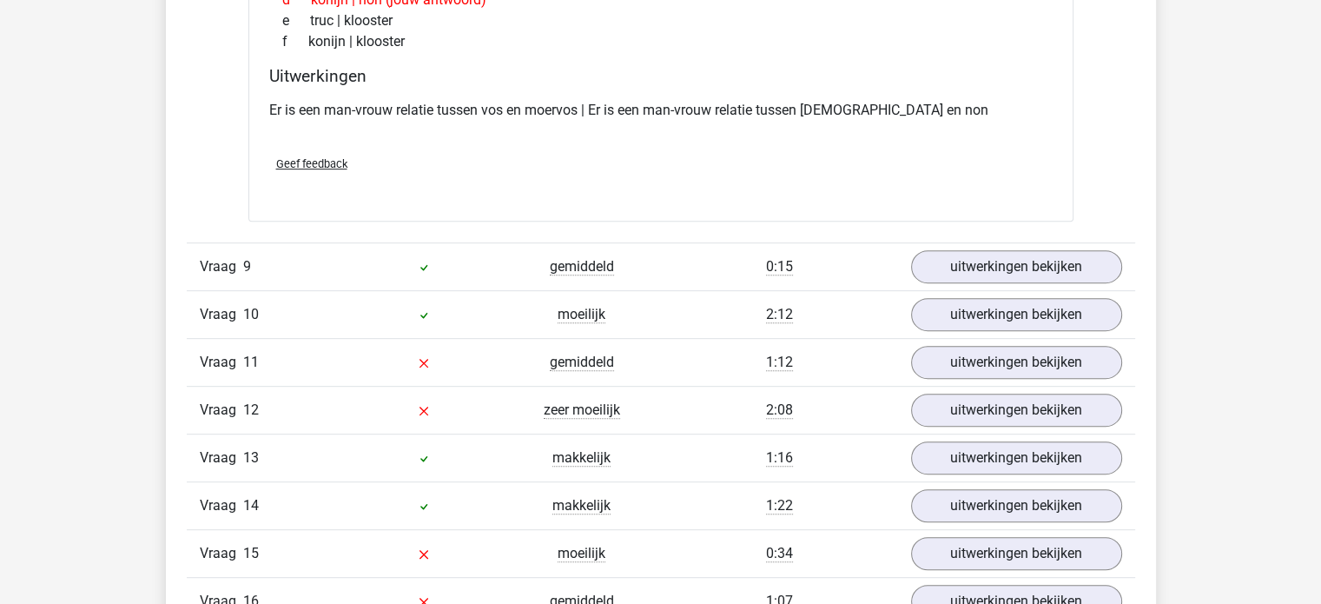
scroll to position [7382, 0]
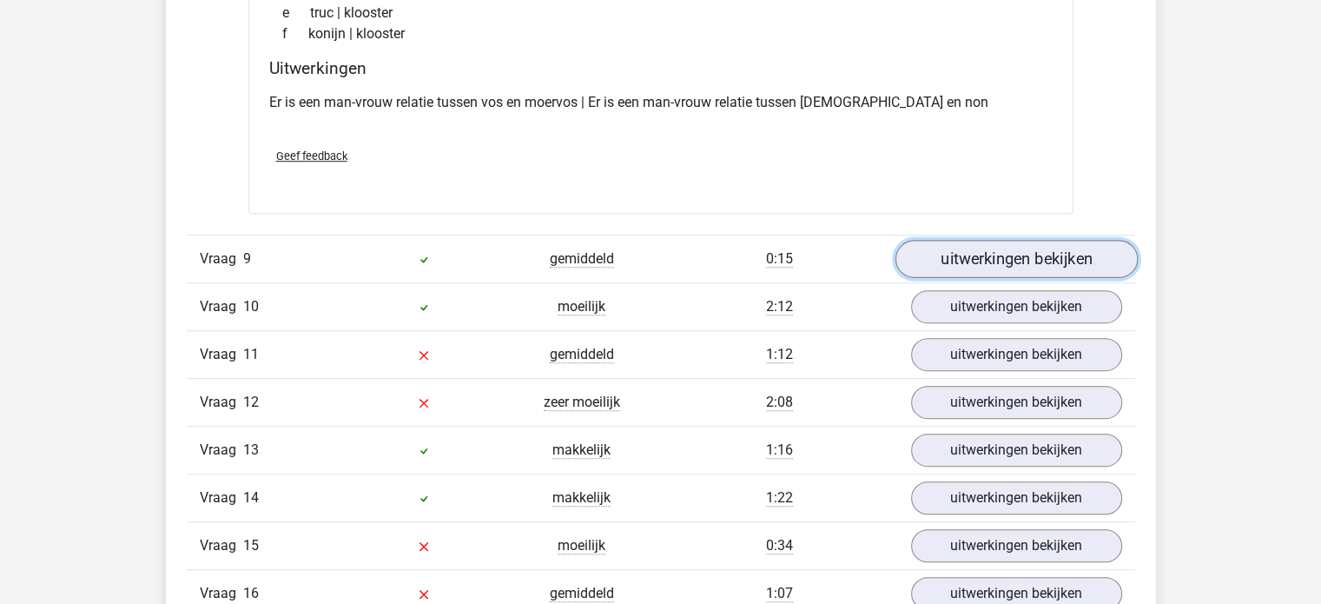
click at [1004, 257] on link "uitwerkingen bekijken" at bounding box center [1016, 260] width 242 height 38
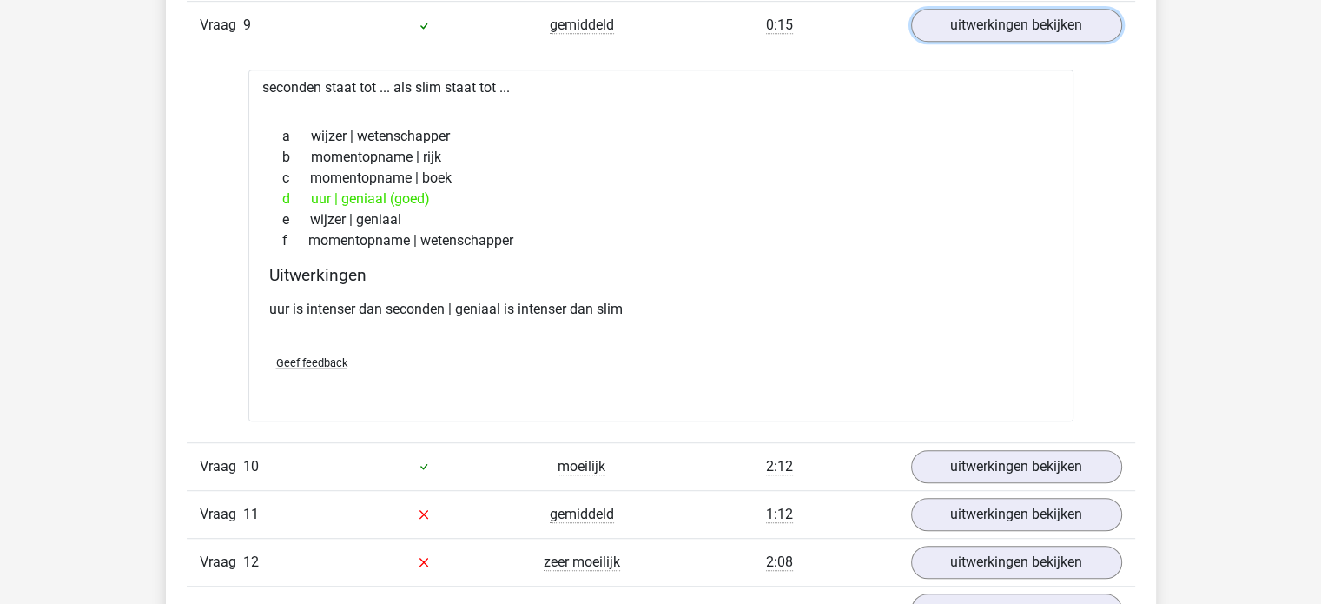
scroll to position [7643, 0]
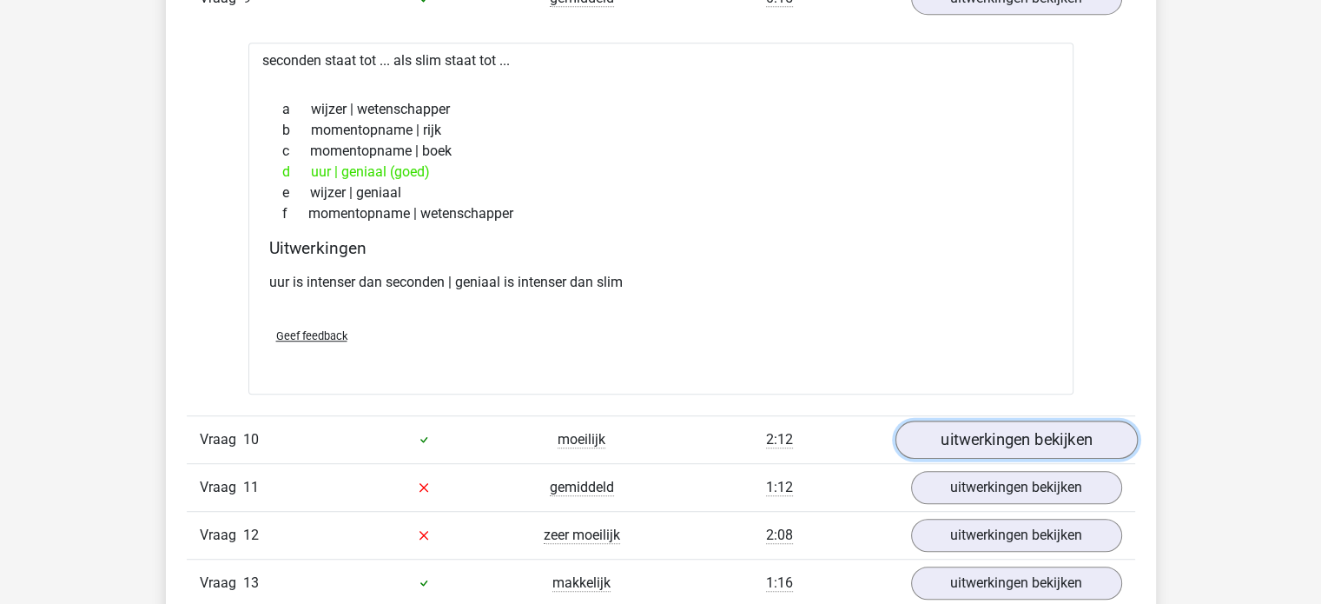
click at [1062, 424] on link "uitwerkingen bekijken" at bounding box center [1016, 439] width 242 height 38
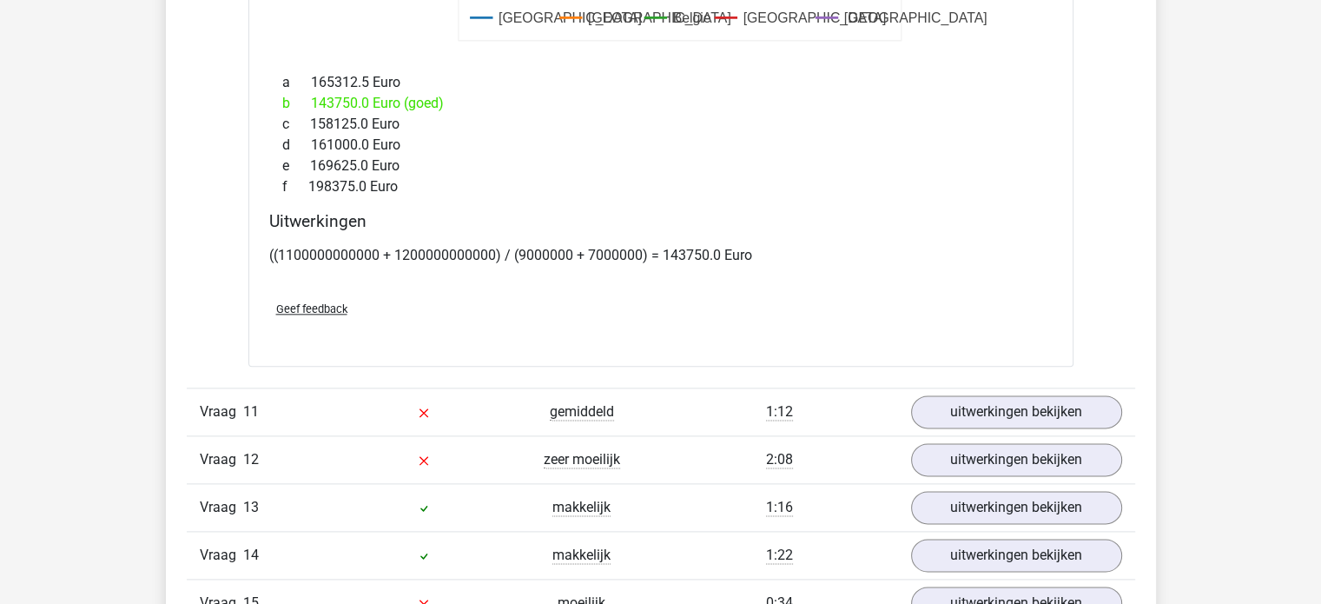
scroll to position [8685, 0]
click at [1004, 400] on link "uitwerkingen bekijken" at bounding box center [1016, 411] width 242 height 38
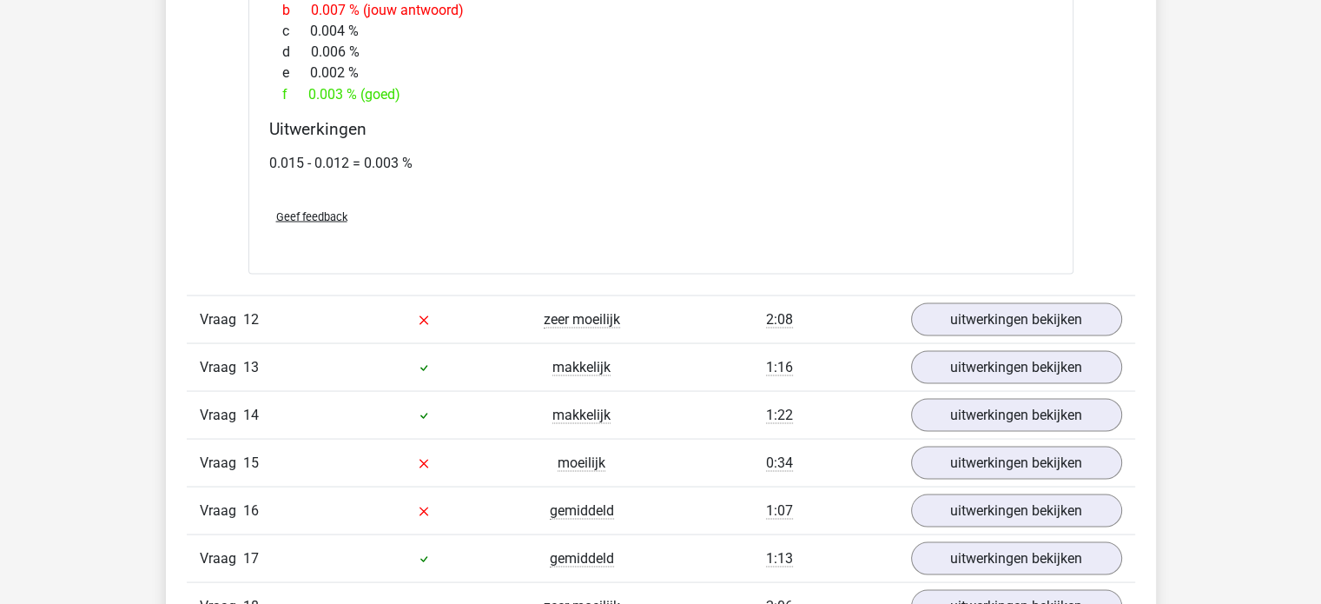
scroll to position [9814, 0]
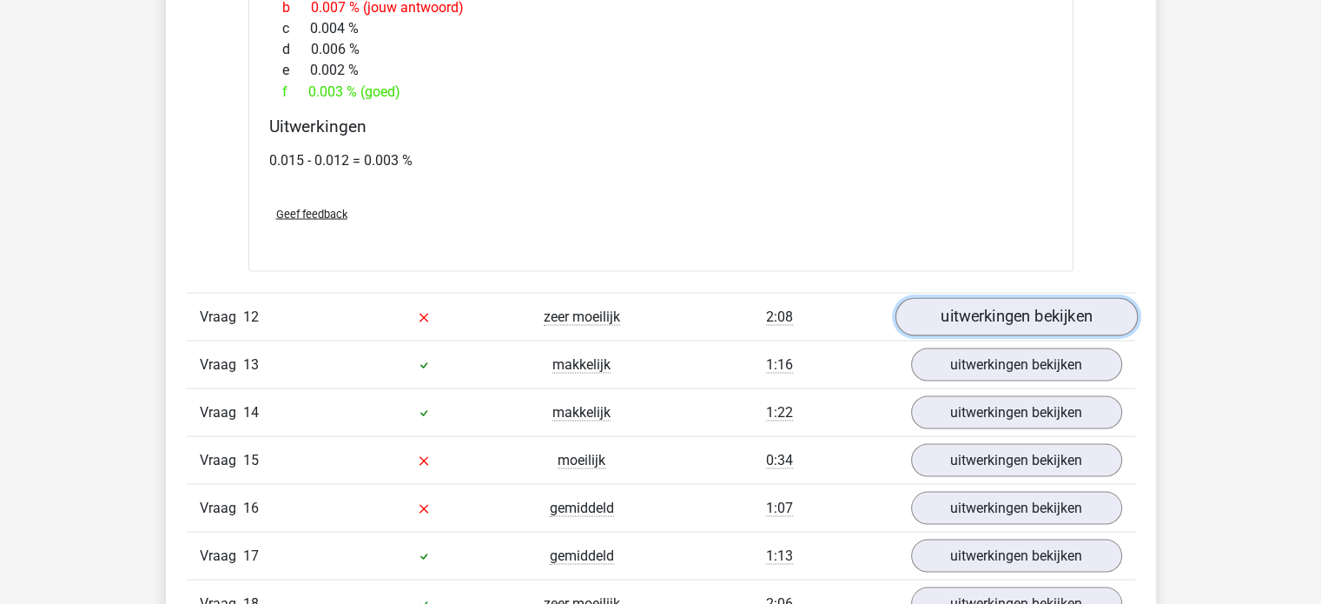
drag, startPoint x: 992, startPoint y: 308, endPoint x: 984, endPoint y: 301, distance: 10.5
click at [992, 308] on link "uitwerkingen bekijken" at bounding box center [1016, 316] width 242 height 38
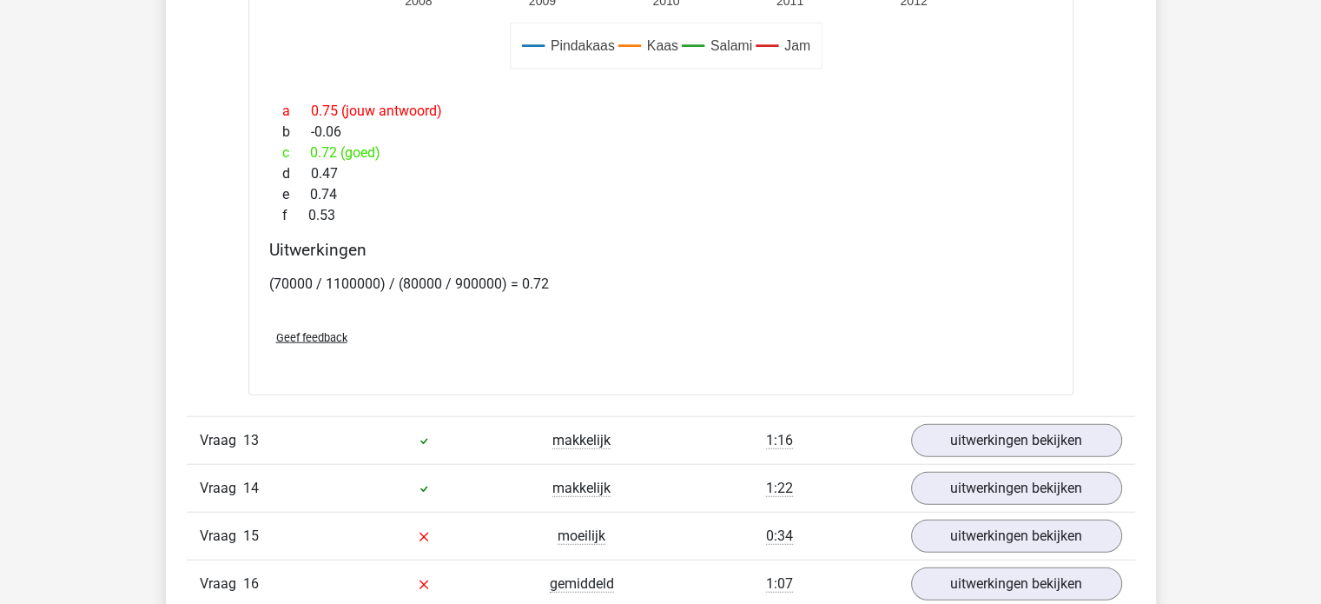
scroll to position [10856, 0]
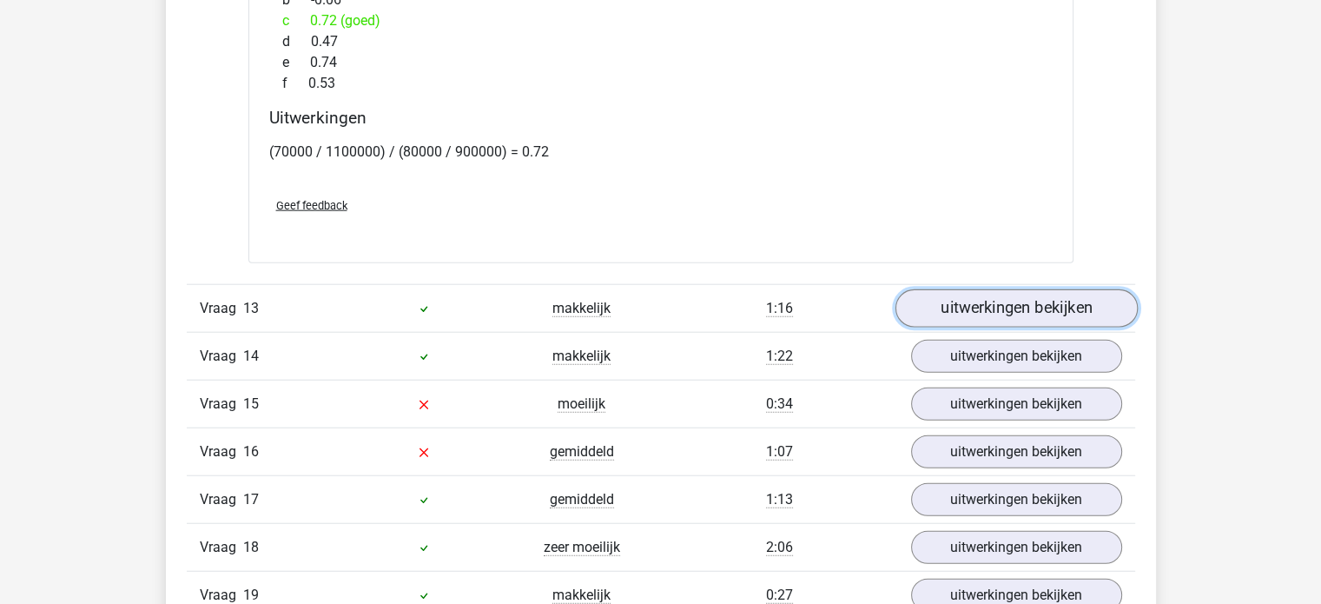
click at [990, 302] on link "uitwerkingen bekijken" at bounding box center [1016, 308] width 242 height 38
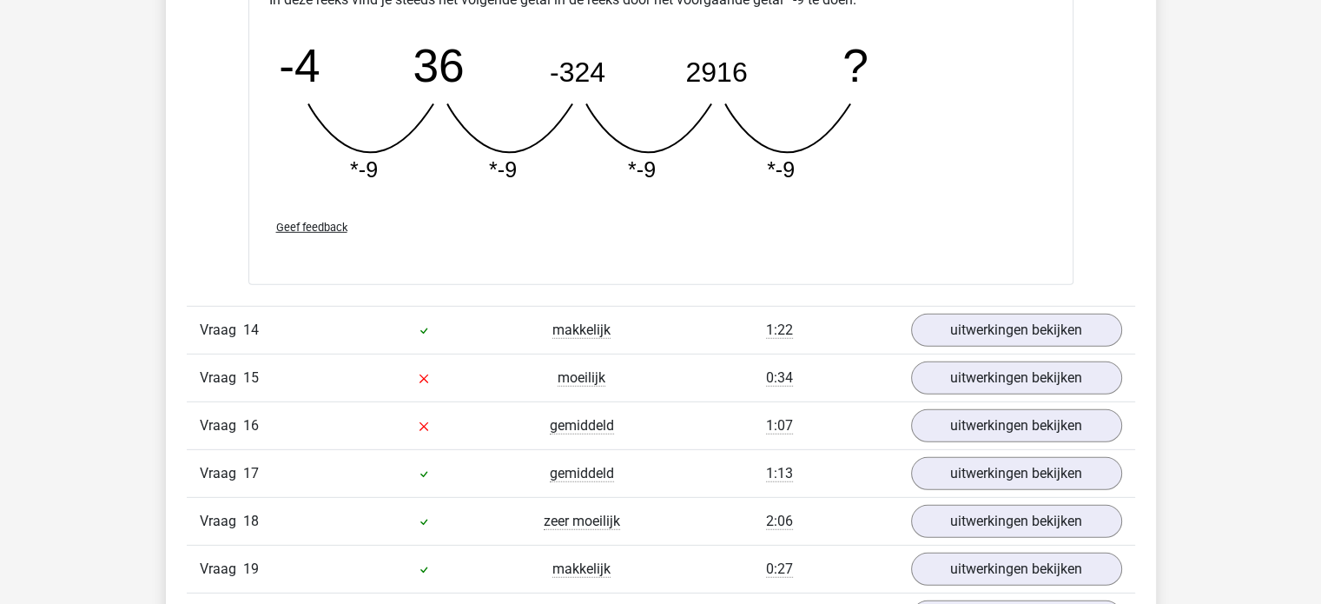
scroll to position [11725, 0]
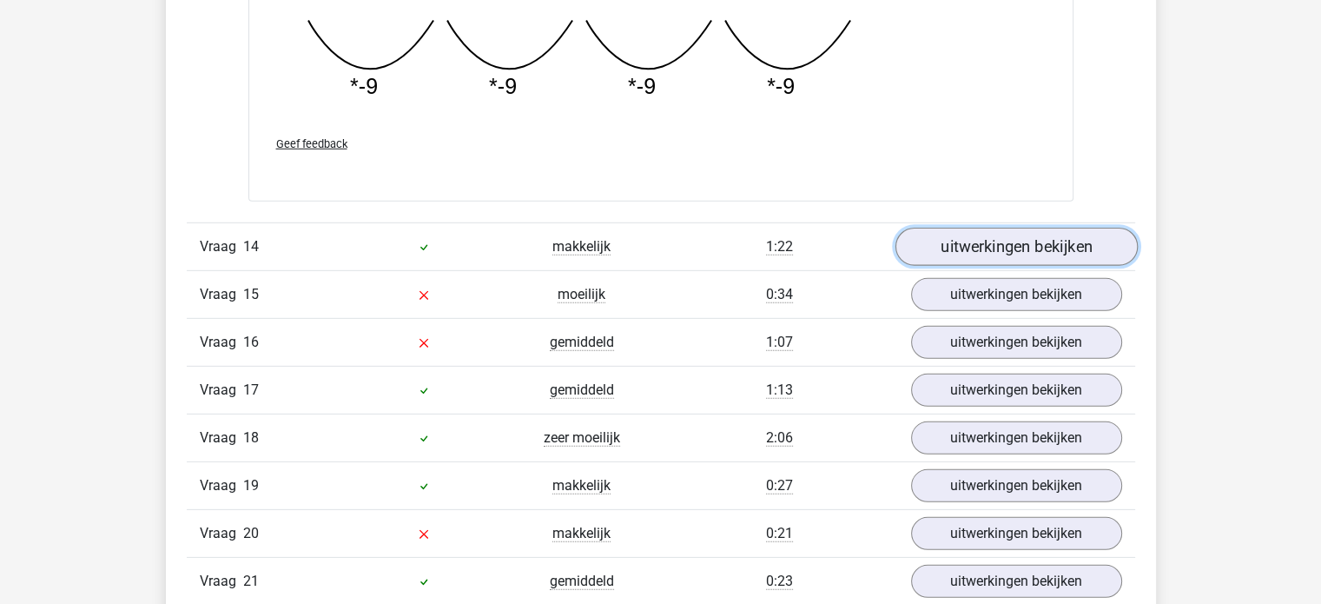
click at [952, 232] on link "uitwerkingen bekijken" at bounding box center [1016, 247] width 242 height 38
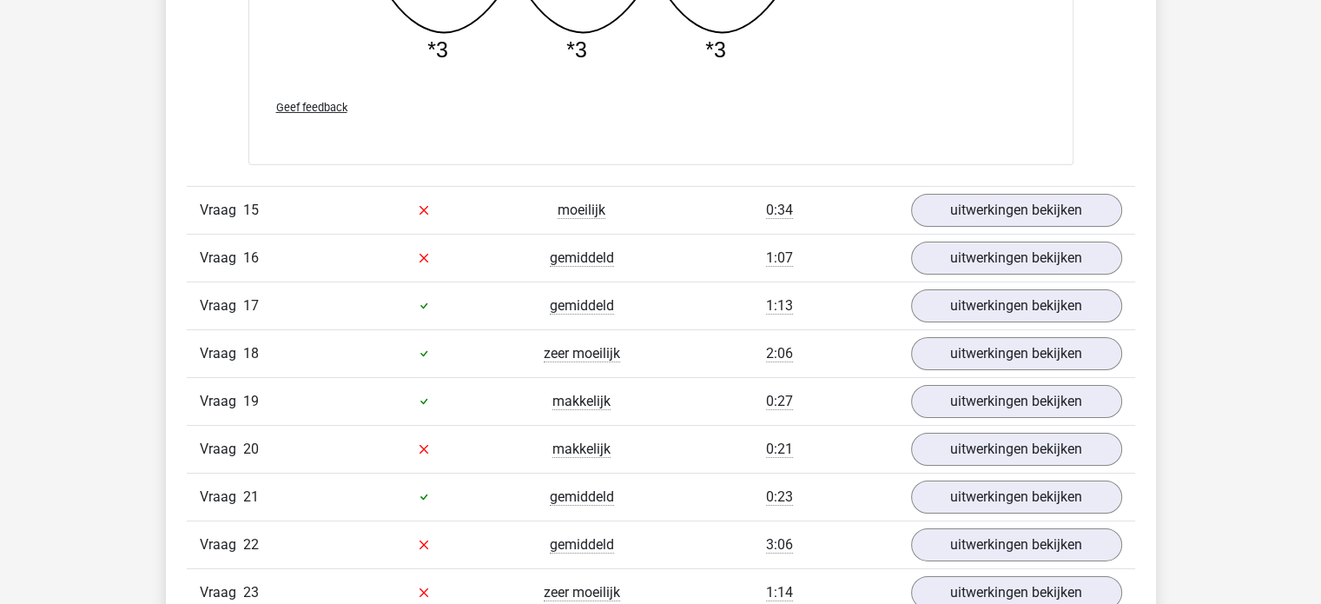
scroll to position [12680, 0]
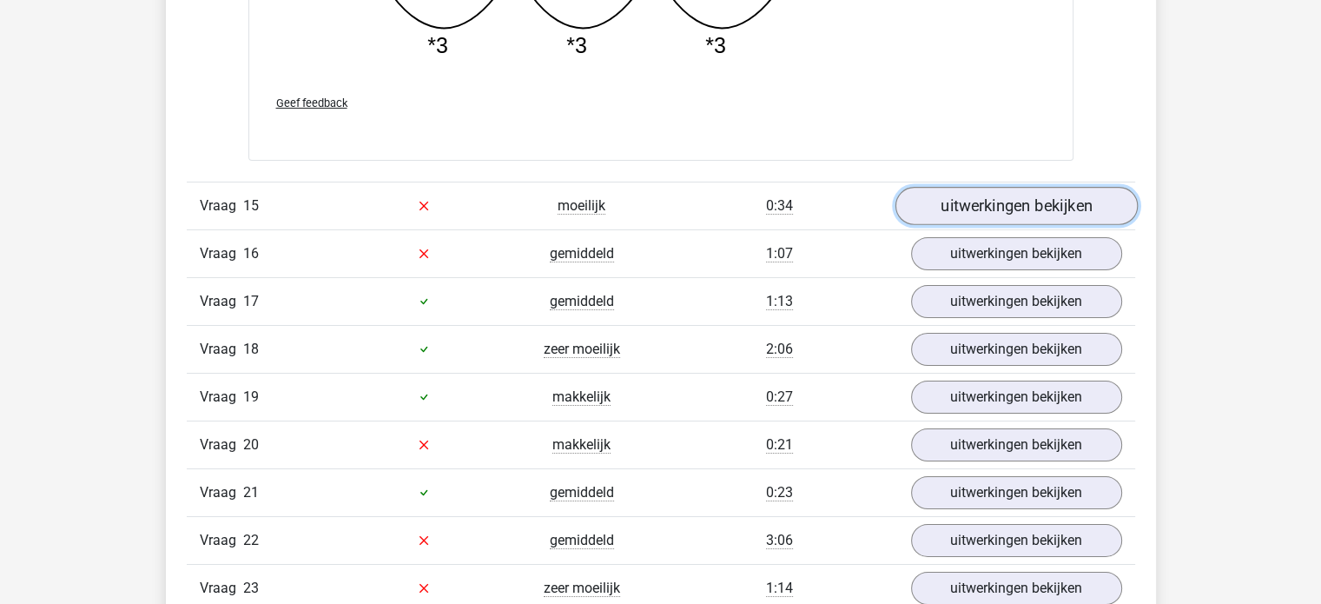
click at [942, 188] on link "uitwerkingen bekijken" at bounding box center [1016, 206] width 242 height 38
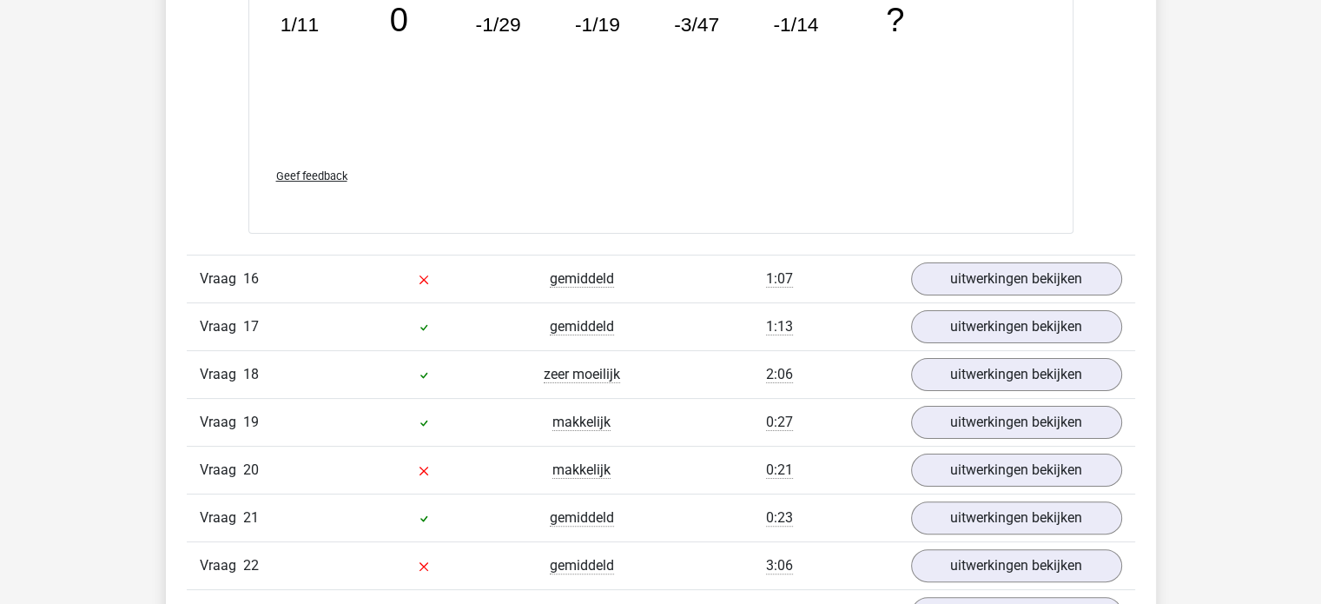
scroll to position [13549, 0]
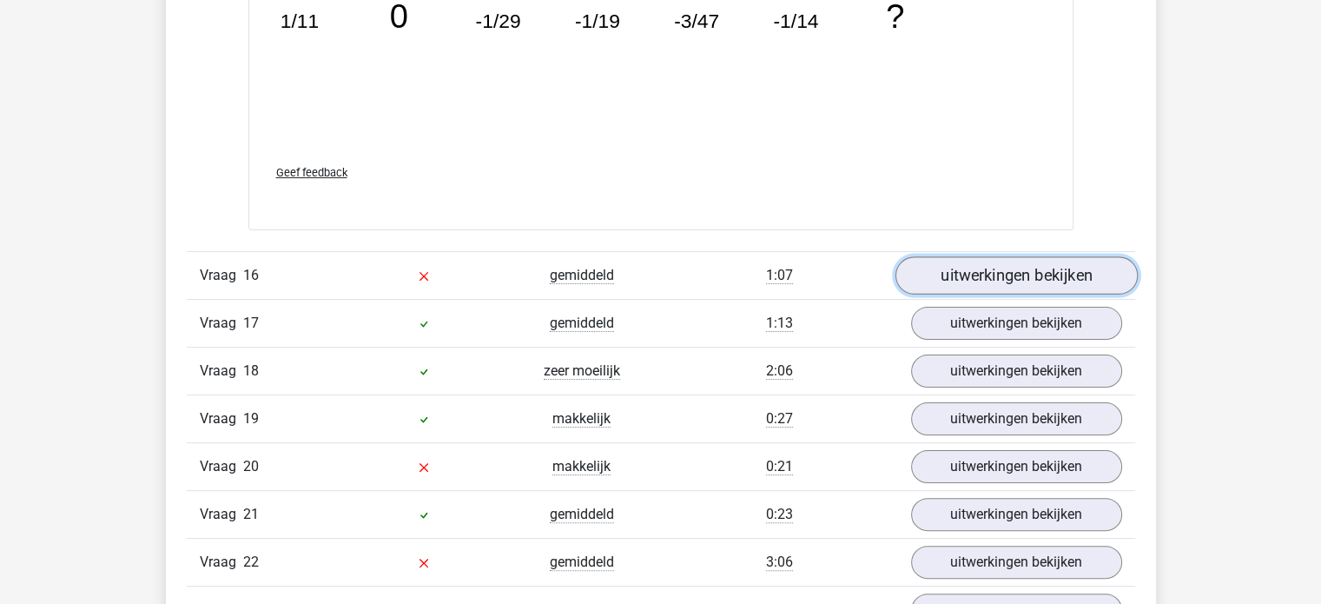
click at [997, 260] on link "uitwerkingen bekijken" at bounding box center [1016, 276] width 242 height 38
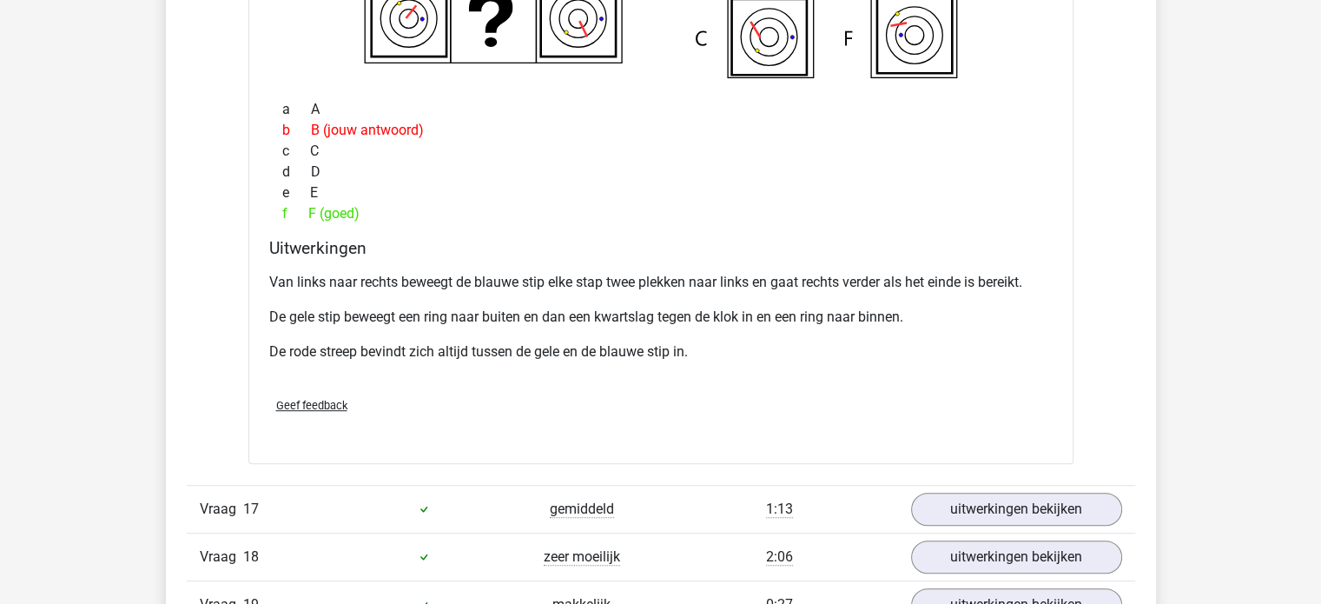
scroll to position [14243, 0]
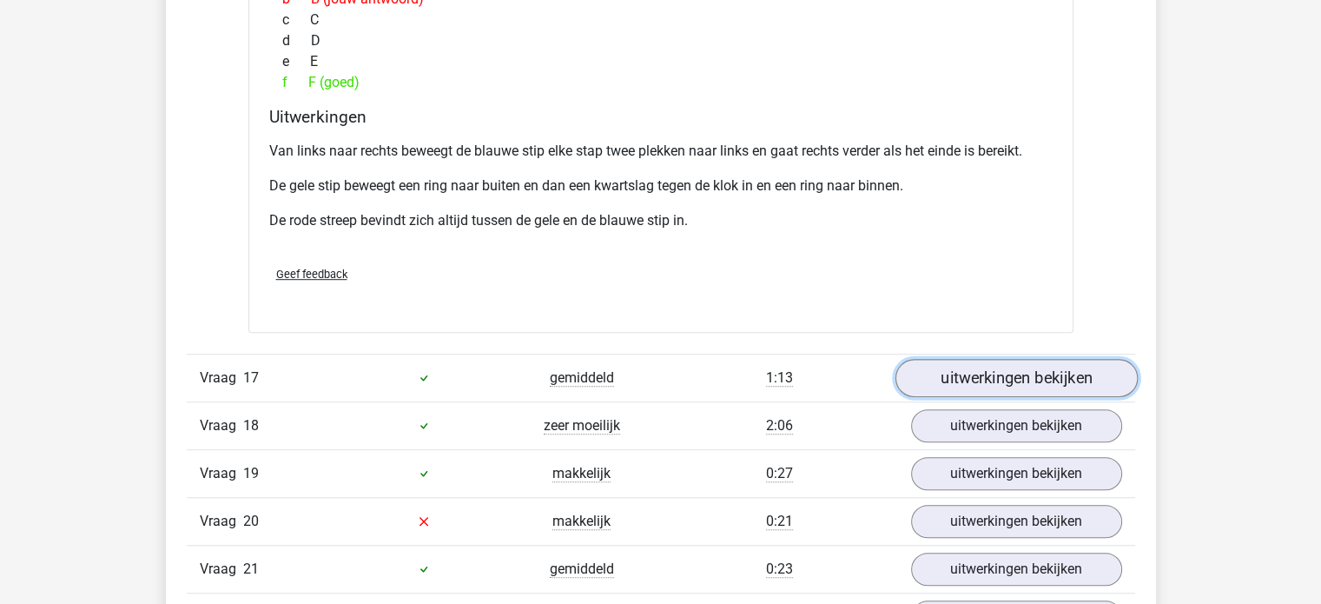
click at [1014, 362] on link "uitwerkingen bekijken" at bounding box center [1016, 378] width 242 height 38
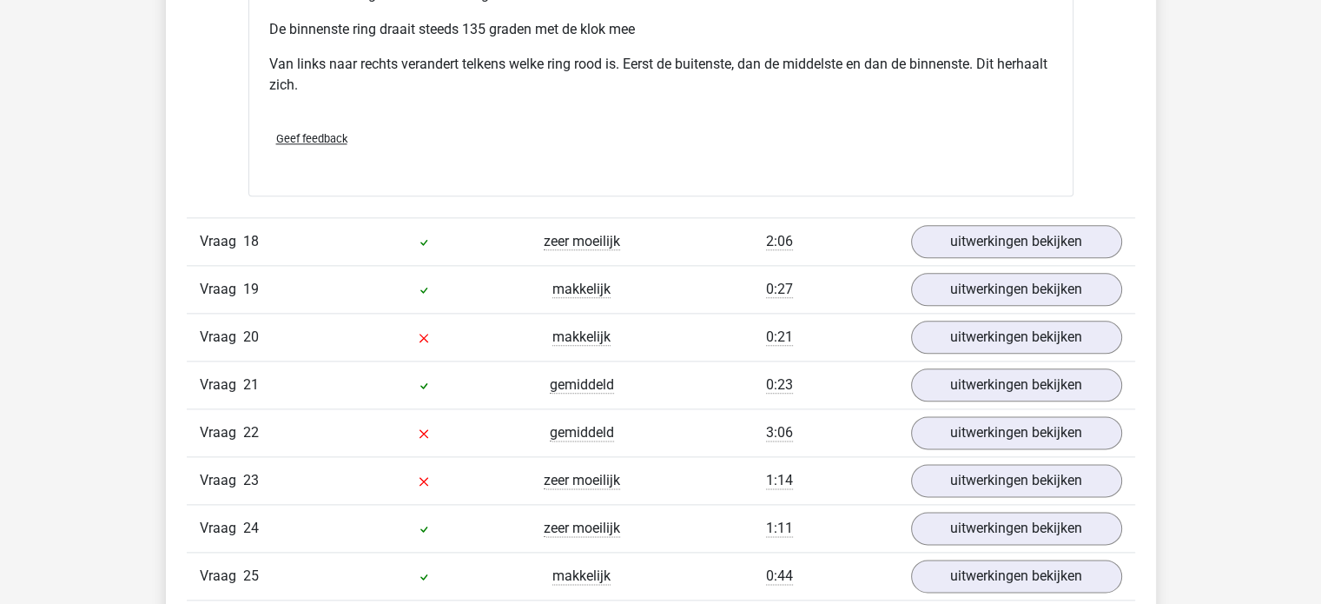
scroll to position [15286, 0]
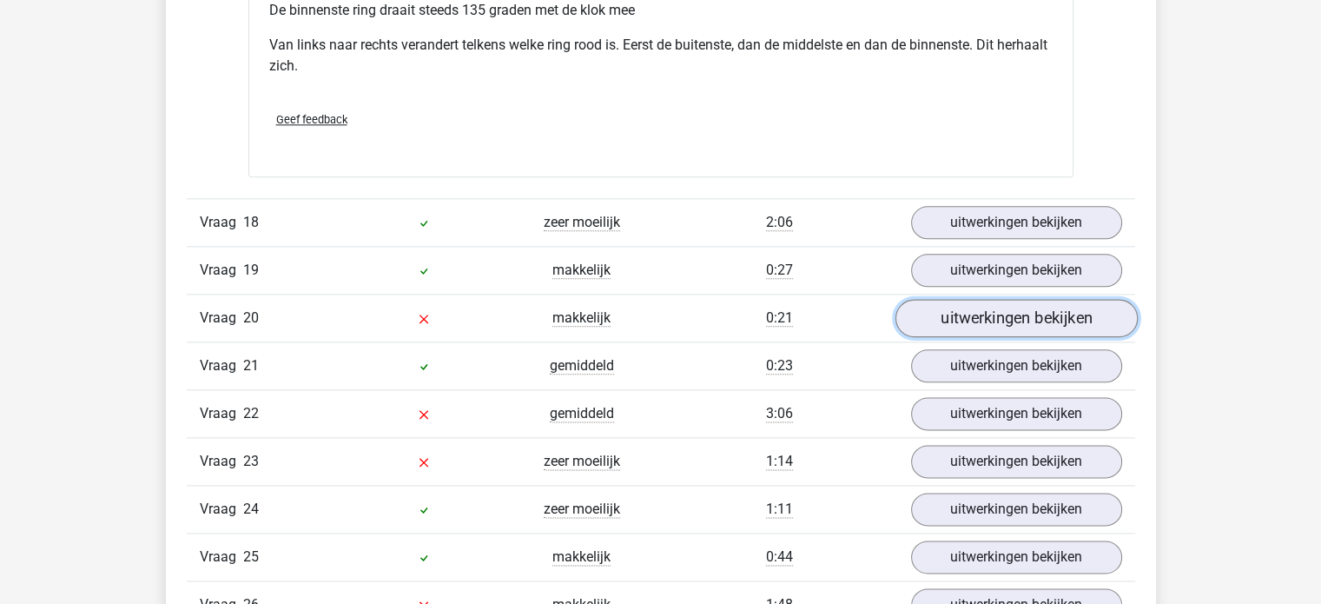
click at [987, 299] on link "uitwerkingen bekijken" at bounding box center [1016, 318] width 242 height 38
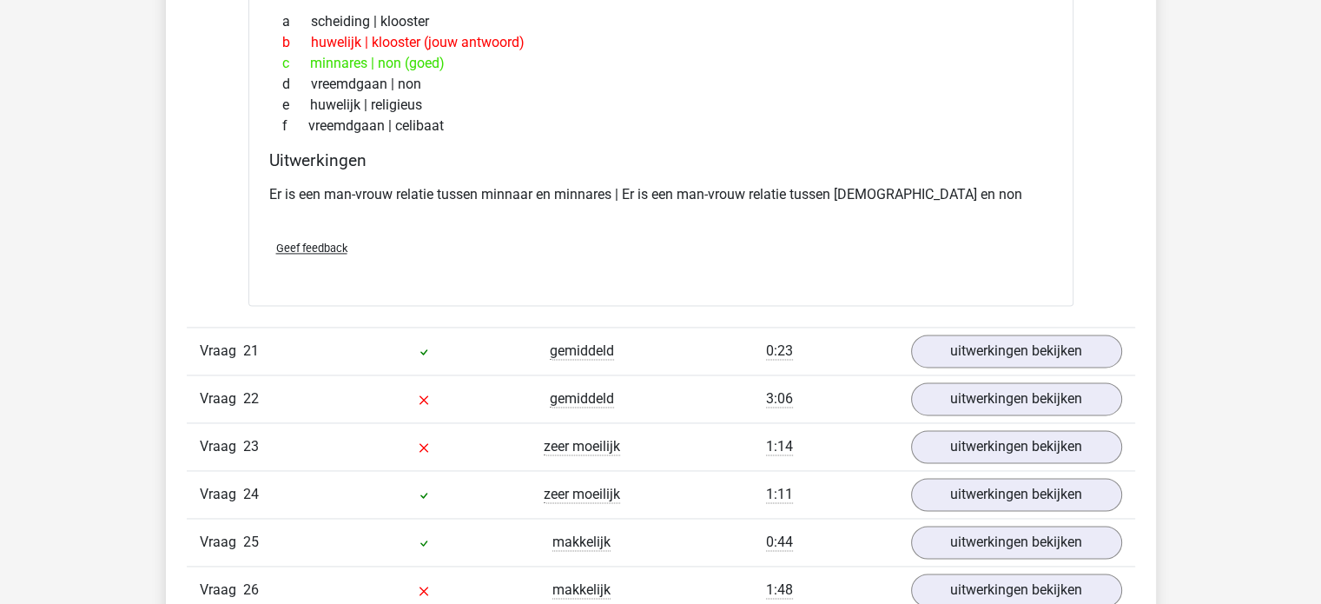
scroll to position [15720, 0]
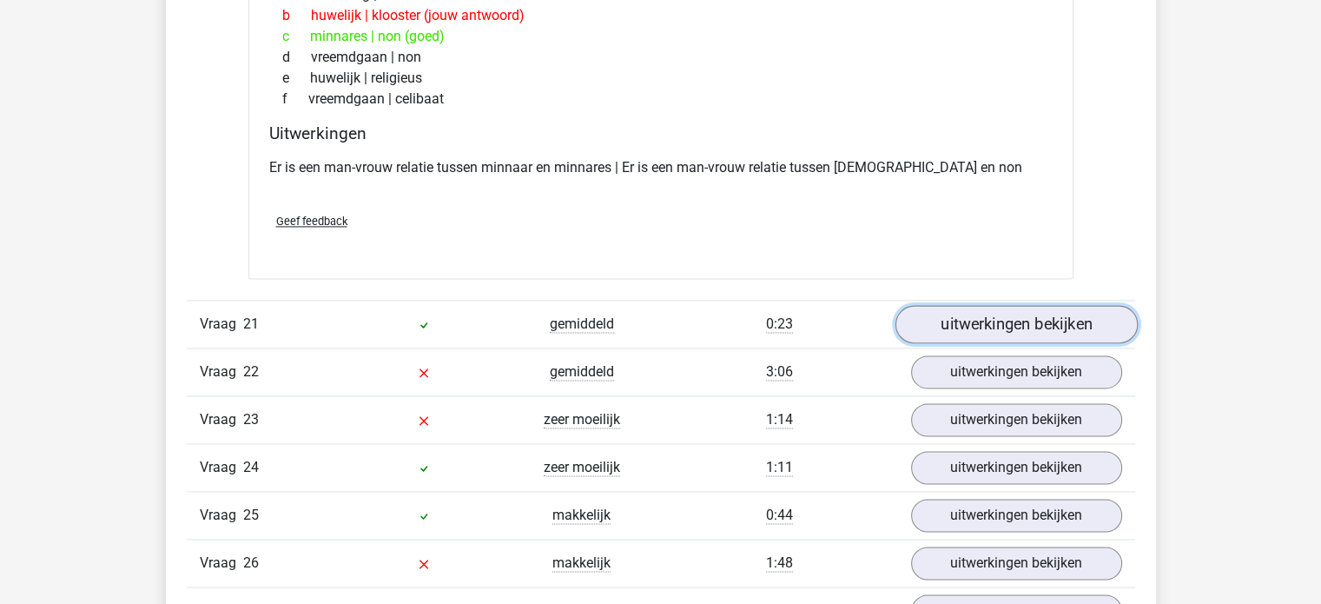
click at [987, 305] on link "uitwerkingen bekijken" at bounding box center [1016, 324] width 242 height 38
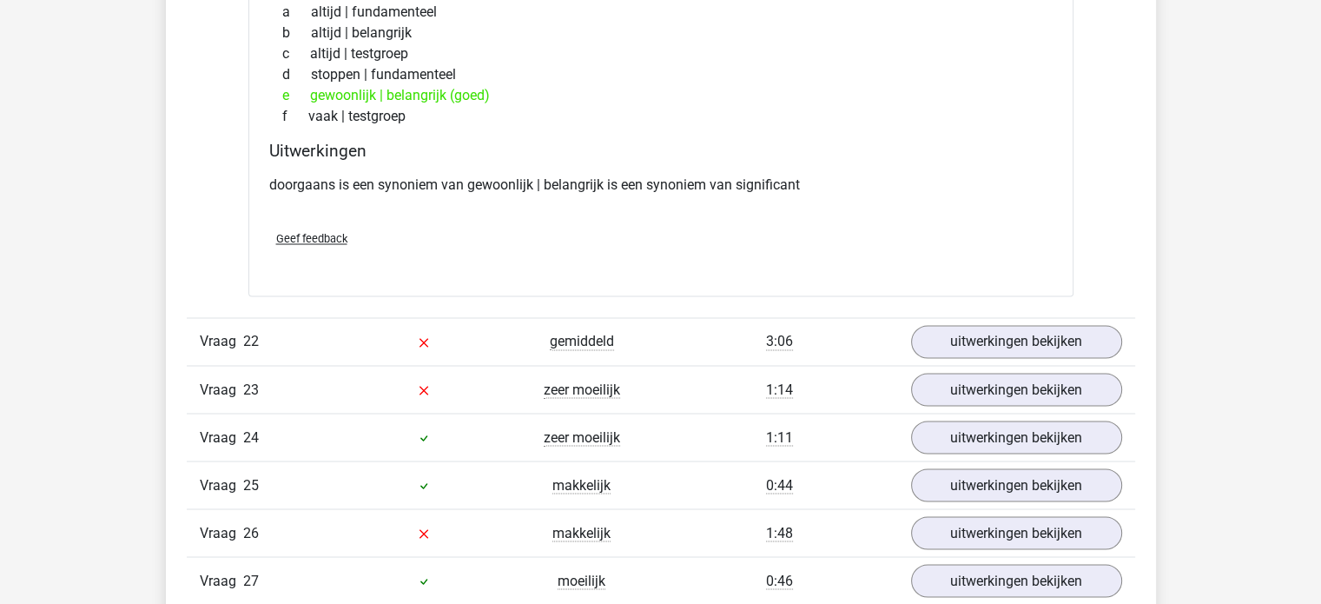
scroll to position [16154, 0]
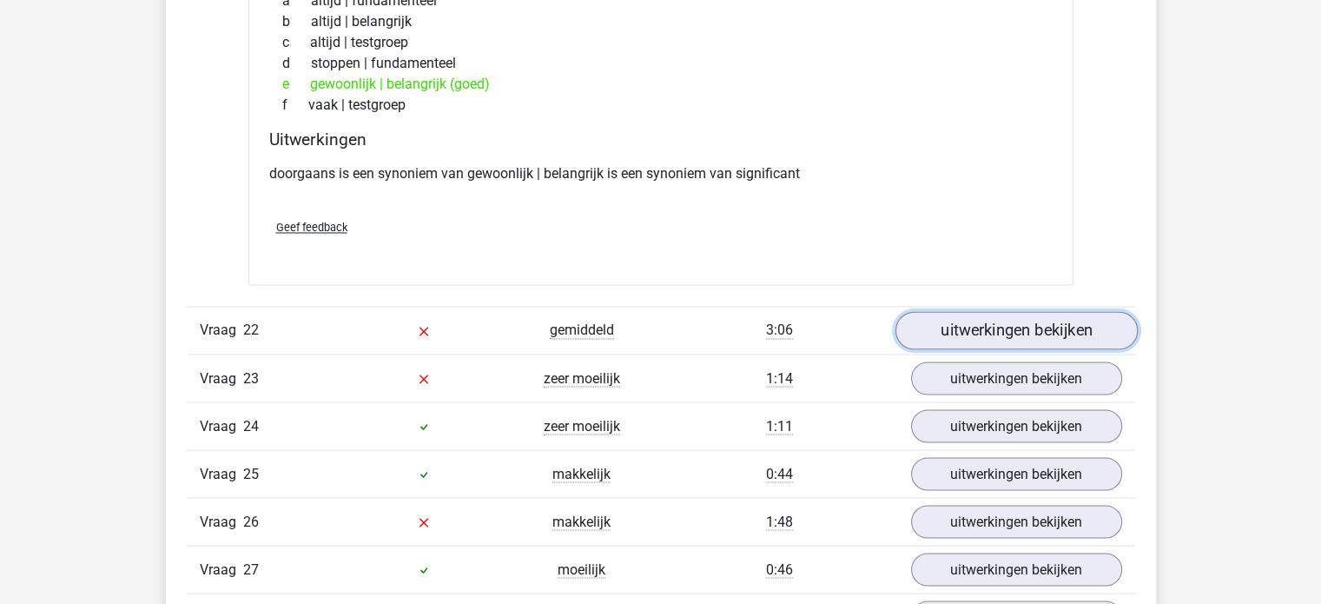
click at [964, 321] on link "uitwerkingen bekijken" at bounding box center [1016, 330] width 242 height 38
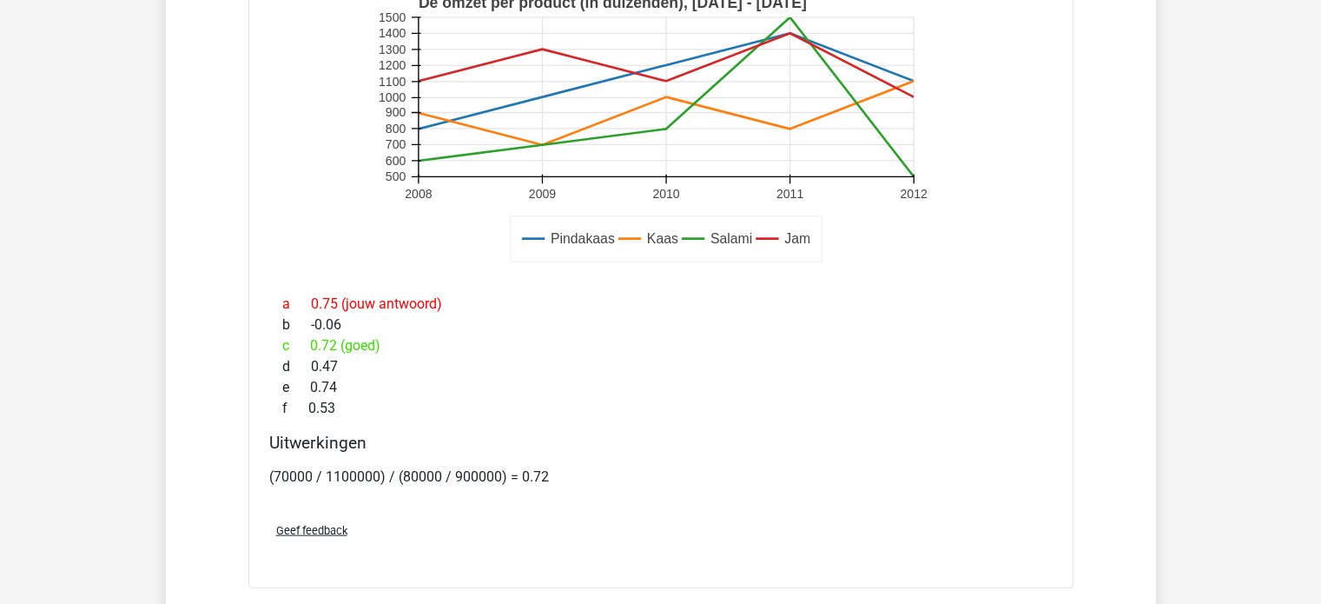
scroll to position [10596, 0]
